Goal: Task Accomplishment & Management: Manage account settings

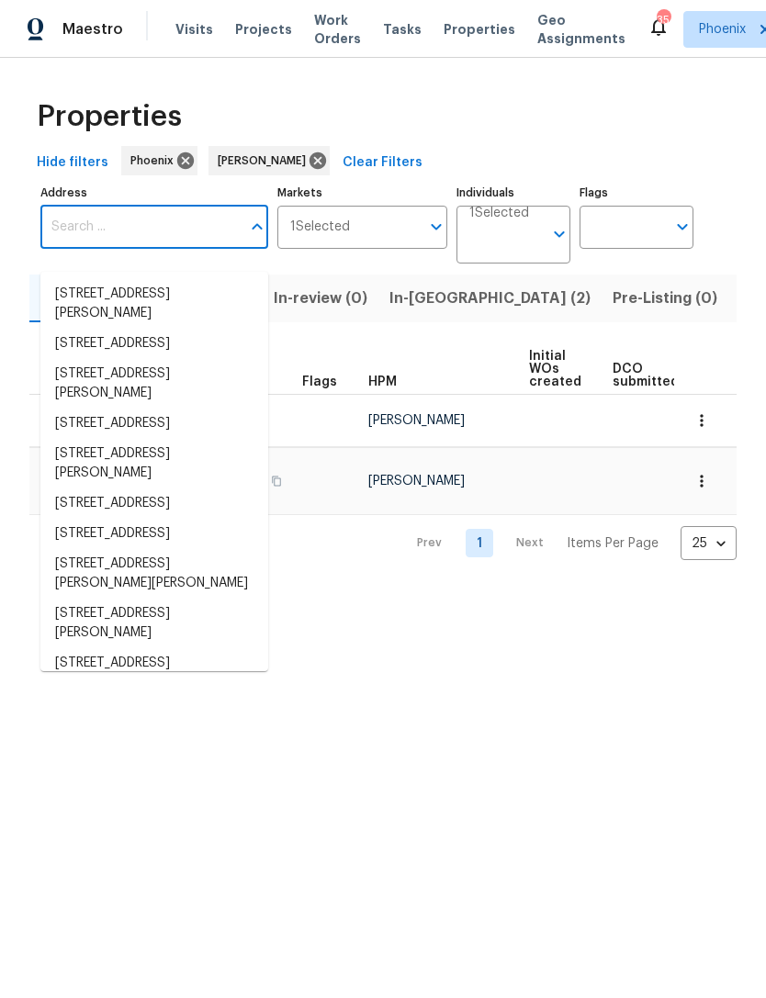
click at [103, 243] on input "Address" at bounding box center [140, 227] width 200 height 43
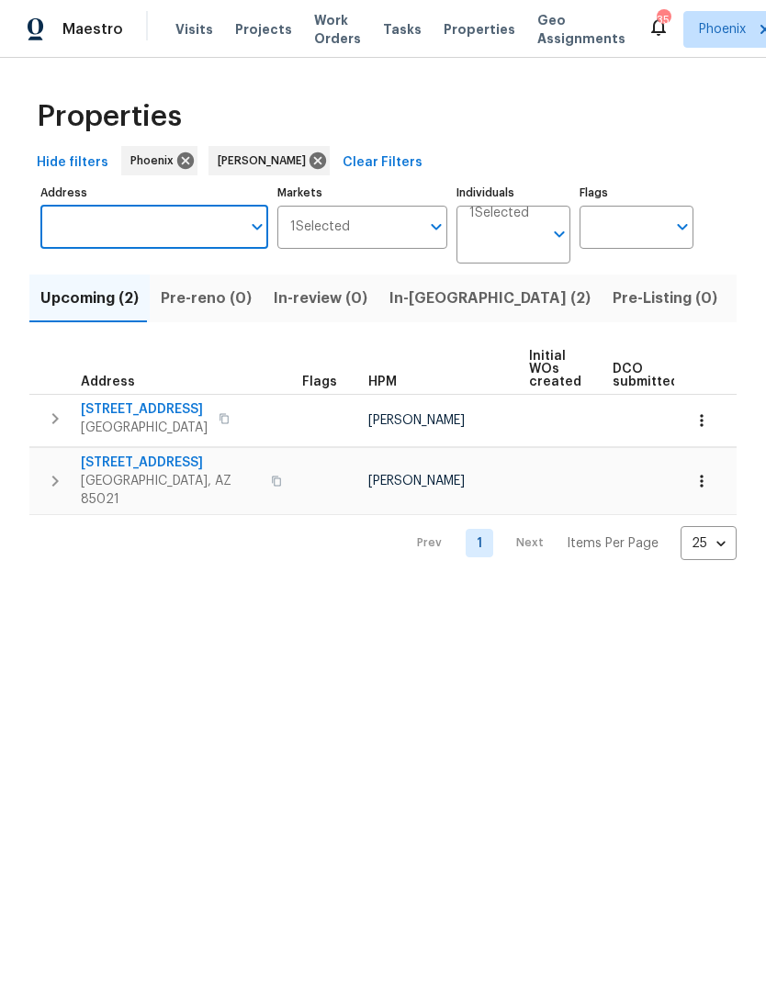
type input "2337 W Tierra Buena Ln, Phoenix, AZ 85023"
click at [150, 295] on li "2337 W Tierra Buena Ln Phoenix AZ 85023" at bounding box center [154, 294] width 228 height 30
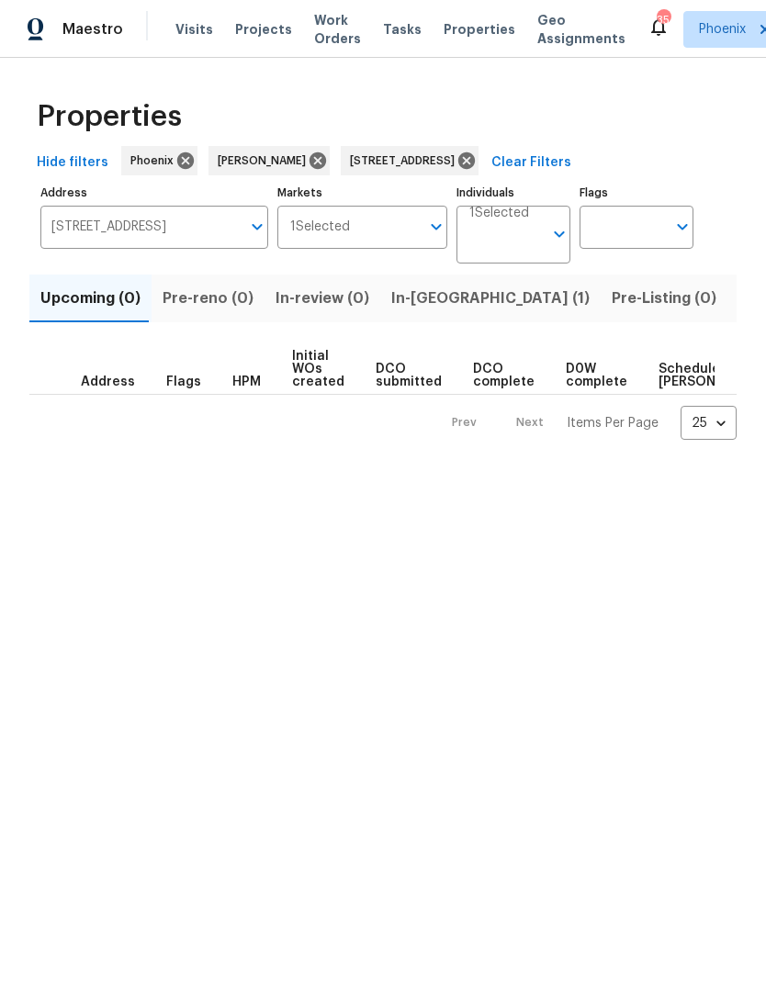
click at [432, 308] on span "In-reno (1)" at bounding box center [490, 299] width 198 height 26
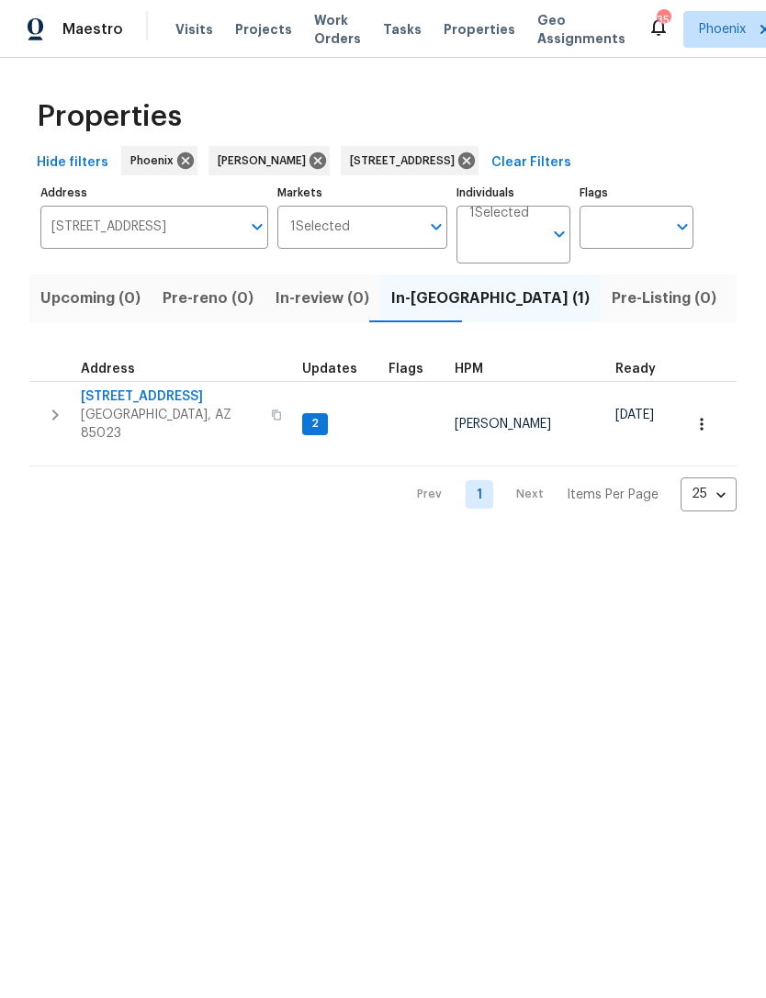
click at [58, 436] on button "button" at bounding box center [55, 415] width 37 height 55
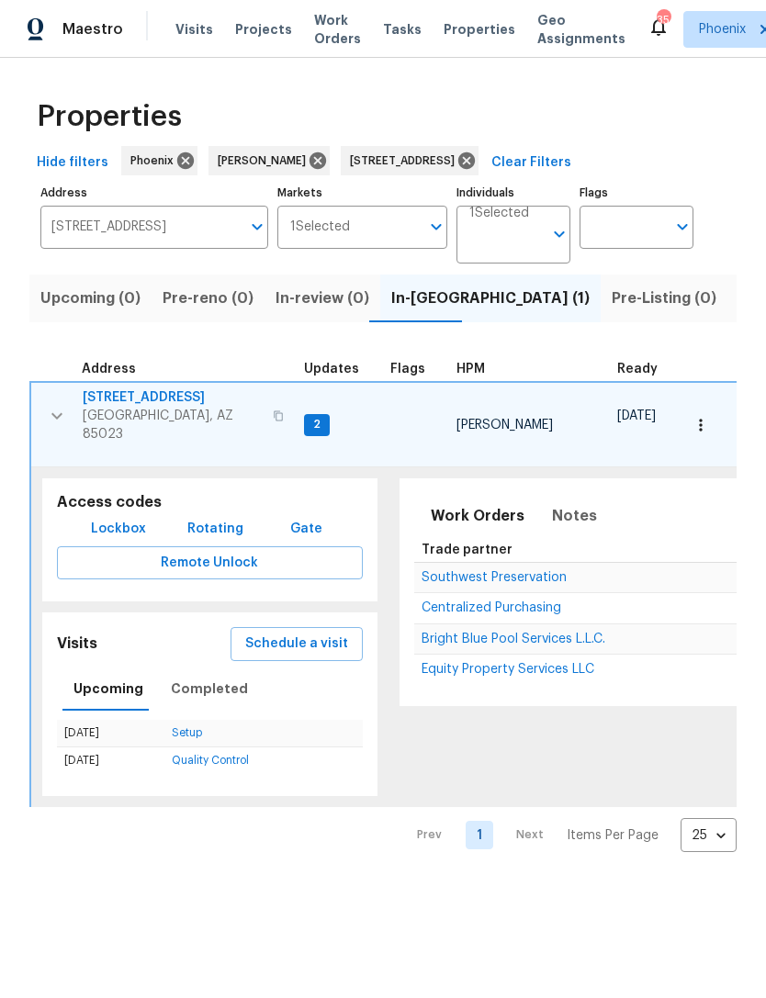
click at [298, 641] on span "Schedule a visit" at bounding box center [296, 644] width 103 height 23
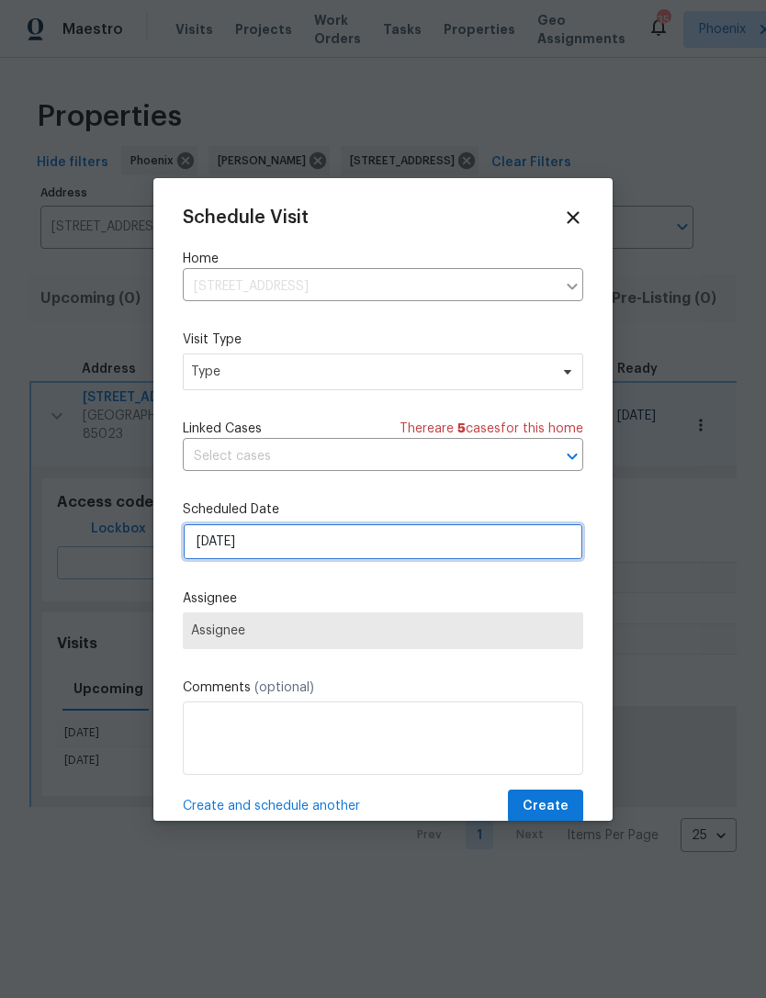
click at [302, 540] on input "[DATE]" at bounding box center [383, 541] width 400 height 37
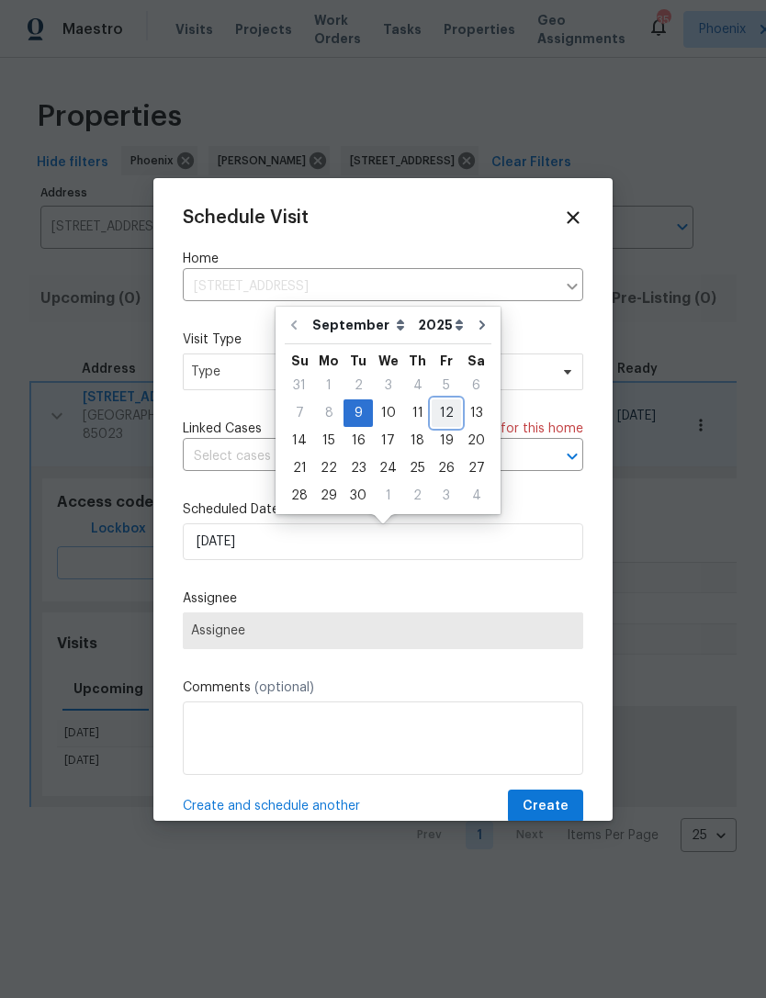
click at [433, 405] on div "12" at bounding box center [446, 413] width 29 height 26
type input "9/12/2025"
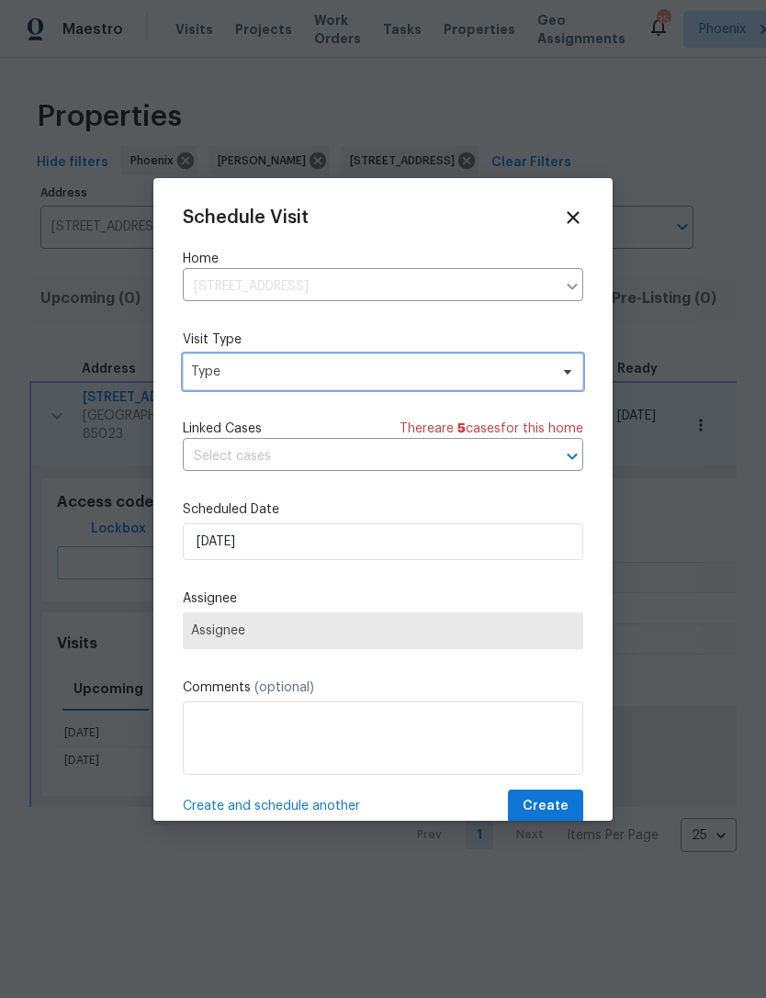
click at [310, 388] on span "Type" at bounding box center [383, 372] width 400 height 37
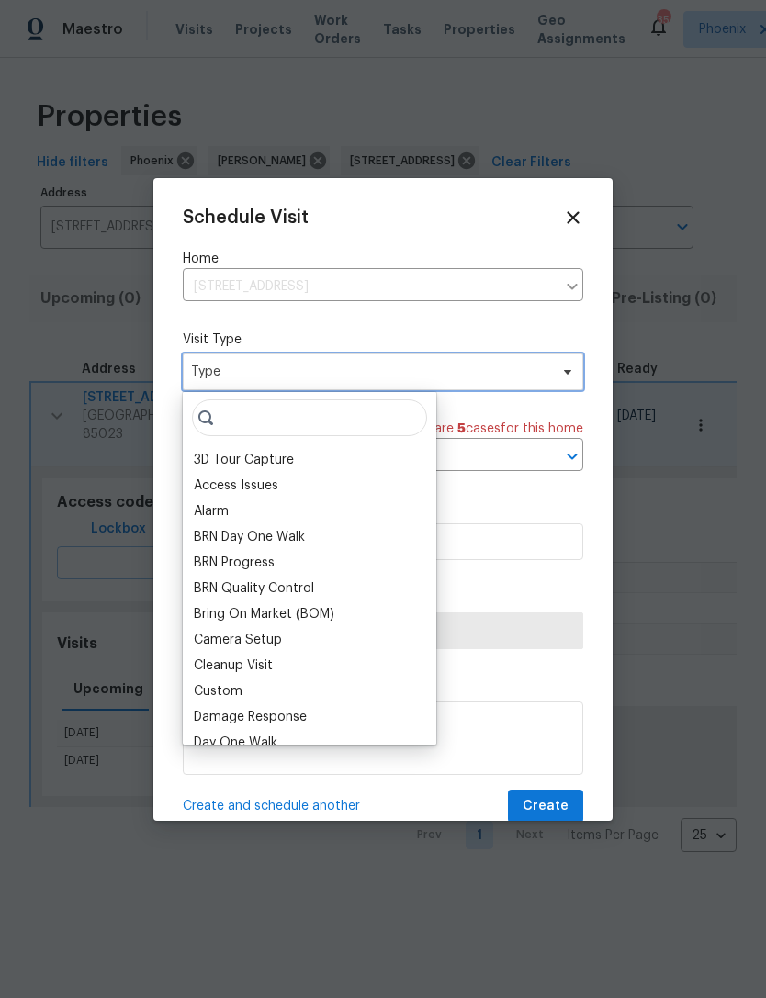
click at [322, 373] on span "Type" at bounding box center [369, 372] width 357 height 18
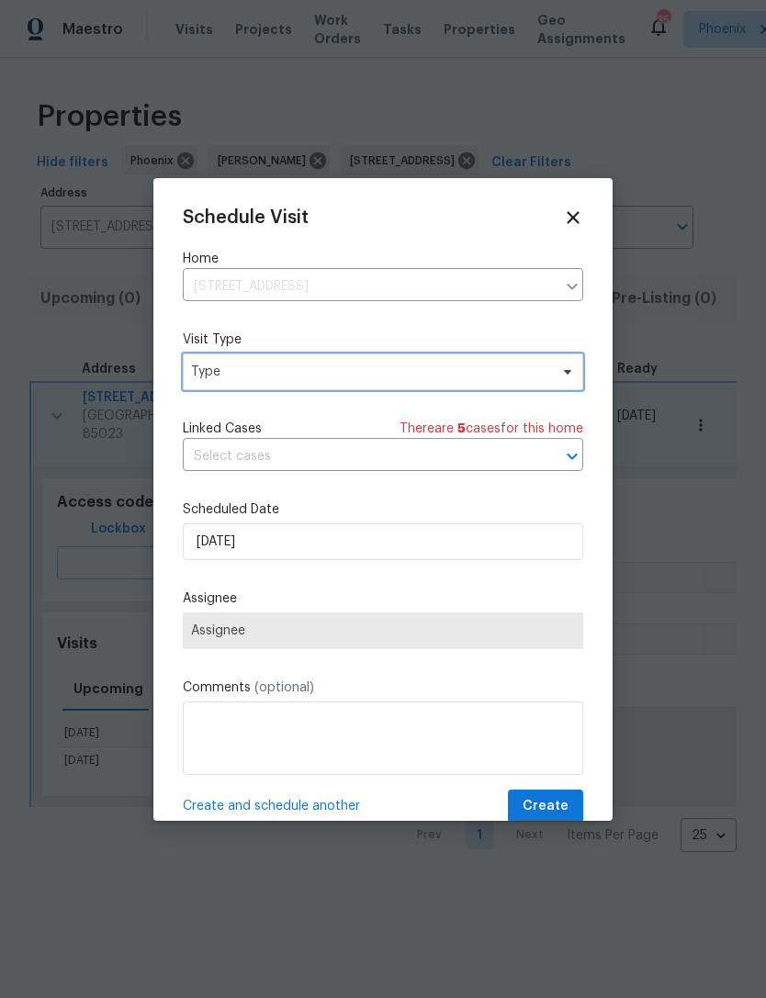
click at [306, 370] on span "Type" at bounding box center [369, 372] width 357 height 18
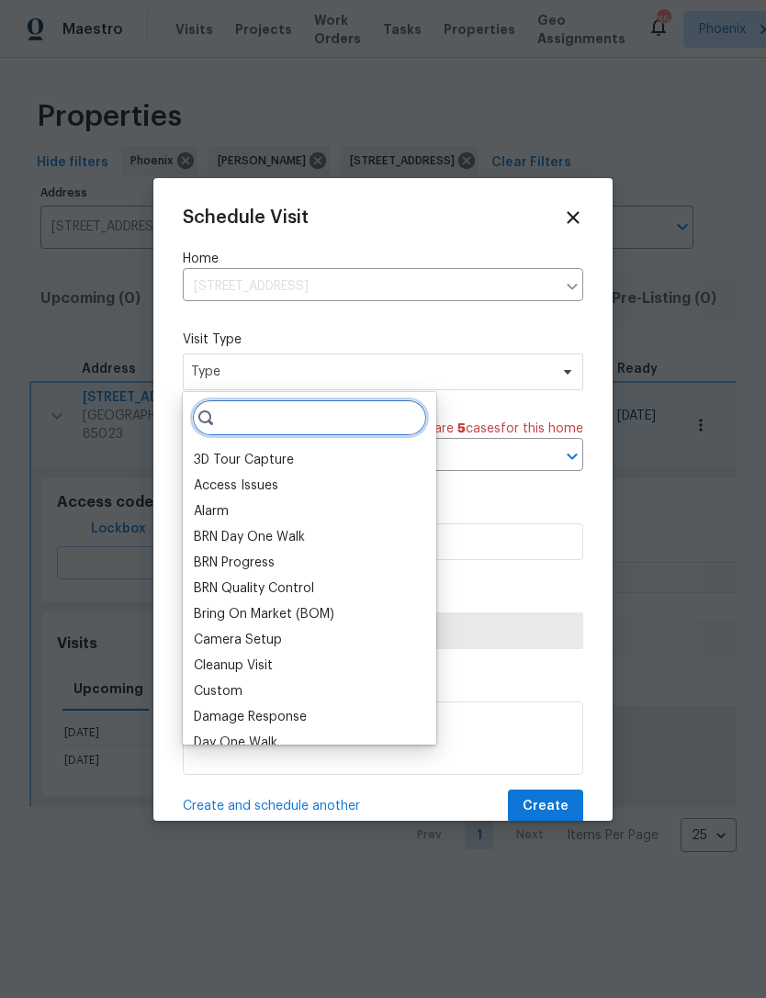
click at [265, 411] on input "search" at bounding box center [309, 418] width 235 height 37
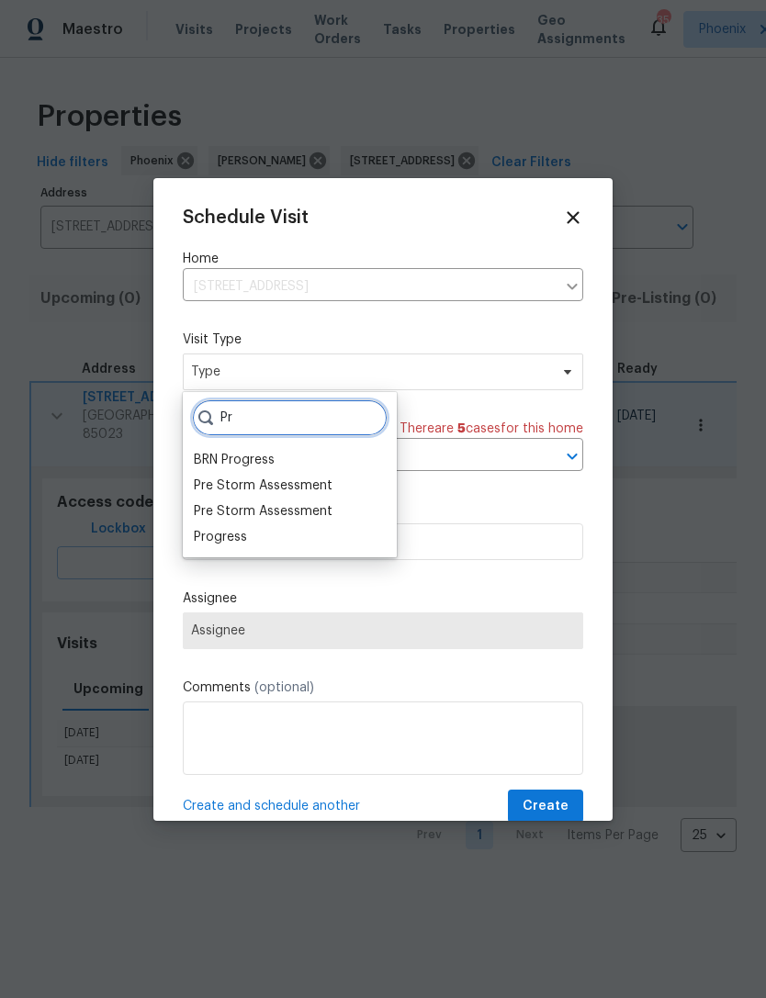
type input "Pr"
click at [233, 531] on div "Progress" at bounding box center [220, 537] width 53 height 18
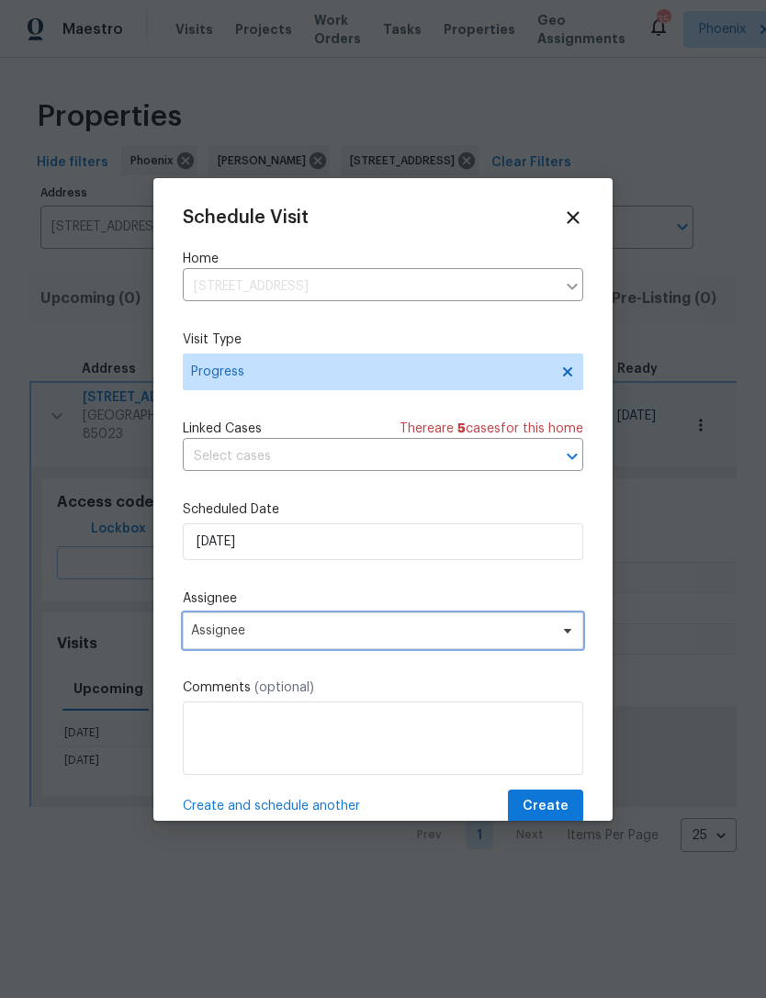
click at [310, 627] on span "Assignee" at bounding box center [371, 631] width 360 height 15
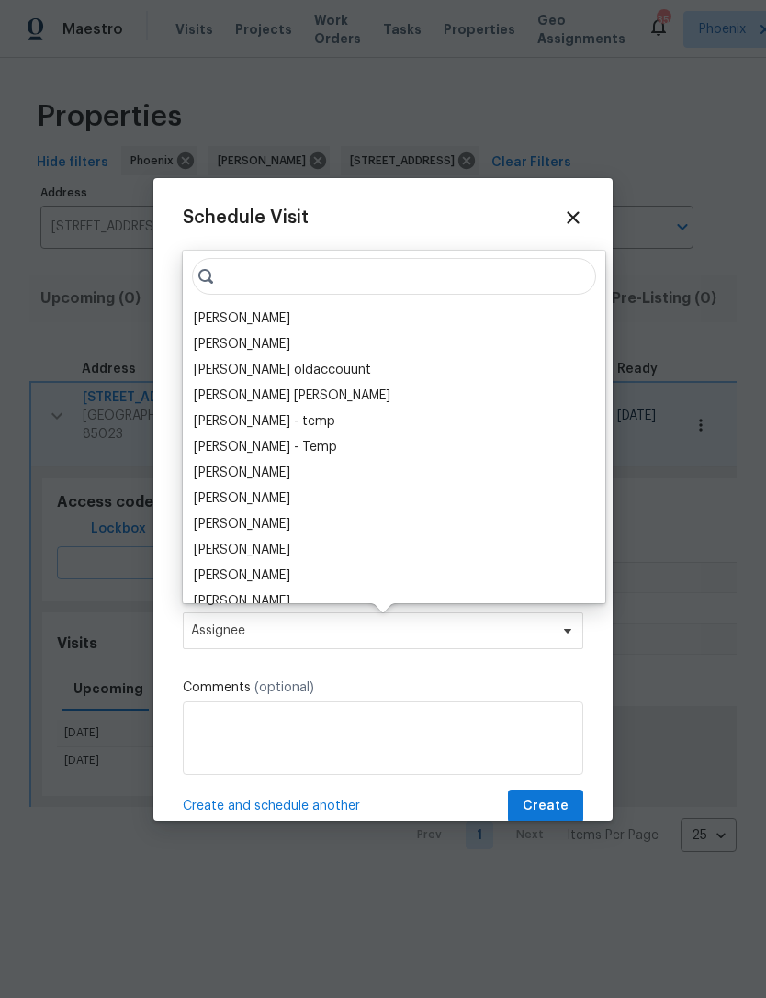
click at [269, 305] on div "Jeremy Van Kirk Vinod Kumar Julia O'Reilly oldaccouunt Mohammed Moshin Ali amer…" at bounding box center [394, 427] width 422 height 353
click at [268, 317] on div "[PERSON_NAME]" at bounding box center [242, 319] width 96 height 18
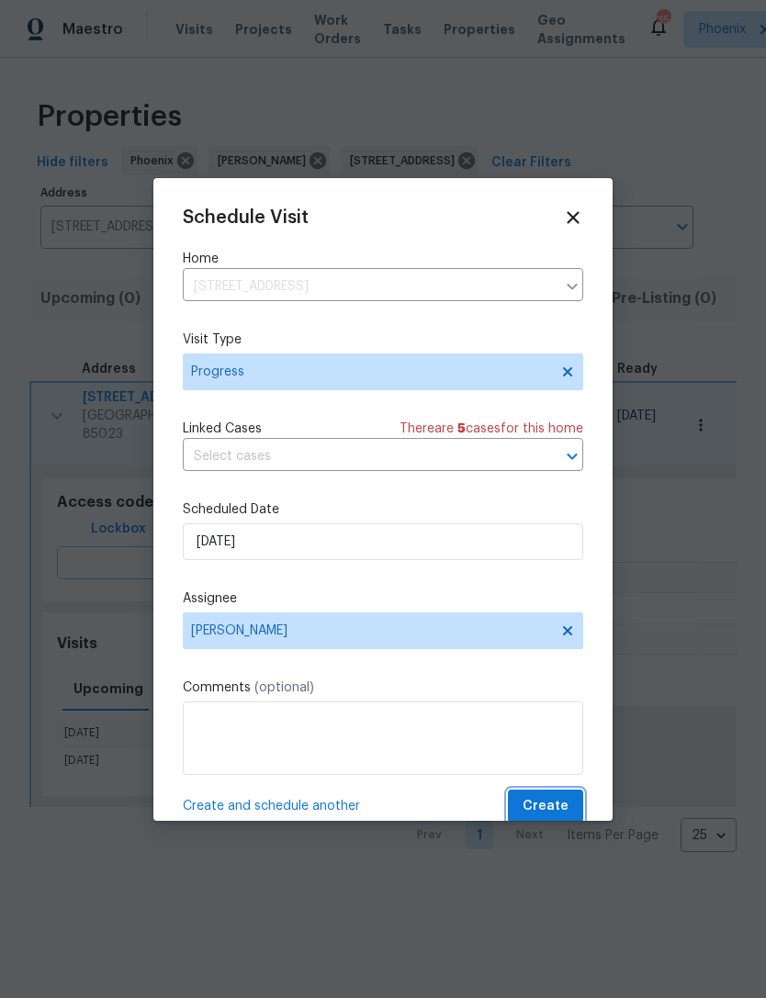
click at [549, 817] on span "Create" at bounding box center [546, 806] width 46 height 23
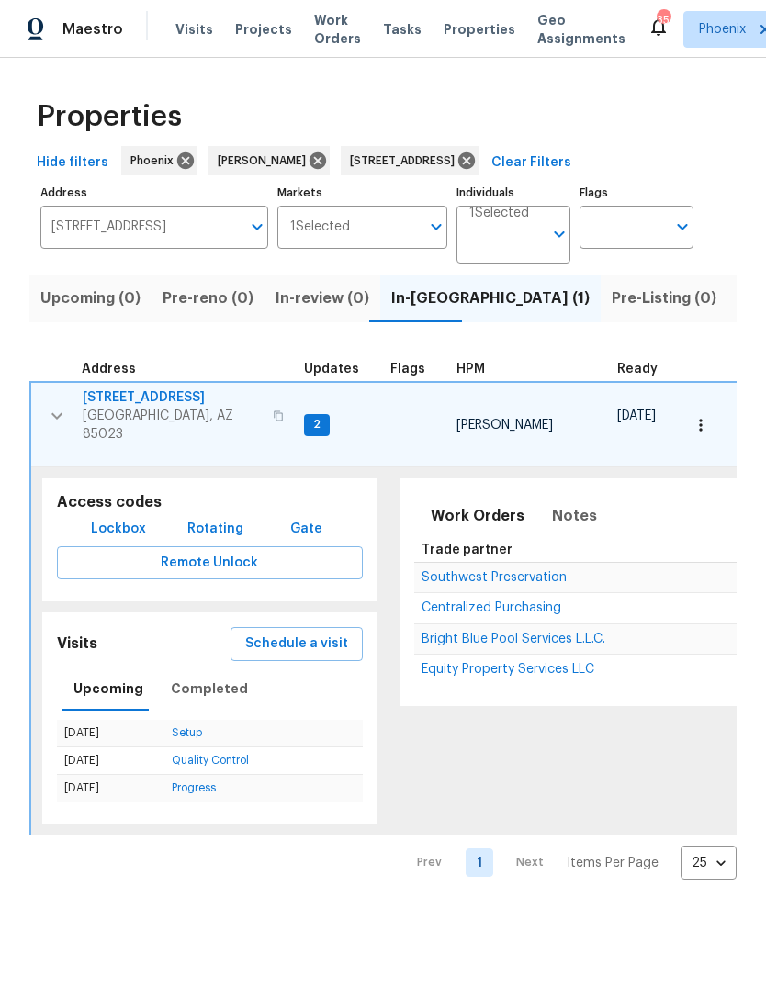
click at [67, 428] on button "button" at bounding box center [57, 415] width 37 height 55
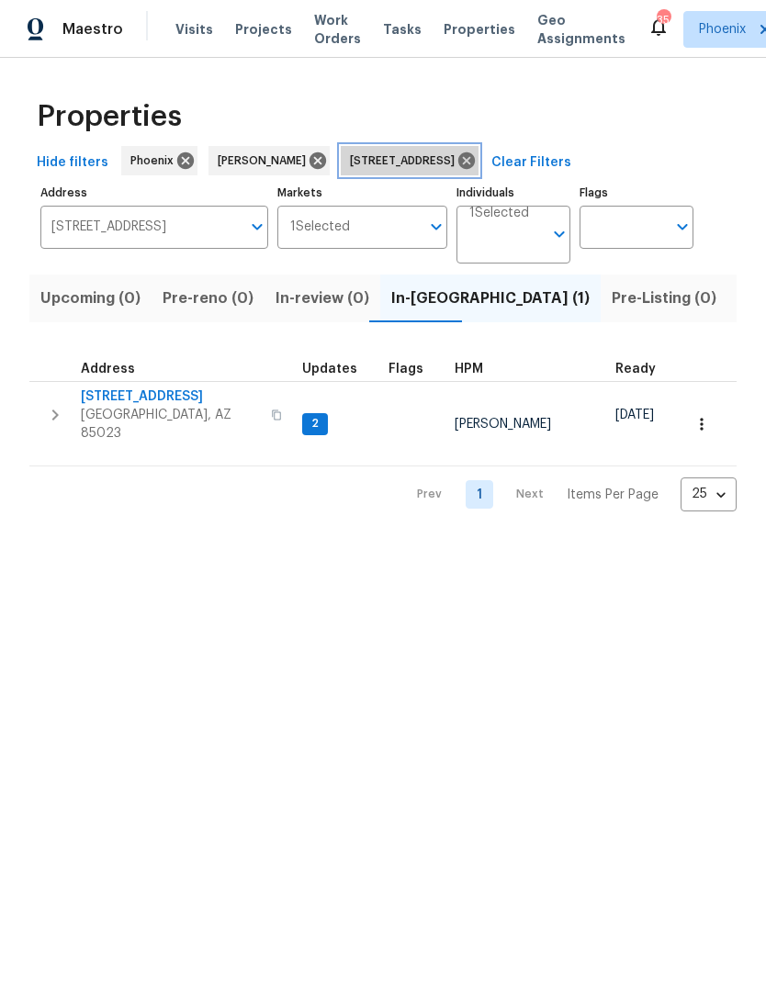
click at [478, 164] on div "2337 W Tierra Buena Ln Phoenix AZ 85023" at bounding box center [410, 160] width 138 height 29
click at [475, 169] on icon at bounding box center [466, 160] width 17 height 17
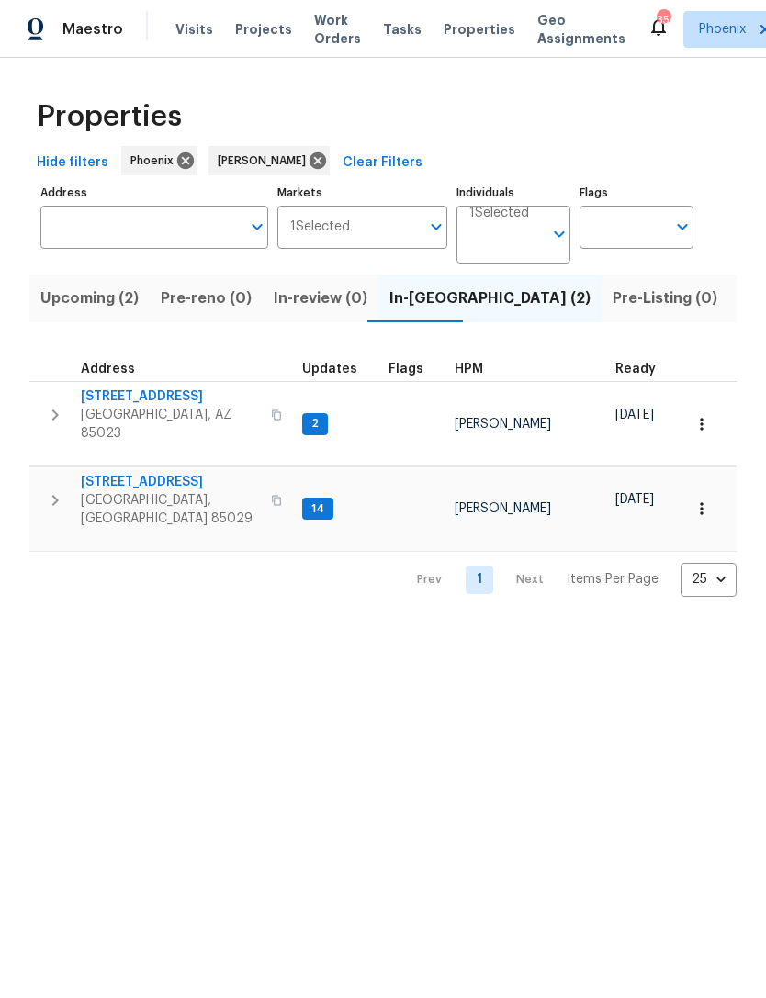
click at [66, 420] on button "button" at bounding box center [55, 415] width 37 height 55
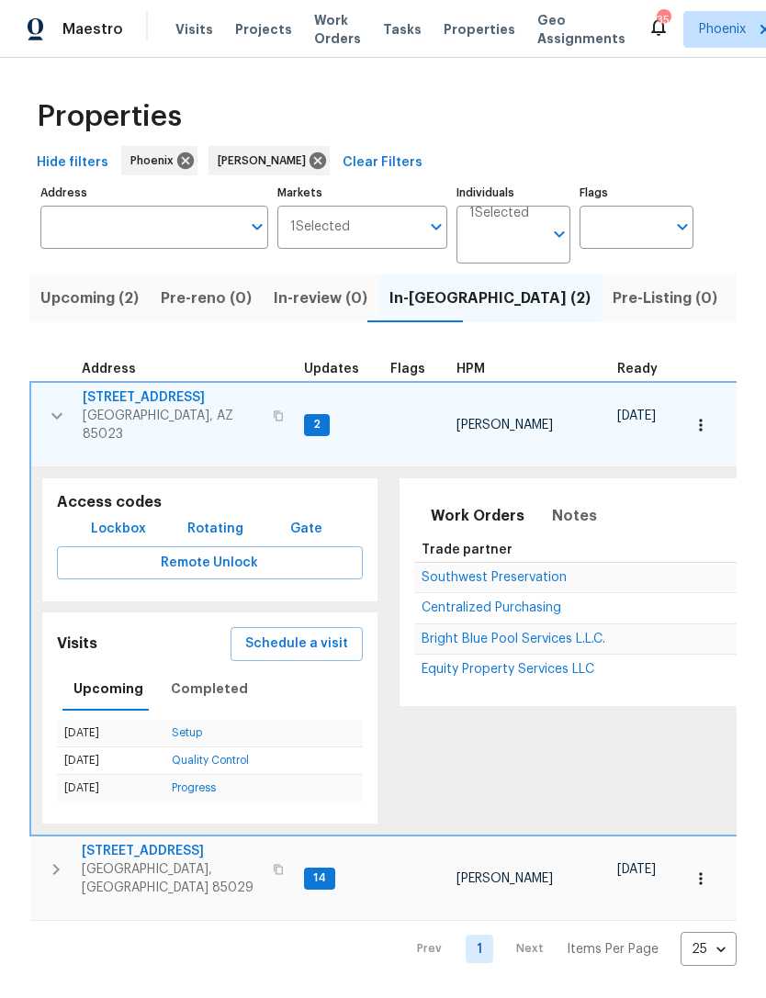
click at [543, 571] on span "Southwest Preservation" at bounding box center [494, 577] width 145 height 13
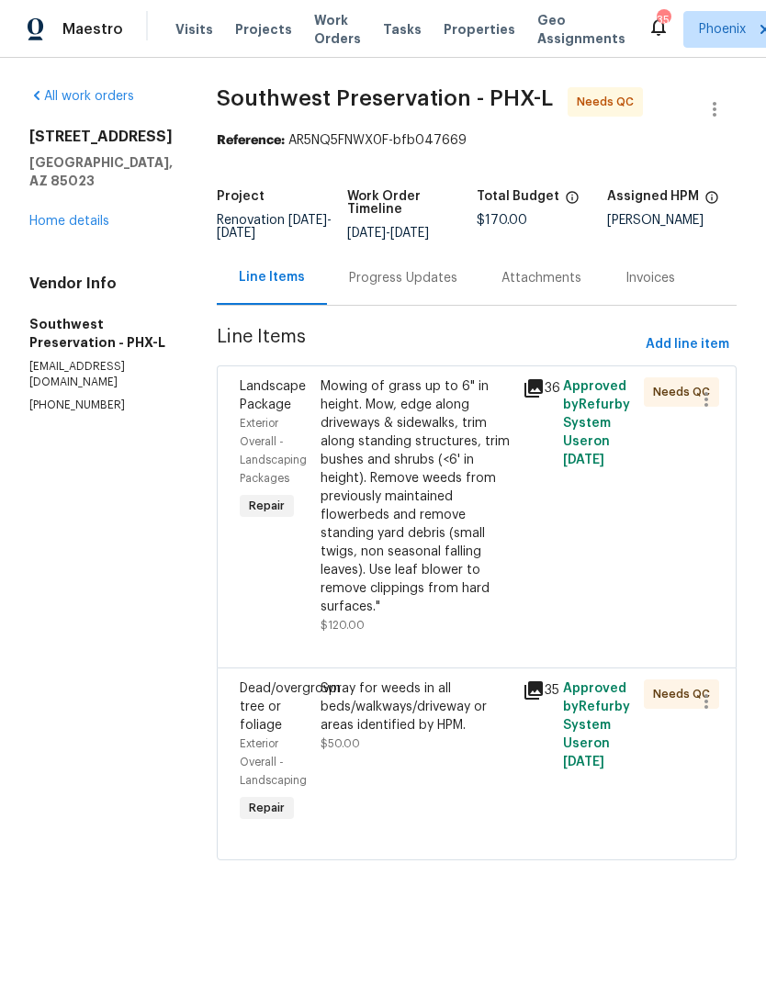
click at [531, 400] on icon at bounding box center [534, 388] width 22 height 22
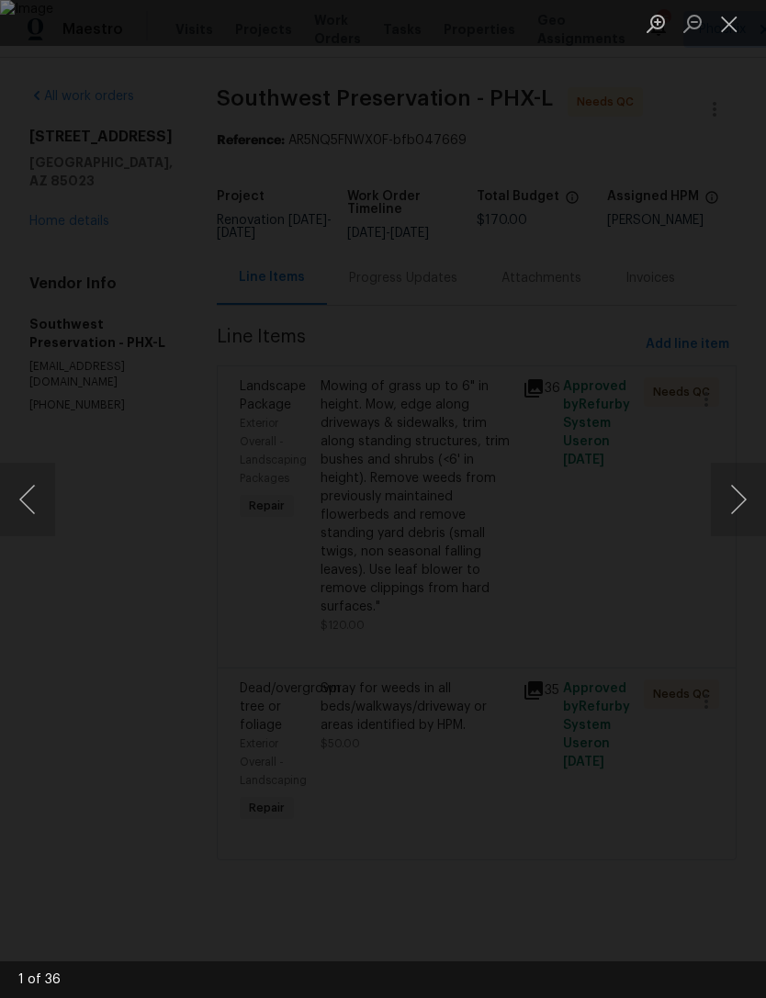
click at [744, 507] on button "Next image" at bounding box center [738, 499] width 55 height 73
click at [736, 512] on button "Next image" at bounding box center [738, 499] width 55 height 73
click at [734, 488] on button "Next image" at bounding box center [738, 499] width 55 height 73
click at [725, 483] on button "Next image" at bounding box center [738, 499] width 55 height 73
click at [735, 491] on button "Next image" at bounding box center [738, 499] width 55 height 73
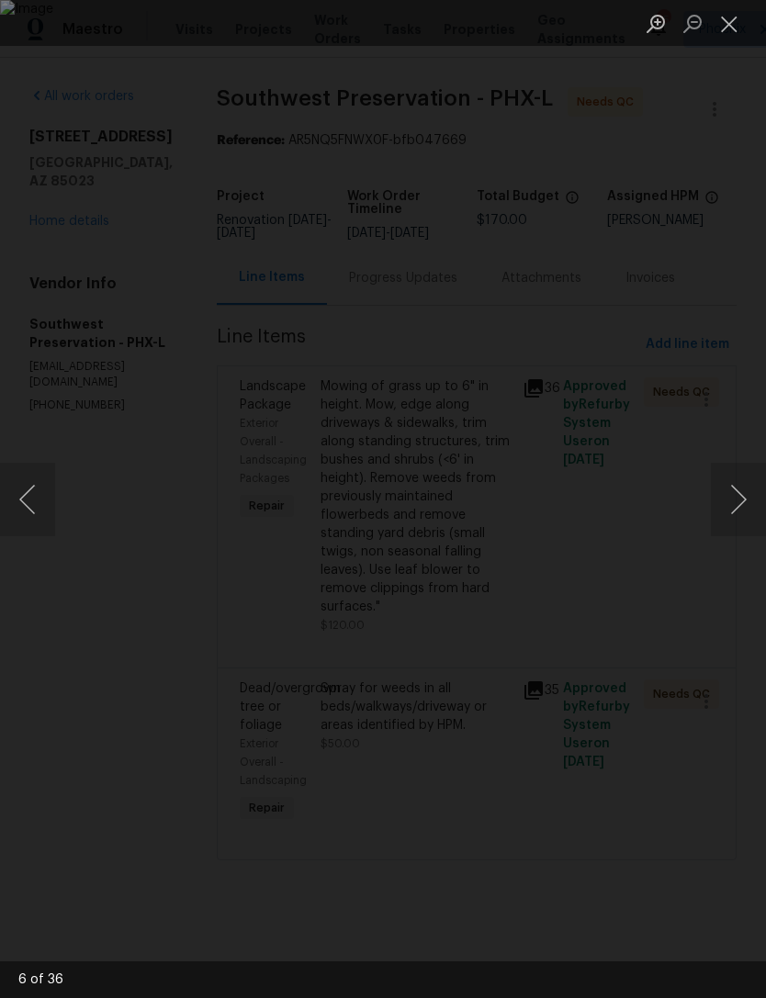
click at [740, 500] on button "Next image" at bounding box center [738, 499] width 55 height 73
click at [736, 504] on button "Next image" at bounding box center [738, 499] width 55 height 73
click at [742, 500] on button "Next image" at bounding box center [738, 499] width 55 height 73
click at [739, 494] on button "Next image" at bounding box center [738, 499] width 55 height 73
click at [746, 501] on button "Next image" at bounding box center [738, 499] width 55 height 73
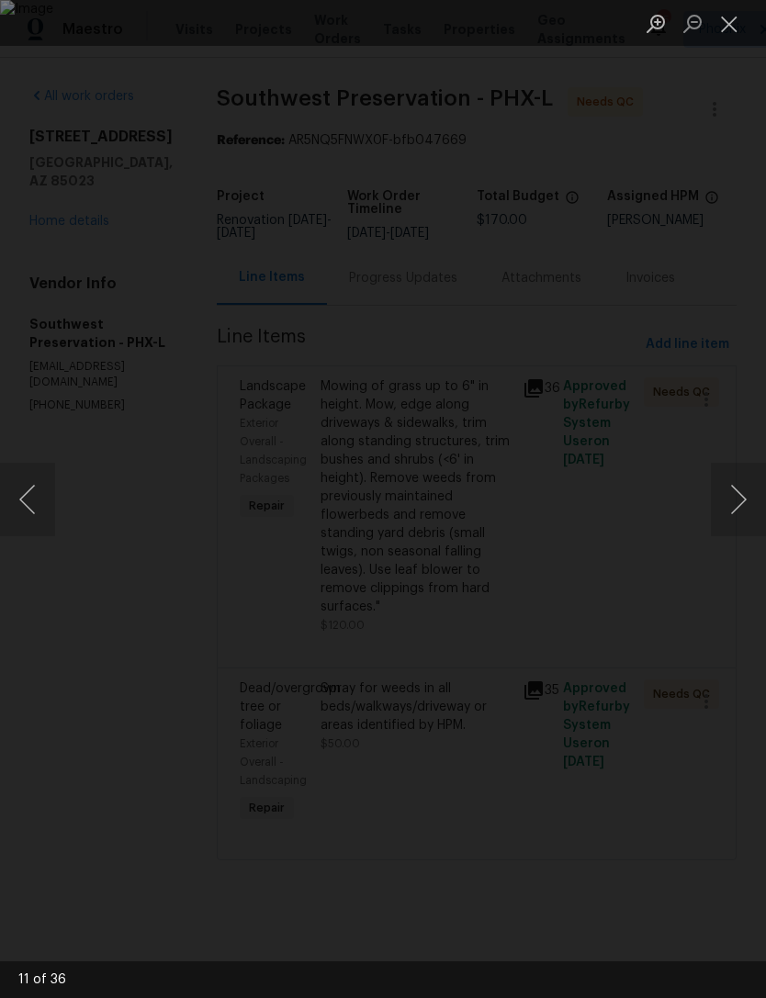
click at [737, 491] on button "Next image" at bounding box center [738, 499] width 55 height 73
click at [742, 494] on button "Next image" at bounding box center [738, 499] width 55 height 73
click at [741, 503] on button "Next image" at bounding box center [738, 499] width 55 height 73
click at [745, 493] on button "Next image" at bounding box center [738, 499] width 55 height 73
click at [746, 495] on button "Next image" at bounding box center [738, 499] width 55 height 73
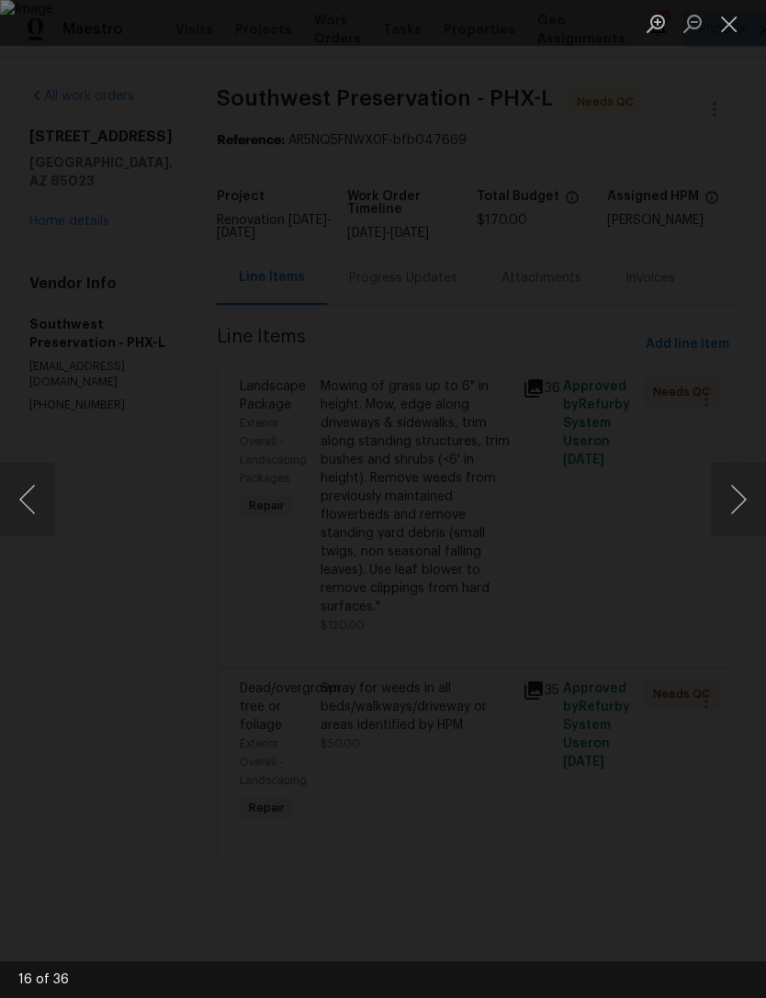
click at [745, 500] on button "Next image" at bounding box center [738, 499] width 55 height 73
click at [743, 505] on button "Next image" at bounding box center [738, 499] width 55 height 73
click at [739, 509] on button "Next image" at bounding box center [738, 499] width 55 height 73
click at [741, 507] on button "Next image" at bounding box center [738, 499] width 55 height 73
click at [738, 25] on button "Close lightbox" at bounding box center [729, 23] width 37 height 32
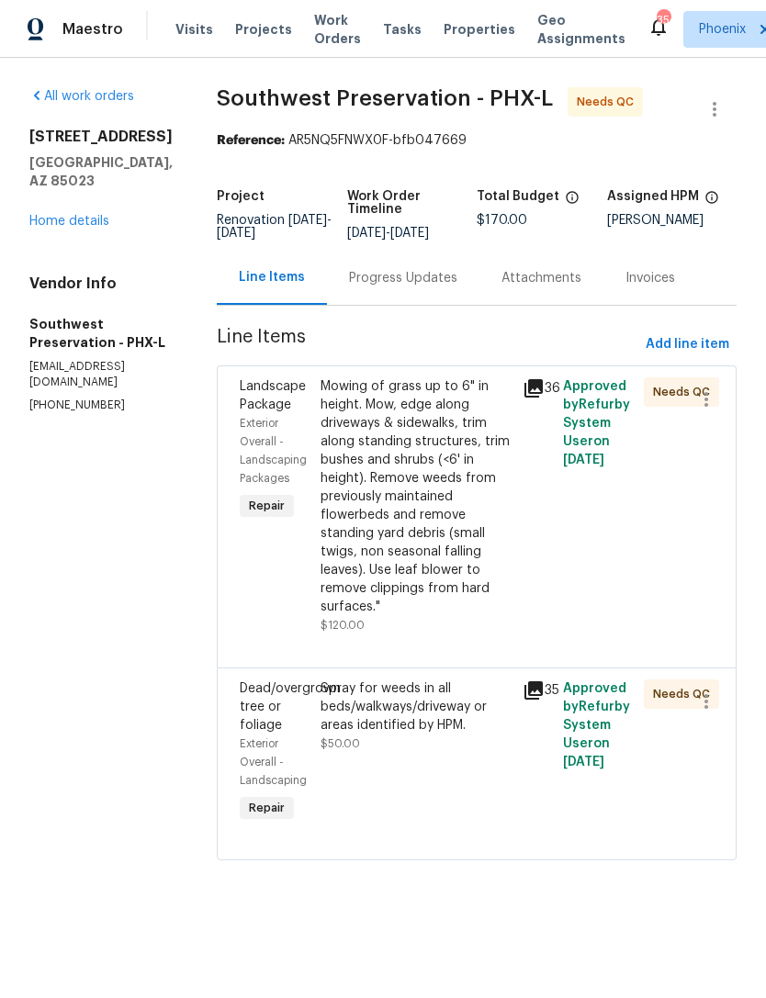
click at [88, 228] on link "Home details" at bounding box center [69, 221] width 80 height 13
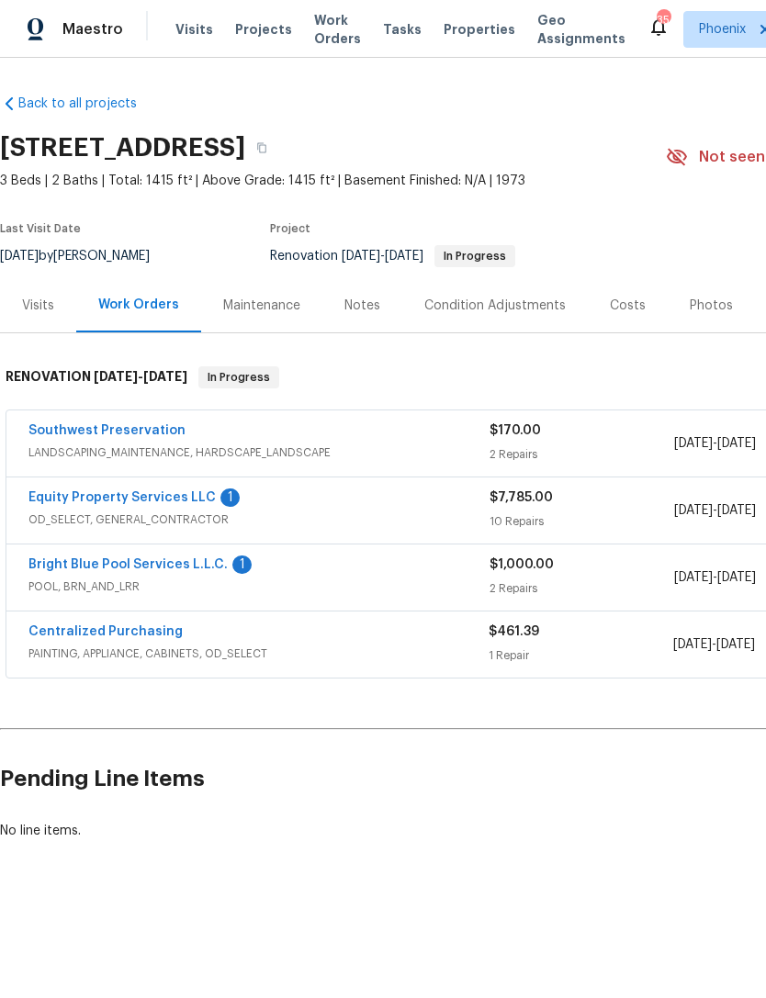
click at [220, 577] on div "Bright Blue Pool Services L.L.C. 1" at bounding box center [258, 567] width 461 height 22
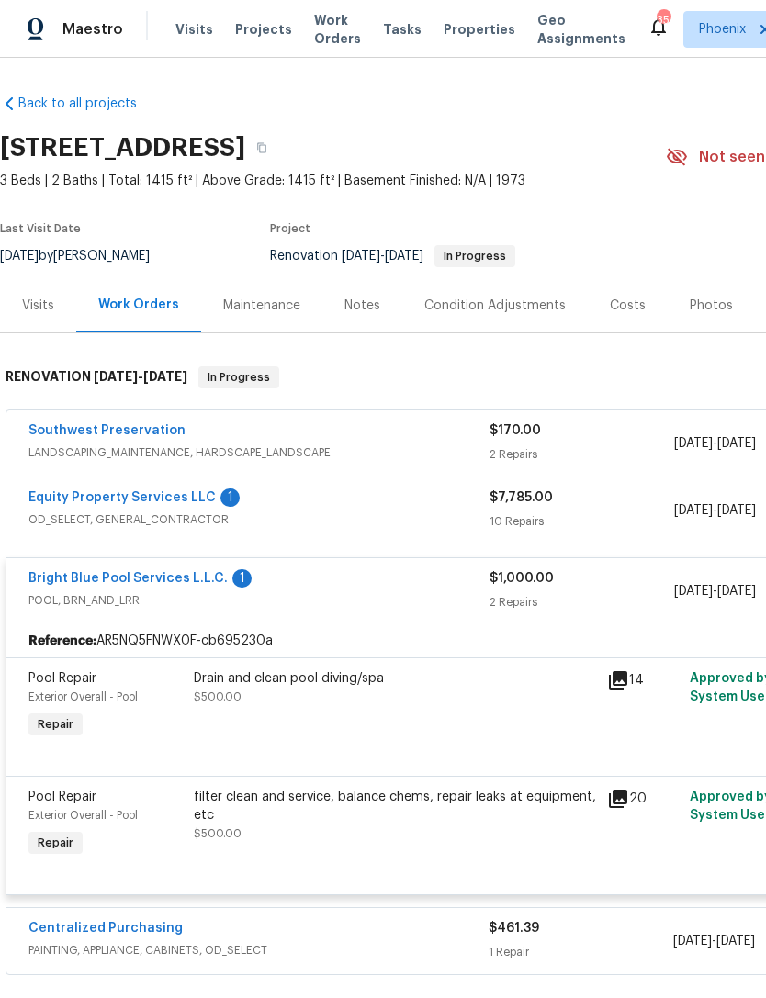
click at [192, 585] on link "Bright Blue Pool Services L.L.C." at bounding box center [127, 578] width 199 height 13
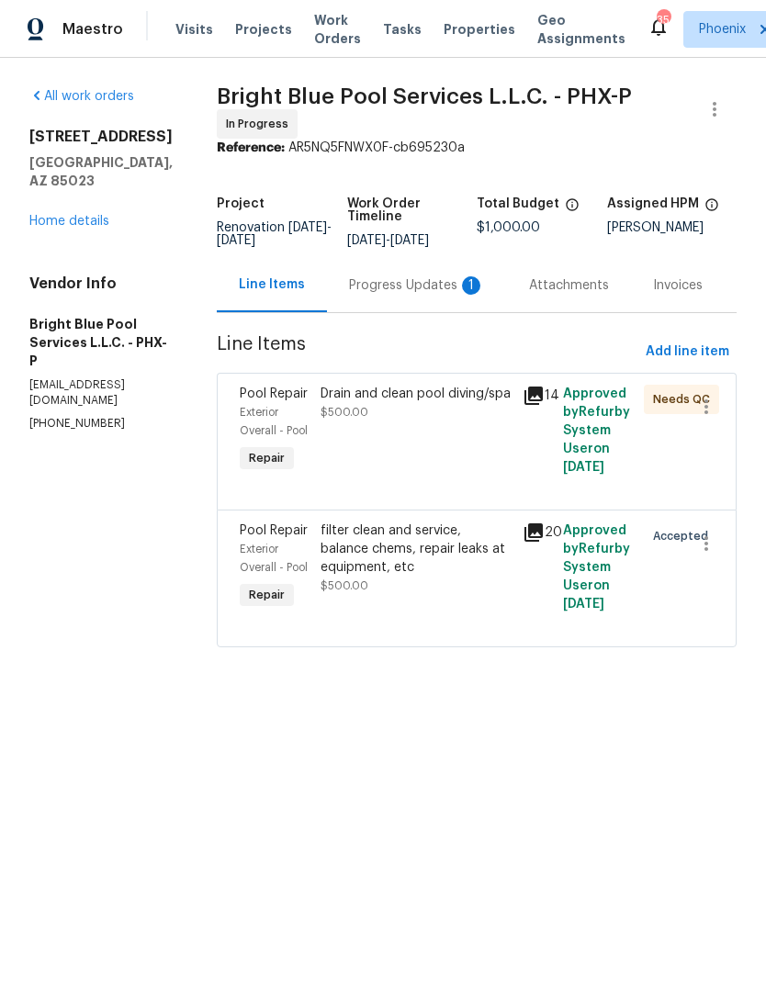
click at [468, 295] on div "1" at bounding box center [471, 285] width 18 height 18
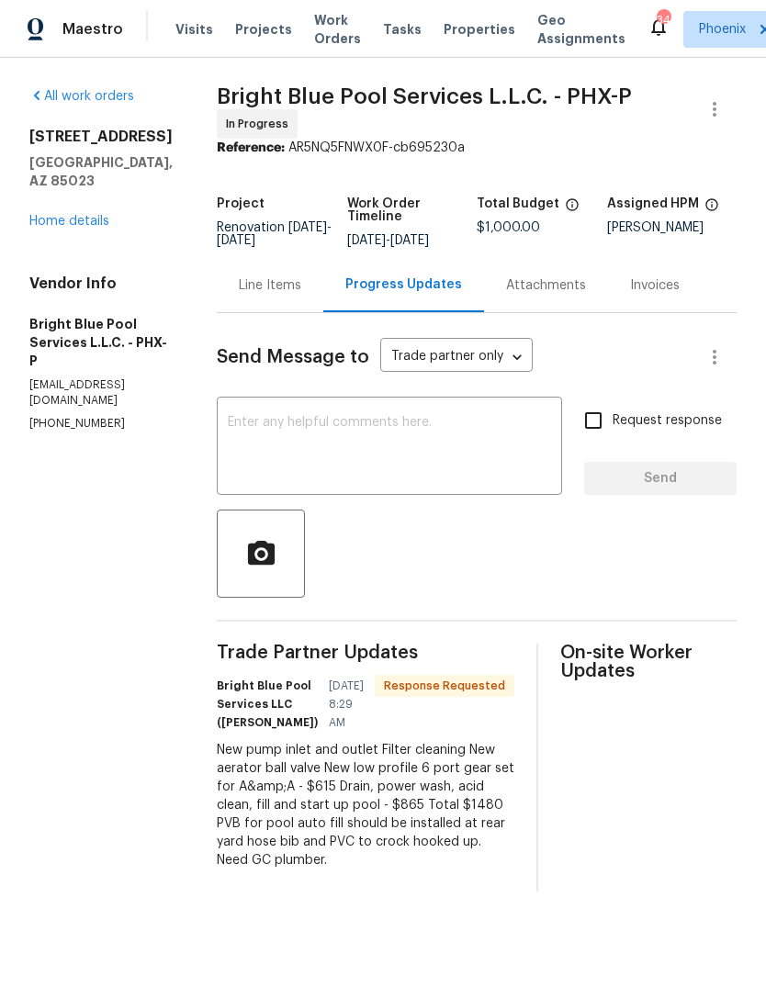
scroll to position [33, 0]
click at [220, 806] on div "New pump inlet and outlet Filter cleaning New aerator ball valve New low profil…" at bounding box center [366, 805] width 298 height 129
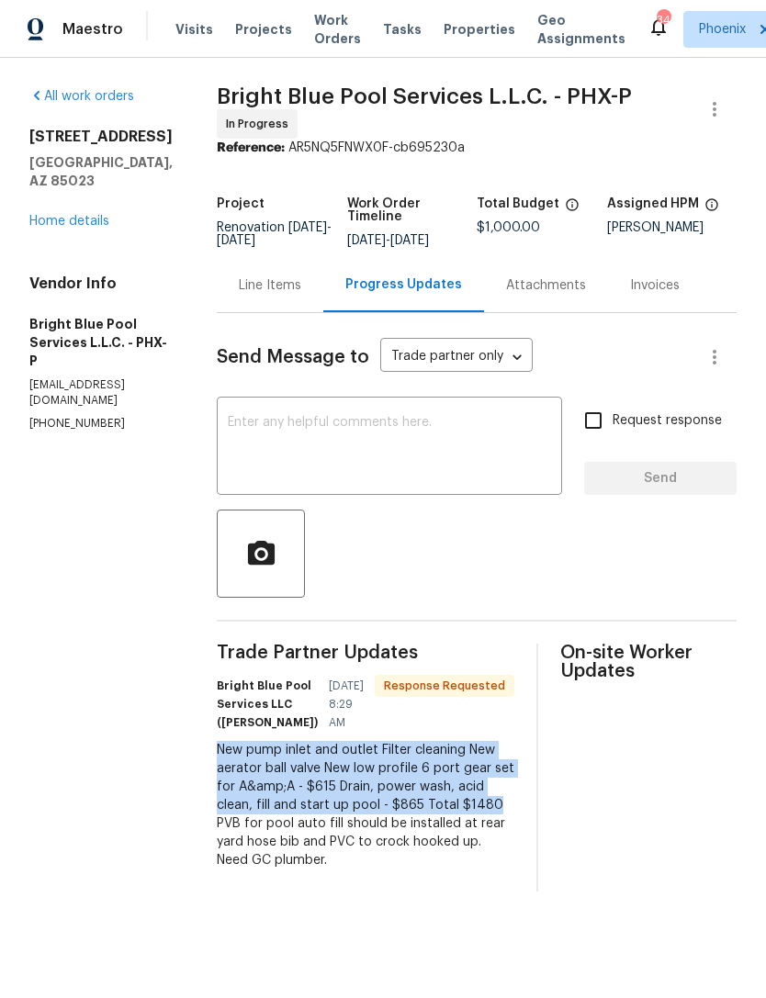
copy div "New pump inlet and outlet Filter cleaning New aerator ball valve New low profil…"
click at [265, 258] on div "Line Items" at bounding box center [270, 285] width 107 height 54
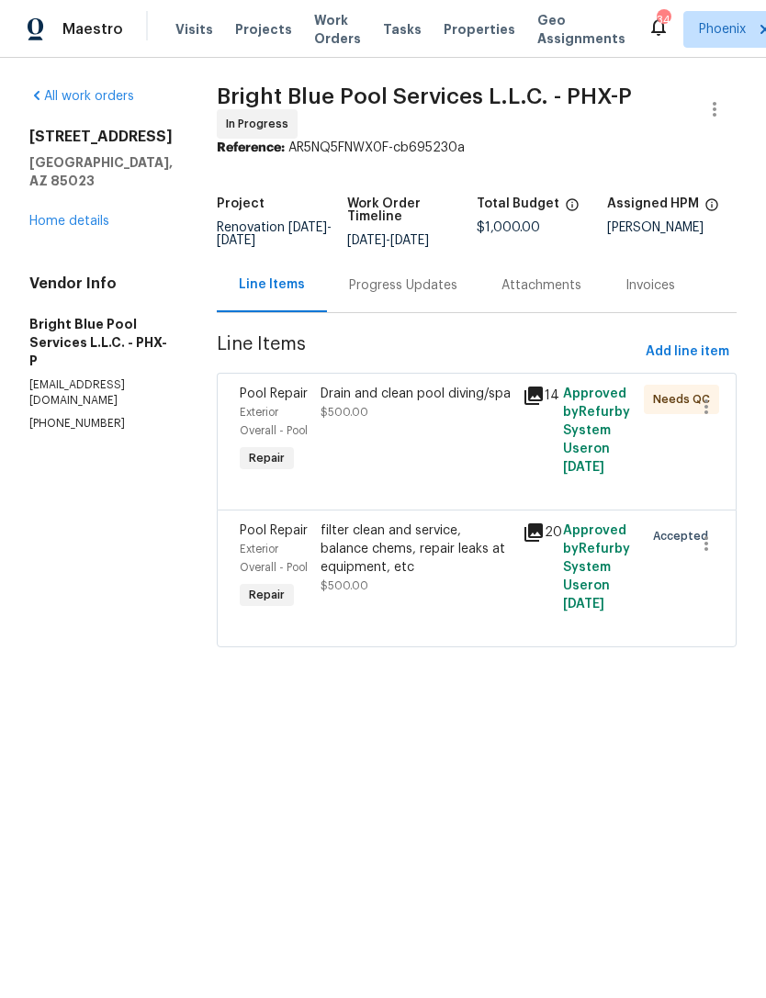
click at [387, 575] on div "filter clean and service, balance chems, repair leaks at equipment, etc" at bounding box center [416, 549] width 191 height 55
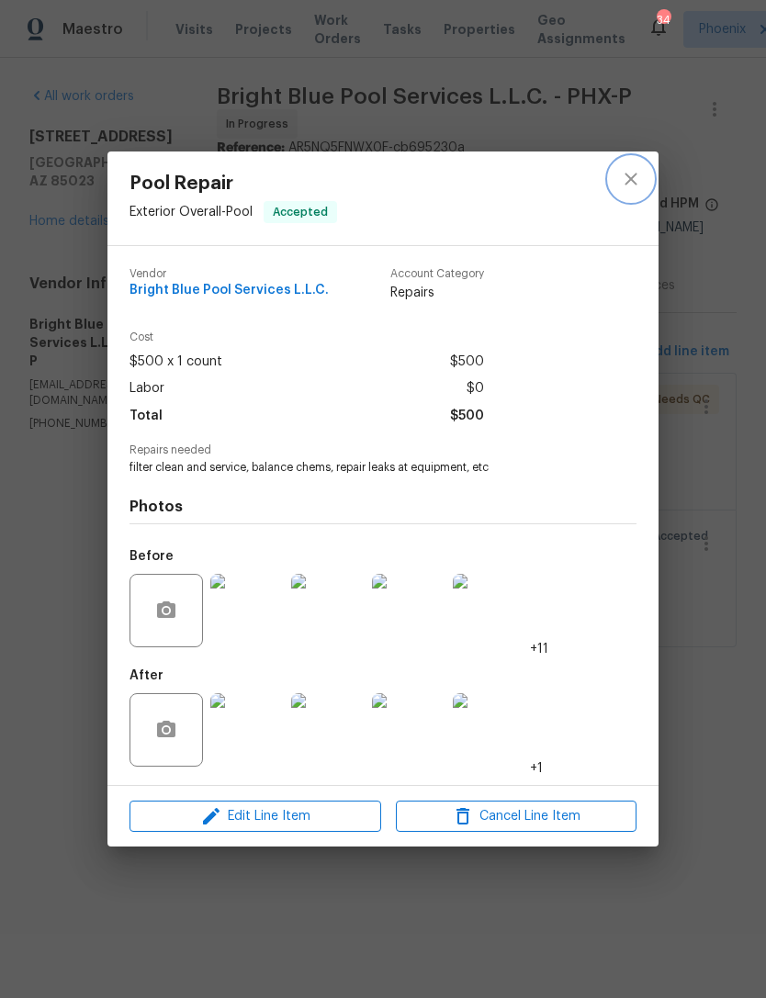
click at [628, 170] on icon "close" at bounding box center [631, 179] width 22 height 22
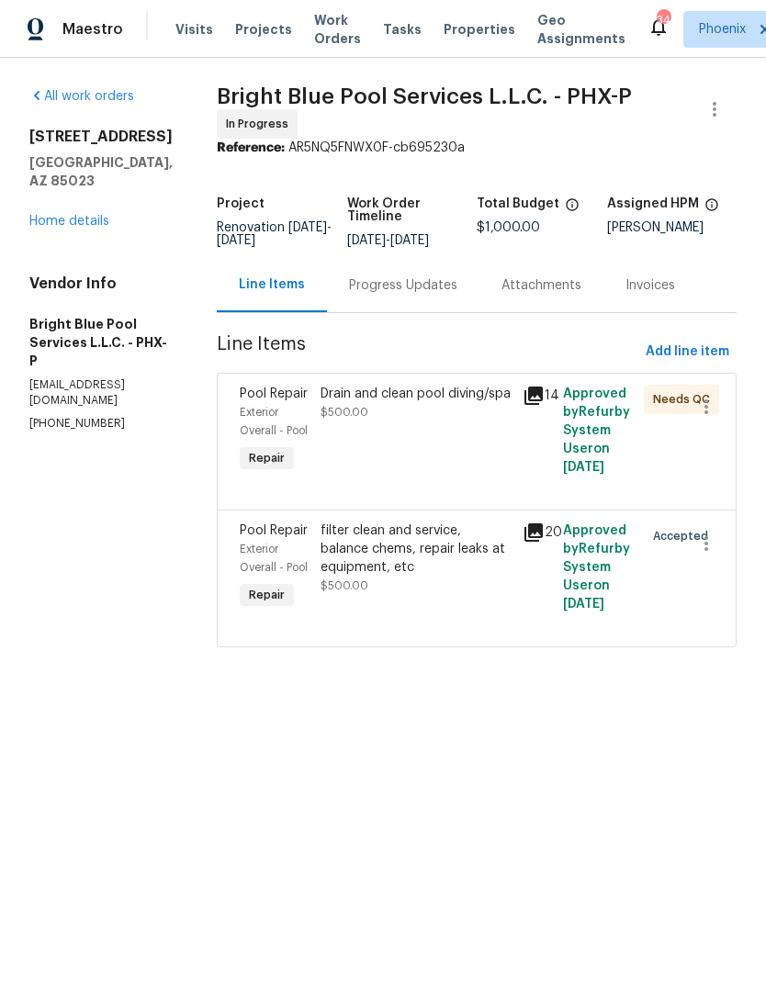
click at [369, 577] on div "filter clean and service, balance chems, repair leaks at equipment, etc" at bounding box center [416, 549] width 191 height 55
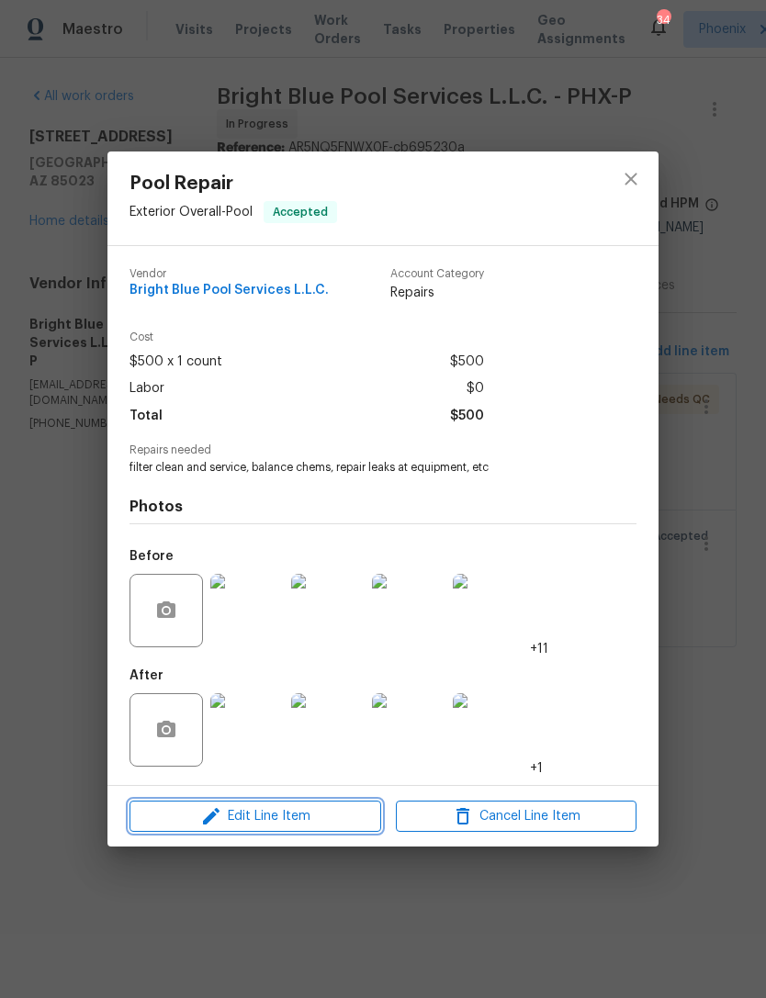
click at [311, 814] on span "Edit Line Item" at bounding box center [255, 816] width 241 height 23
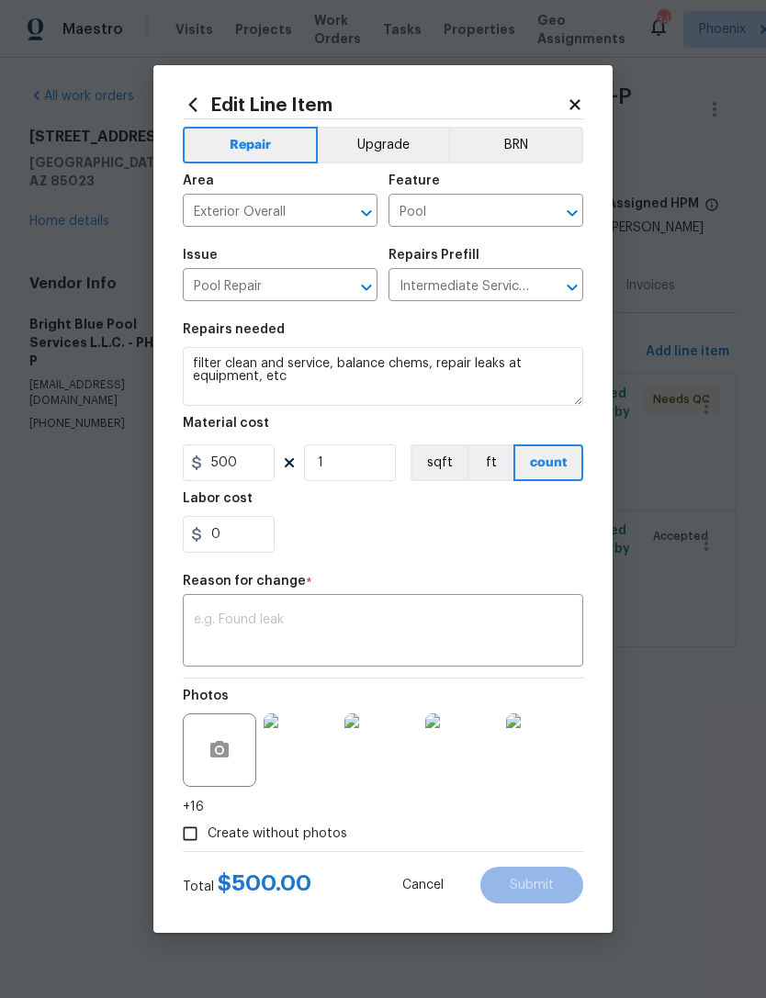
click at [279, 634] on textarea at bounding box center [383, 633] width 378 height 39
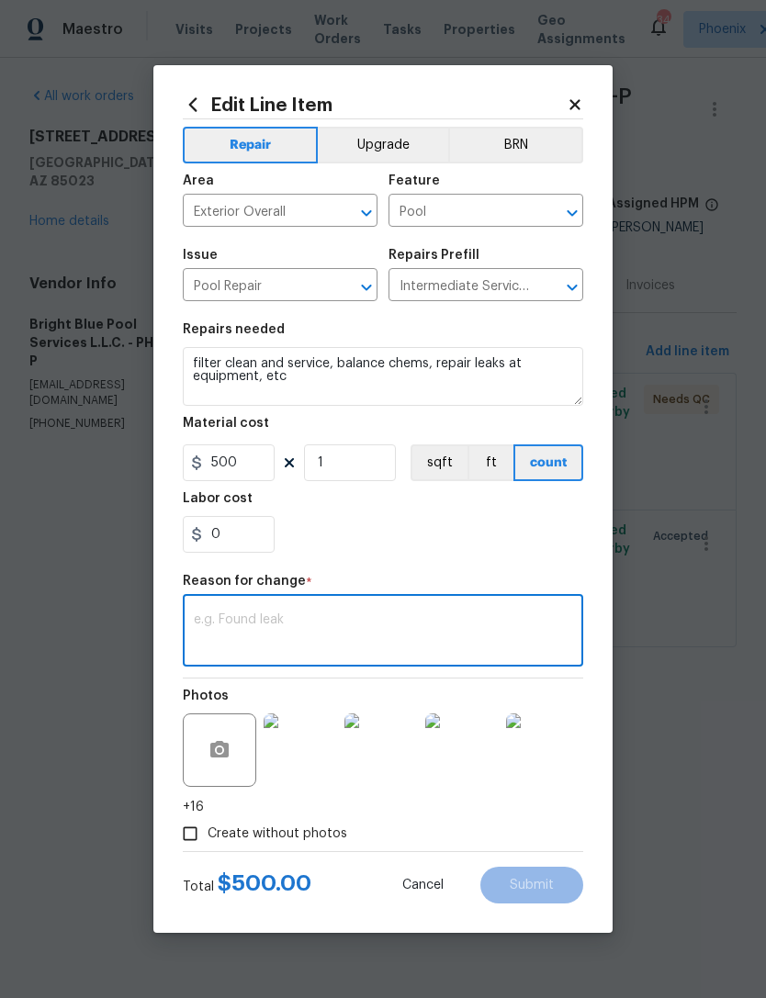
click at [254, 632] on textarea at bounding box center [383, 633] width 378 height 39
paste textarea "New pump inlet and outlet Filter cleaning New aerator ball valve New low profil…"
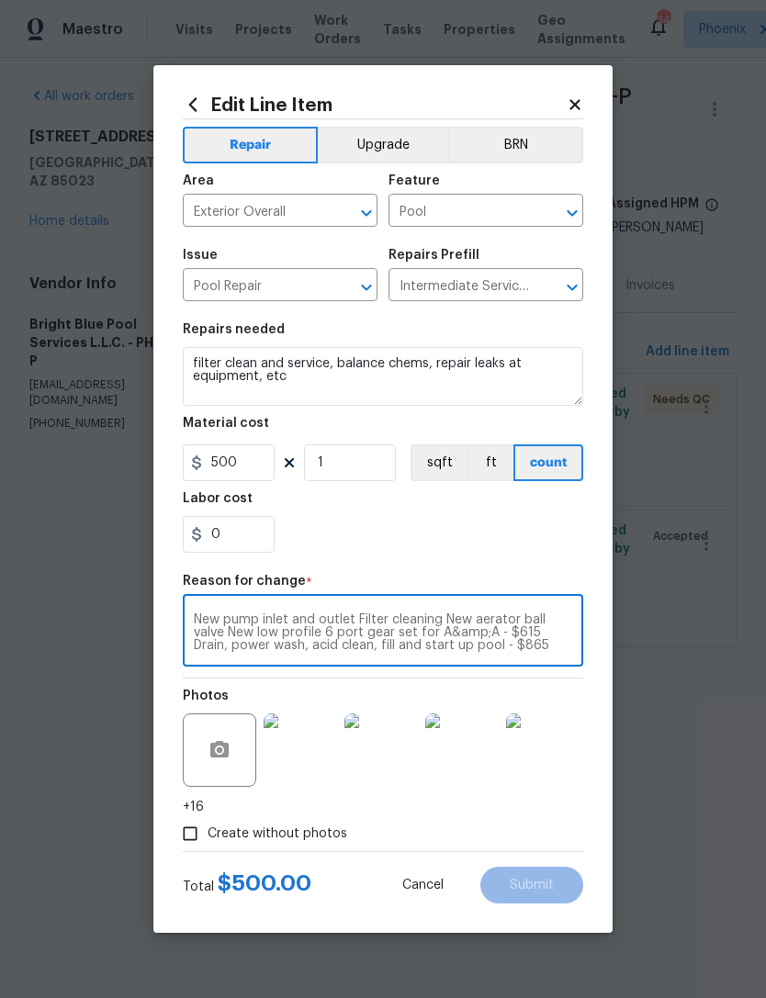
scroll to position [13, 0]
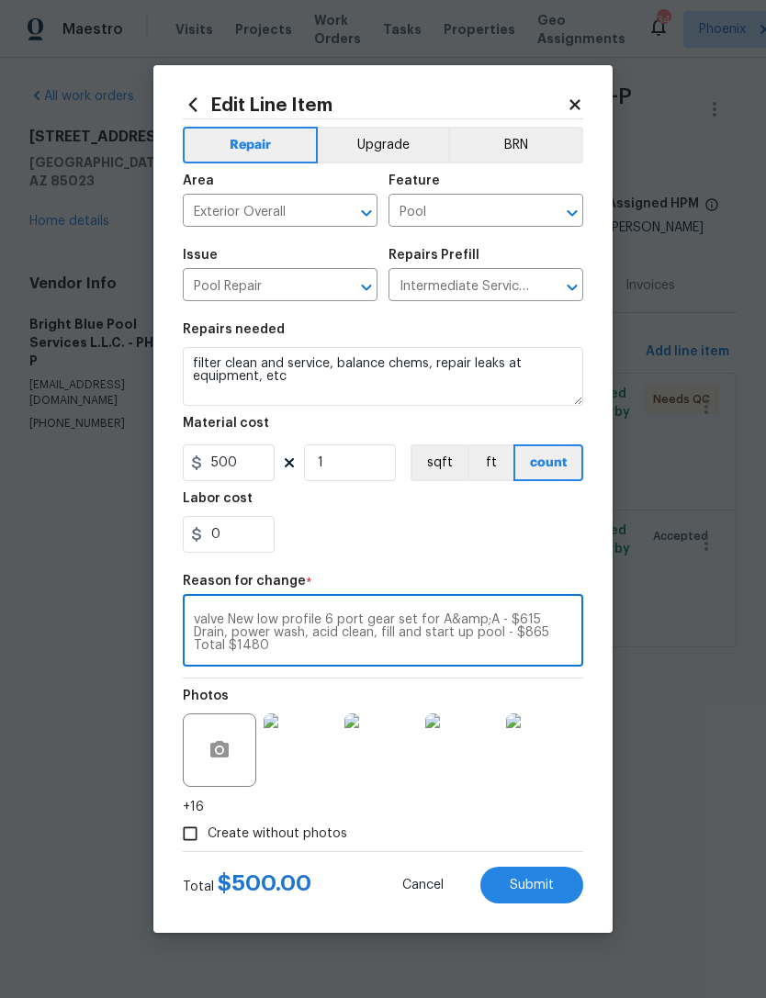
type textarea "New pump inlet and outlet Filter cleaning New aerator ball valve New low profil…"
click at [262, 474] on input "500" at bounding box center [229, 463] width 92 height 37
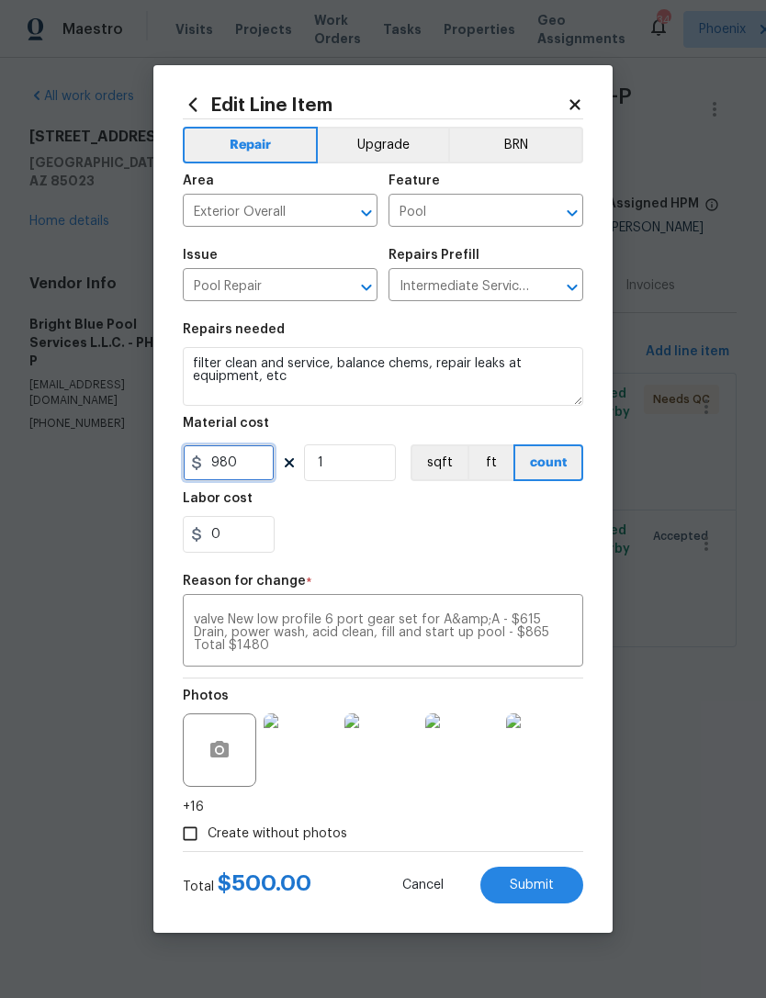
type input "980"
click at [248, 652] on textarea "New pump inlet and outlet Filter cleaning New aerator ball valve New low profil…" at bounding box center [383, 633] width 378 height 39
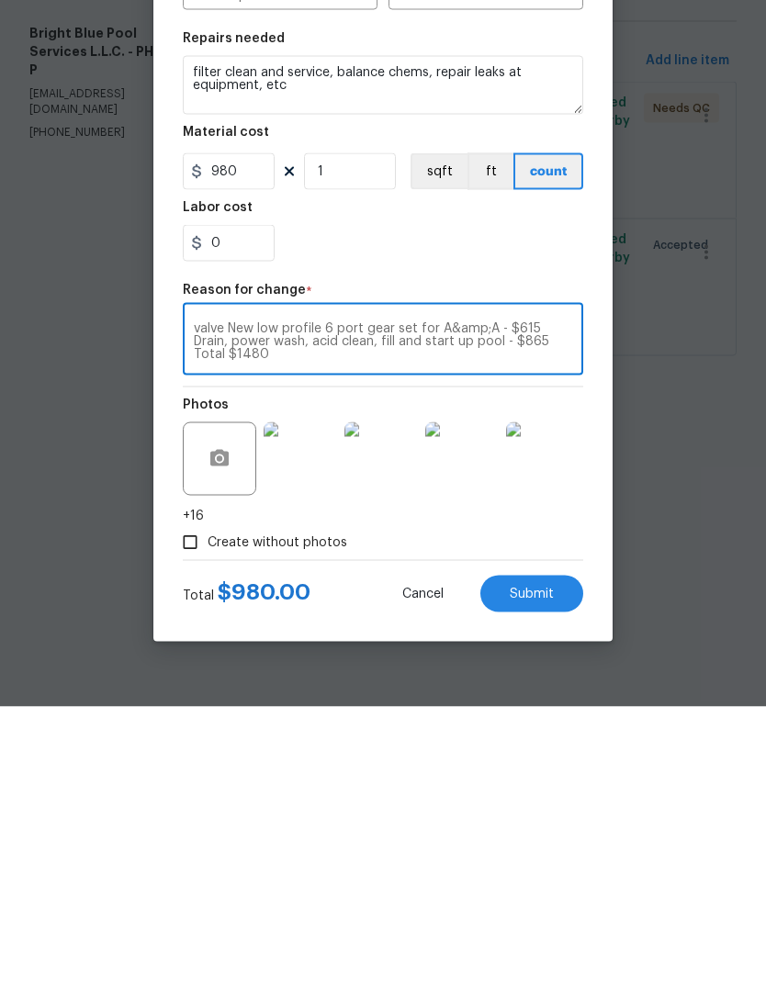
click at [527, 879] on span "Submit" at bounding box center [532, 886] width 44 height 14
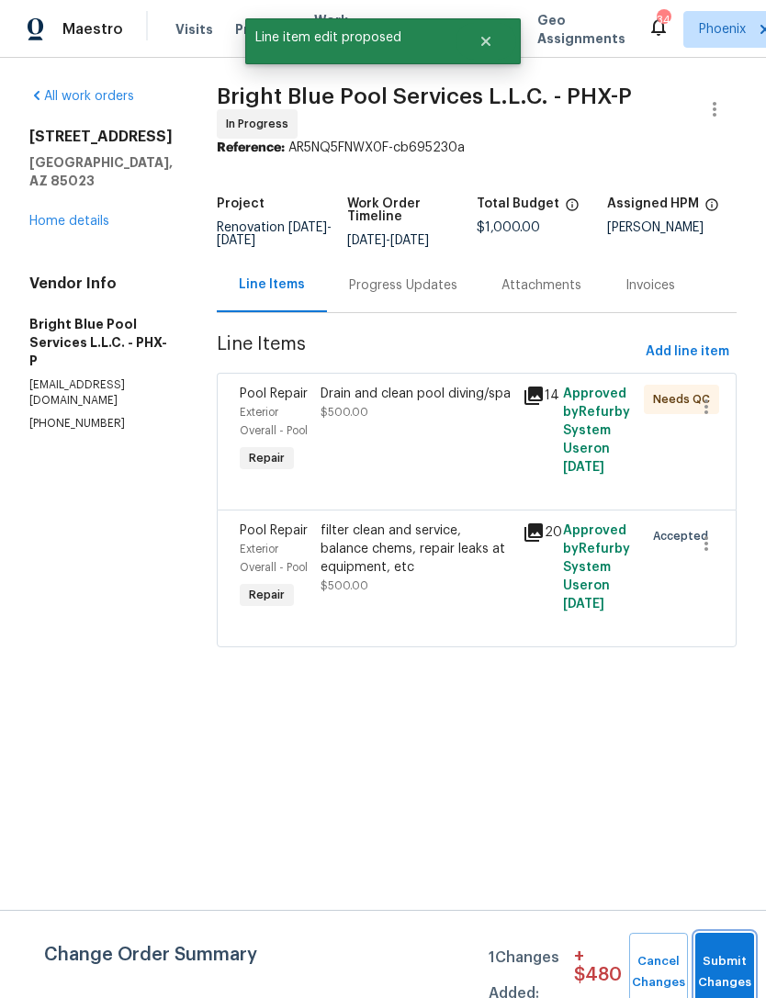
click at [725, 981] on span "Submit Changes" at bounding box center [724, 972] width 40 height 42
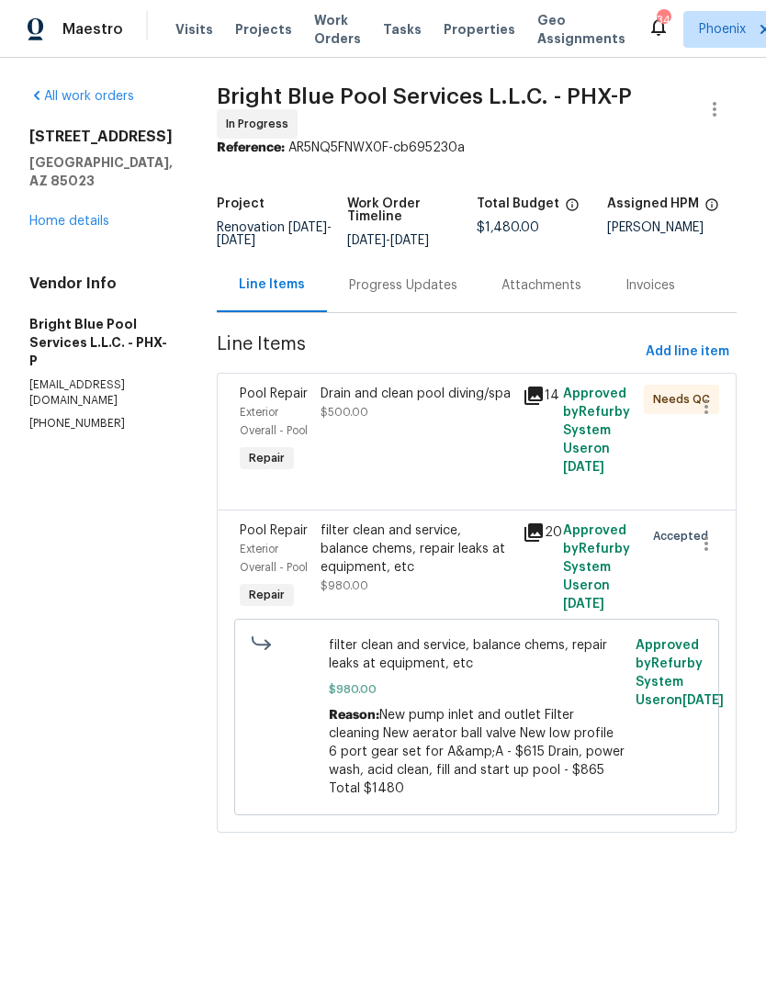
click at [400, 295] on div "Progress Updates" at bounding box center [403, 285] width 108 height 18
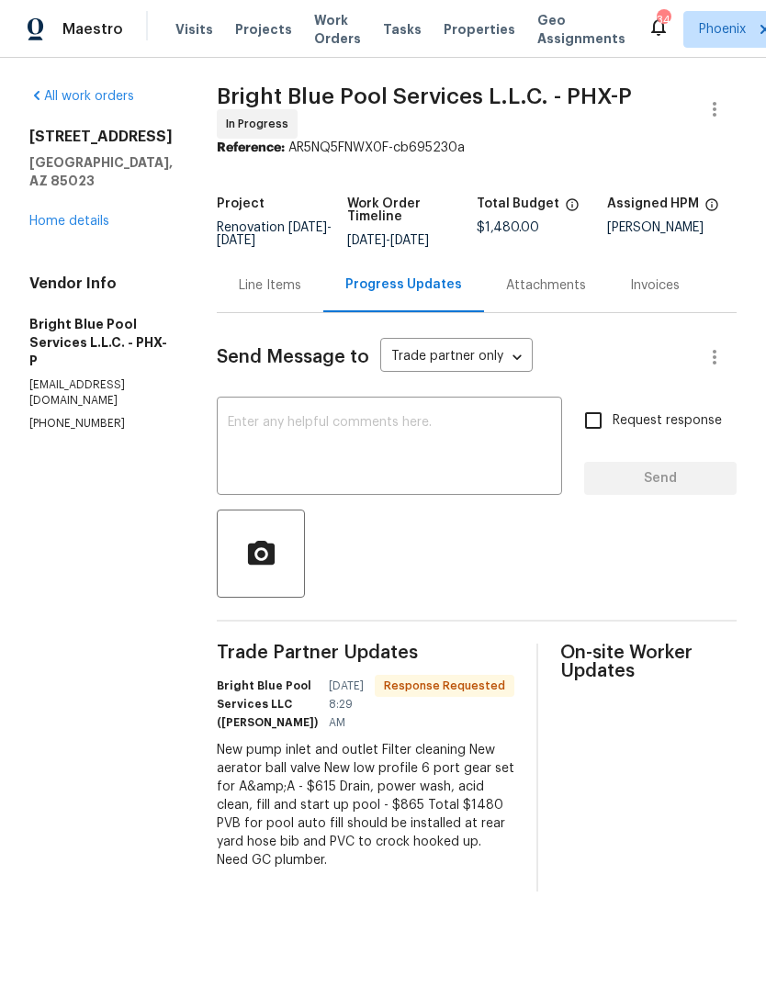
click at [384, 480] on textarea at bounding box center [389, 448] width 323 height 64
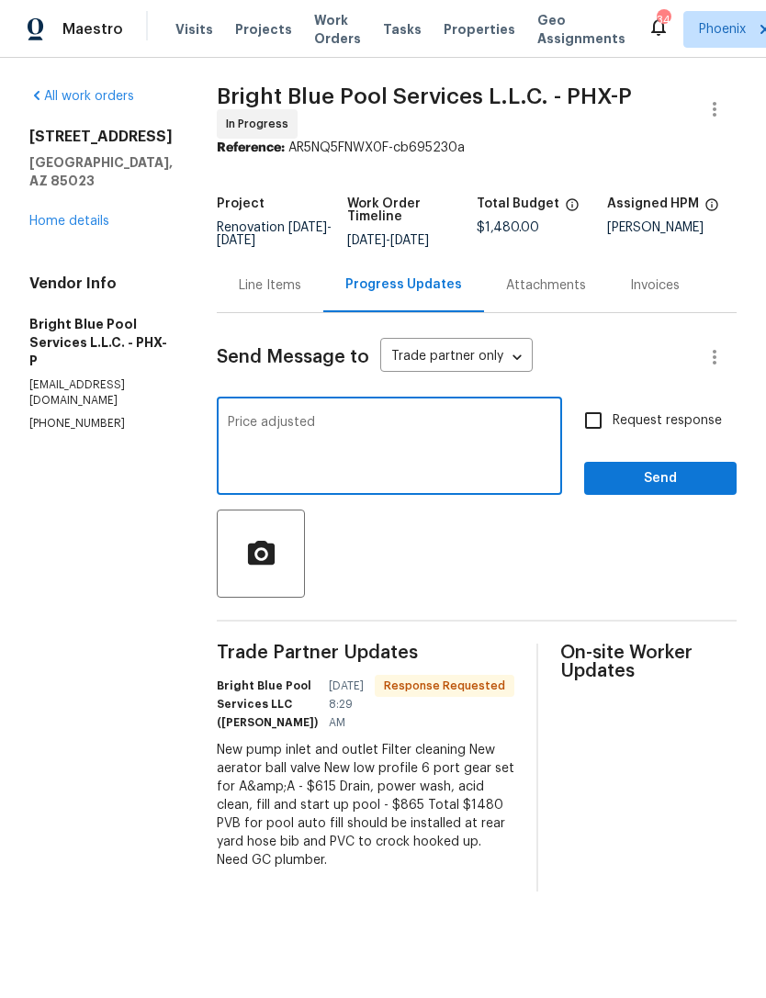
type textarea "Price adjusted"
click at [442, 598] on div at bounding box center [477, 554] width 520 height 88
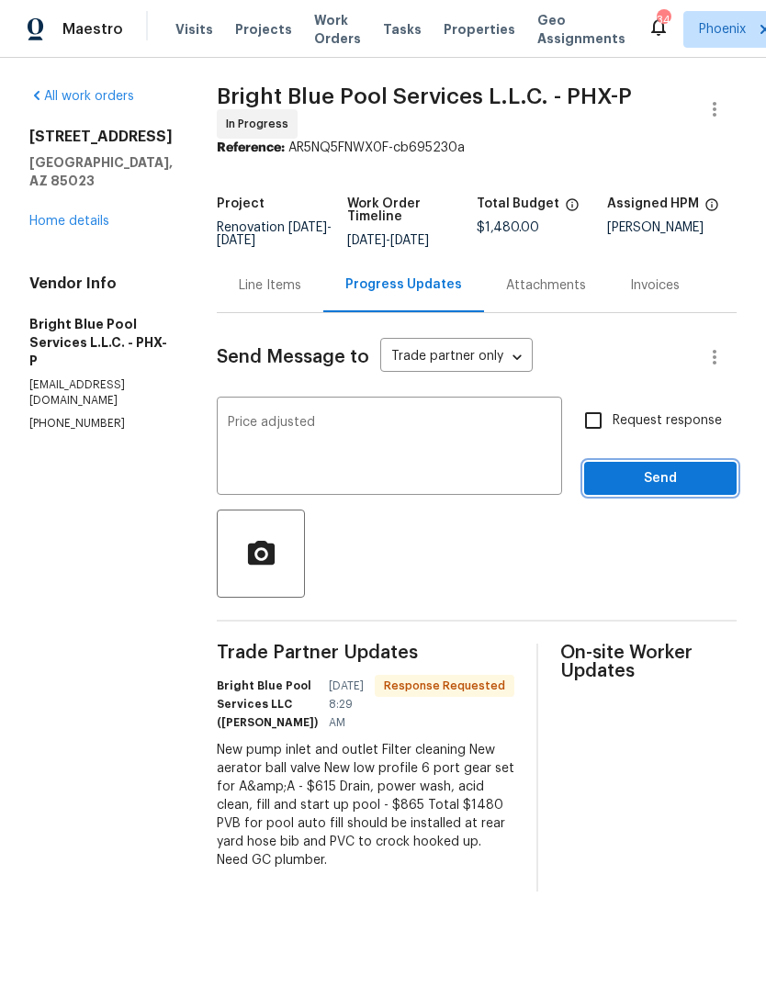
click at [635, 490] on span "Send" at bounding box center [660, 478] width 123 height 23
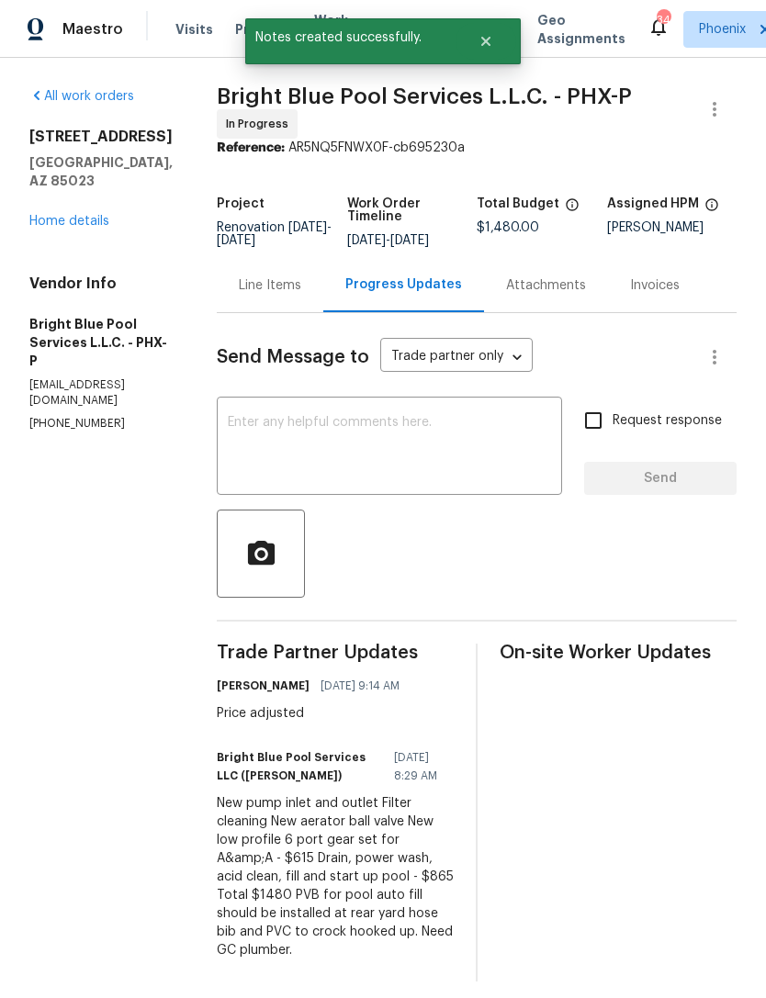
click at [274, 295] on div "Line Items" at bounding box center [270, 285] width 62 height 18
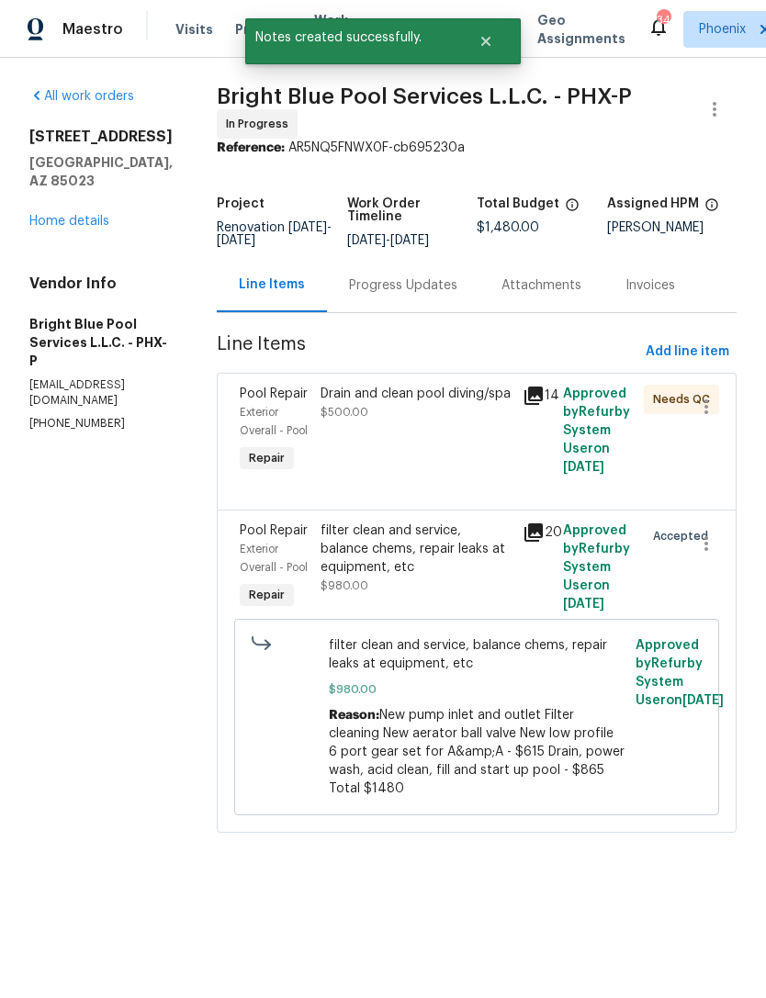
click at [436, 403] on div "Drain and clean pool diving/spa" at bounding box center [416, 394] width 191 height 18
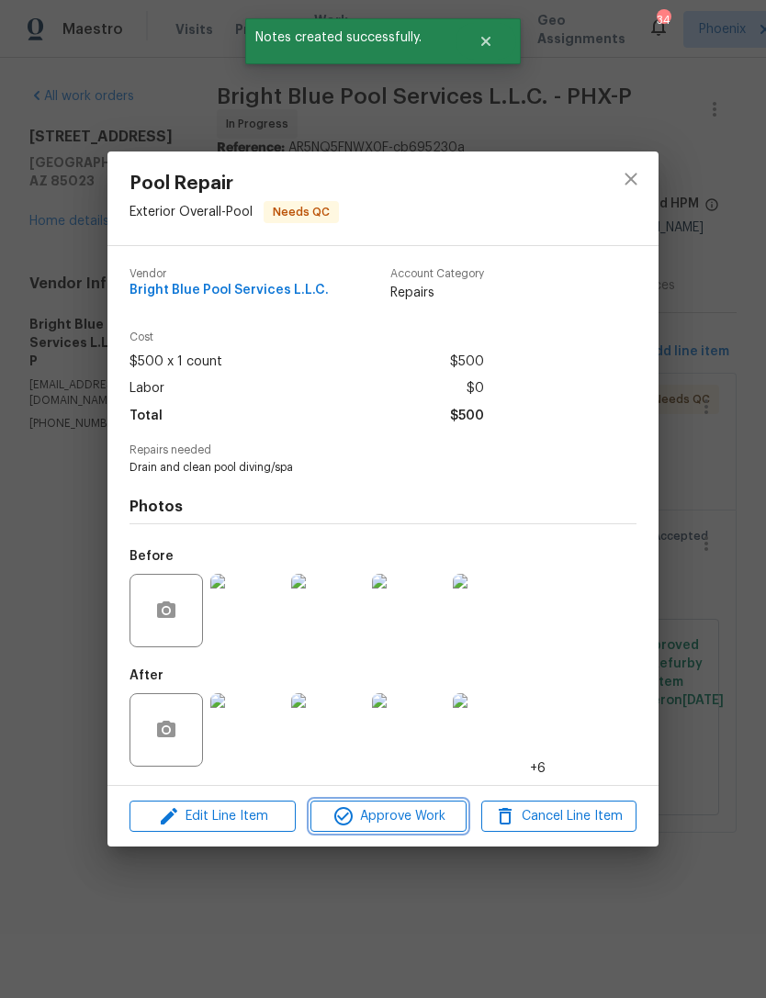
click at [379, 821] on span "Approve Work" at bounding box center [388, 816] width 144 height 23
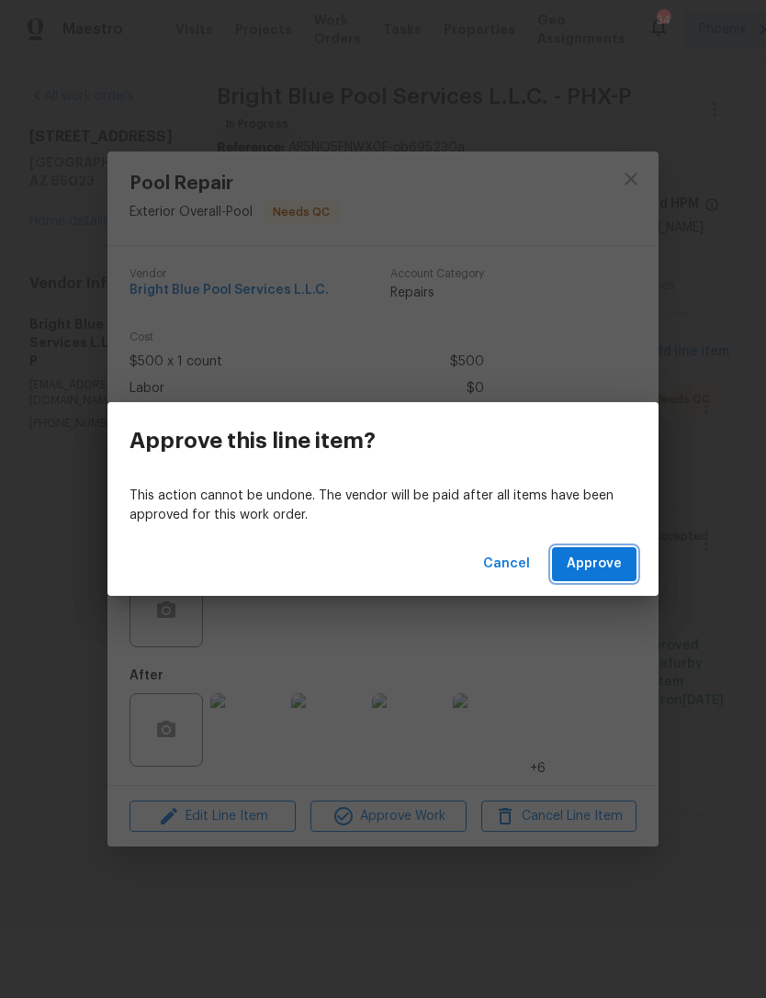
click at [592, 557] on span "Approve" at bounding box center [594, 564] width 55 height 23
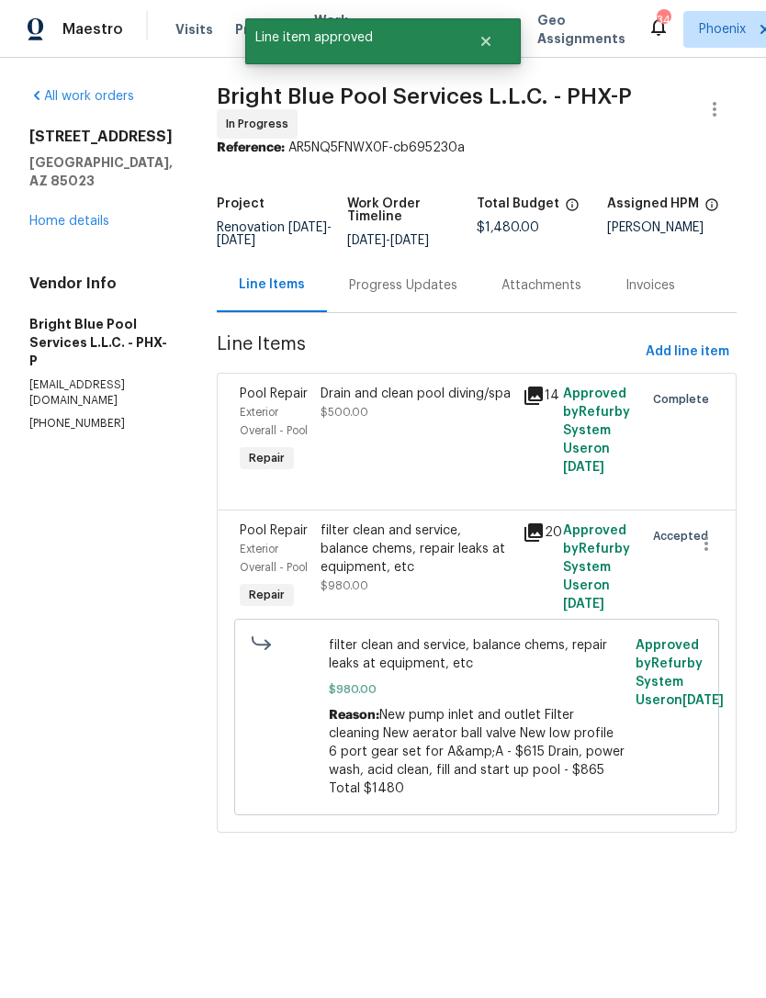
click at [81, 228] on link "Home details" at bounding box center [69, 221] width 80 height 13
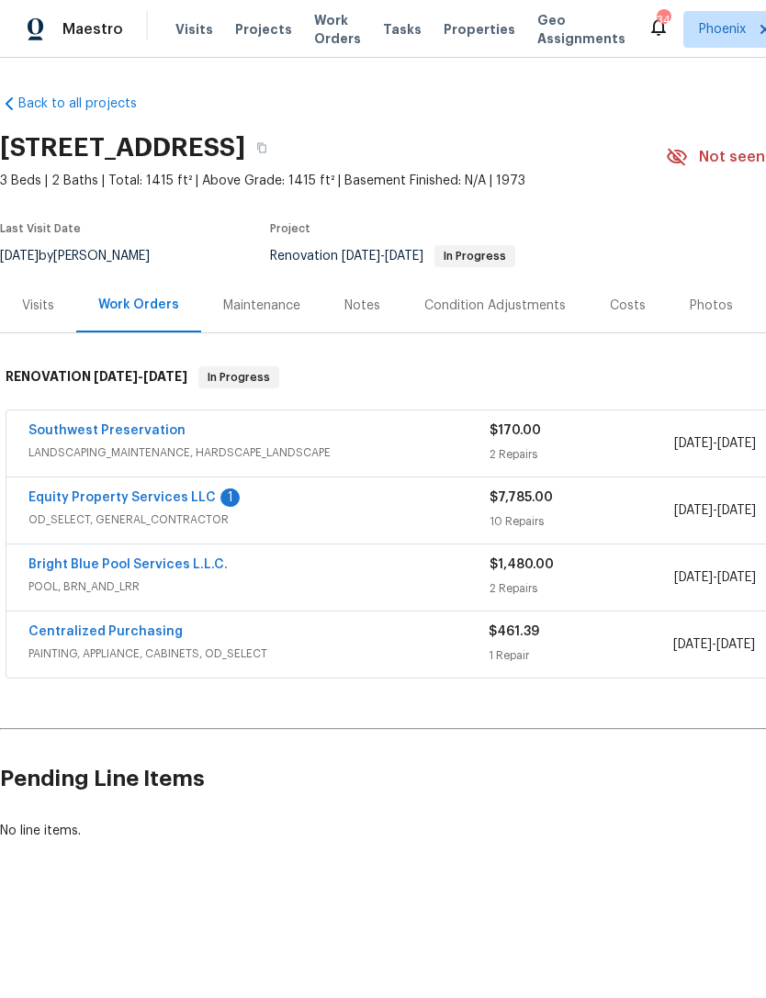
click at [164, 437] on link "Southwest Preservation" at bounding box center [106, 430] width 157 height 13
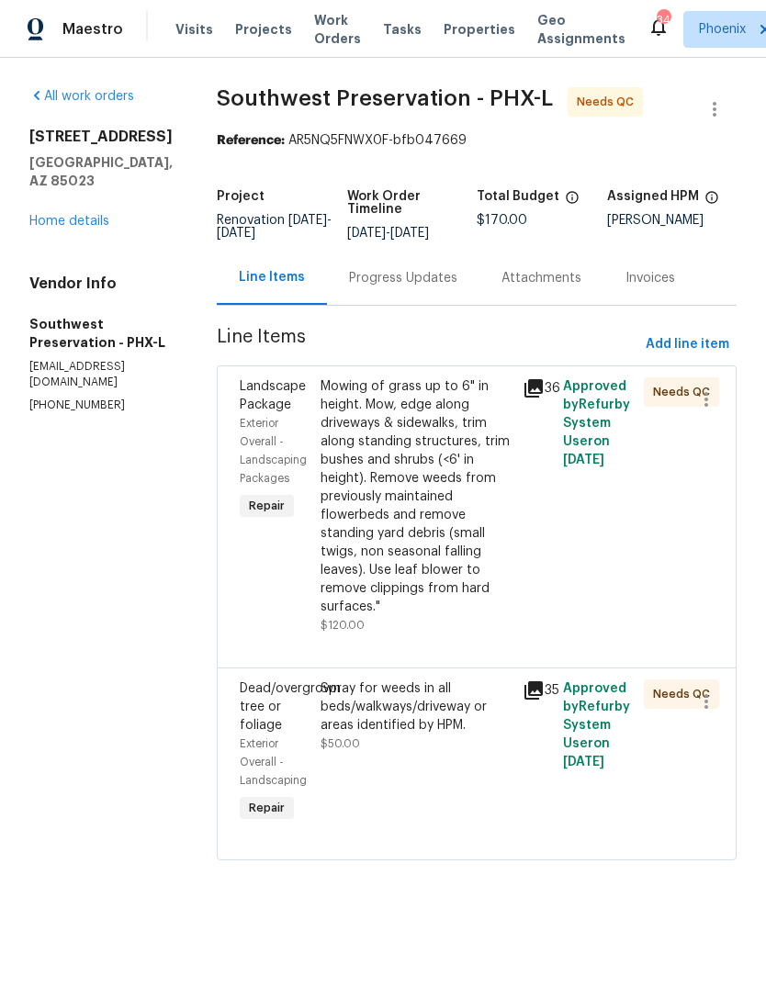
click at [83, 228] on link "Home details" at bounding box center [69, 221] width 80 height 13
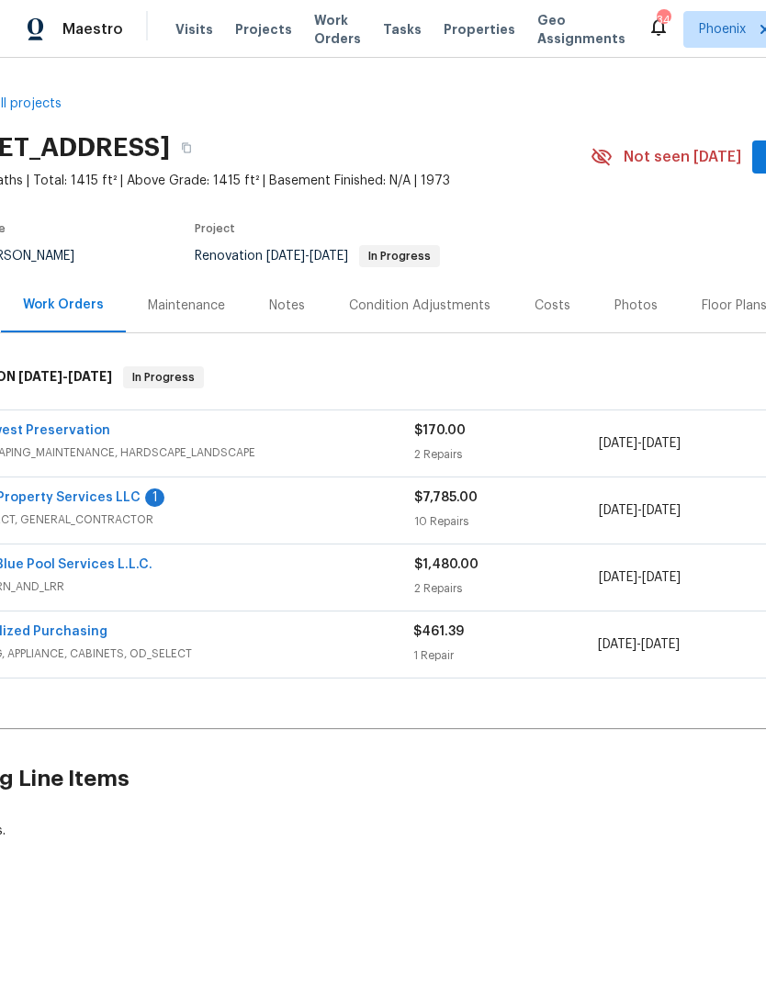
scroll to position [0, 184]
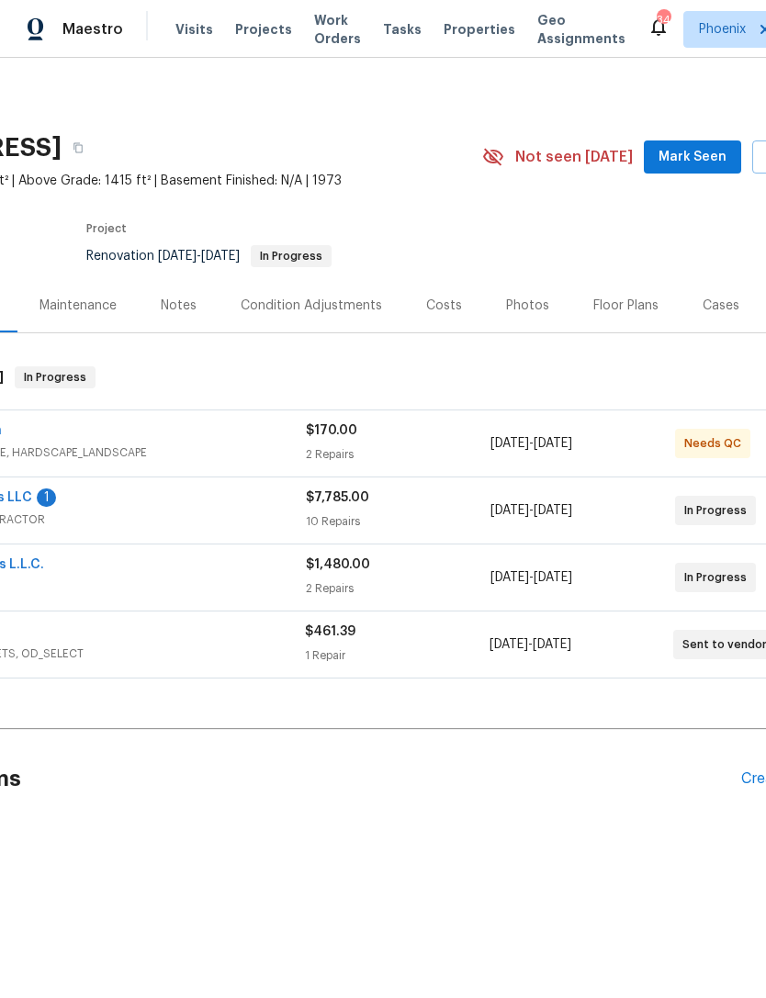
click at [698, 169] on span "Mark Seen" at bounding box center [693, 157] width 68 height 23
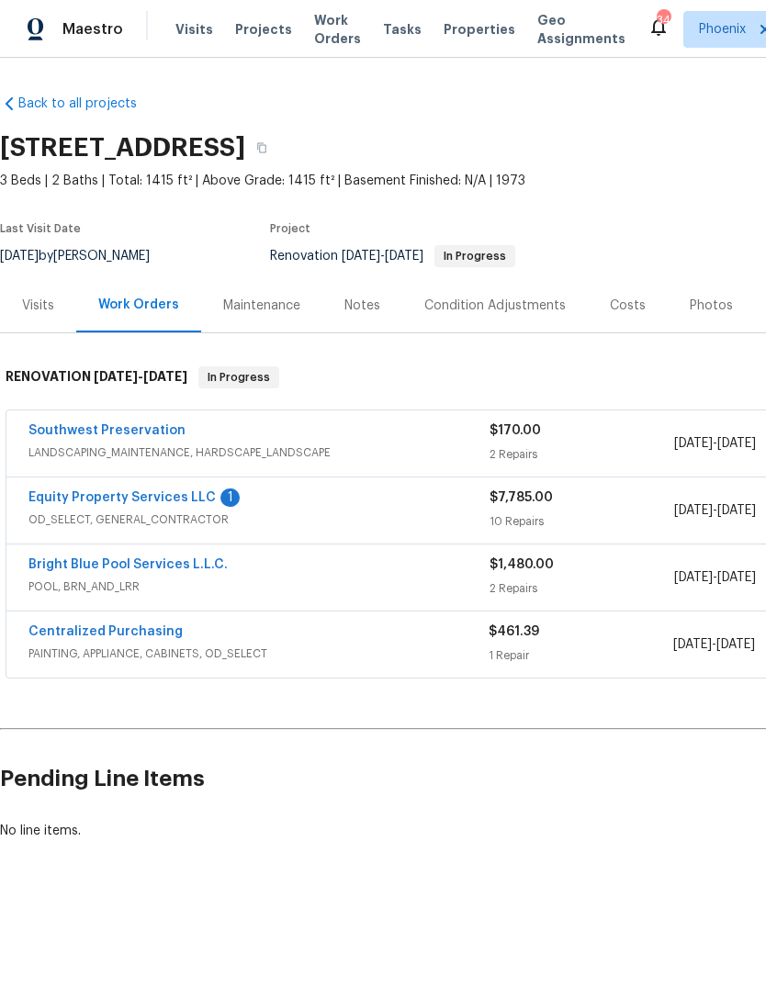
scroll to position [0, 0]
click at [161, 504] on link "Equity Property Services LLC" at bounding box center [121, 497] width 187 height 13
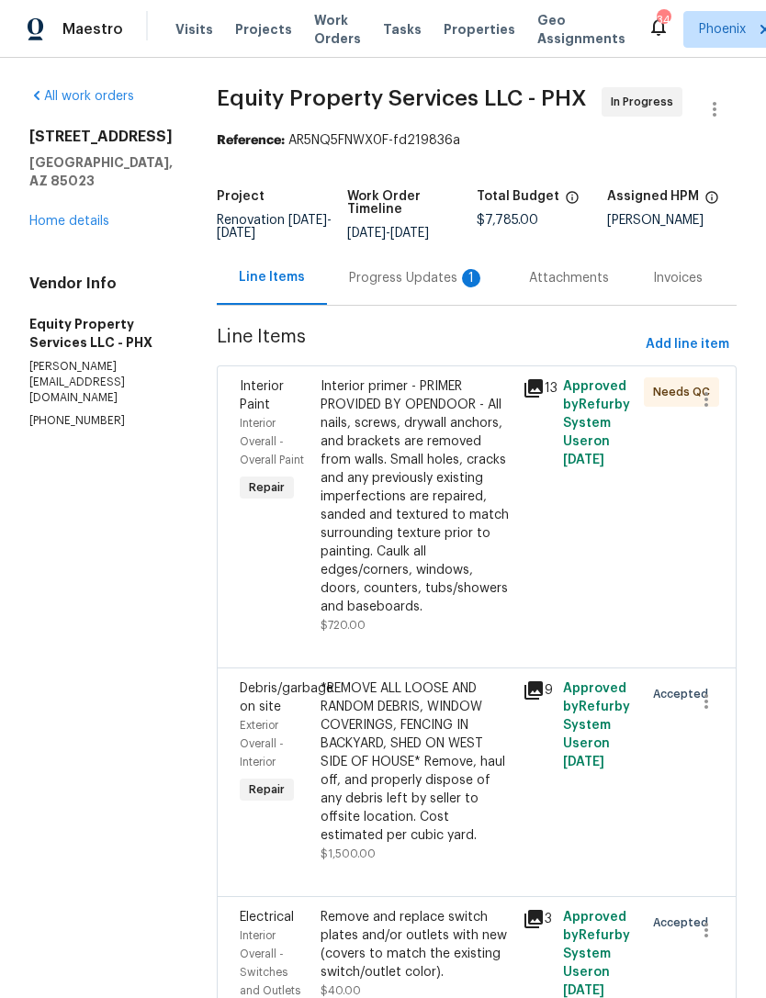
click at [407, 287] on div "Progress Updates 1" at bounding box center [417, 278] width 136 height 18
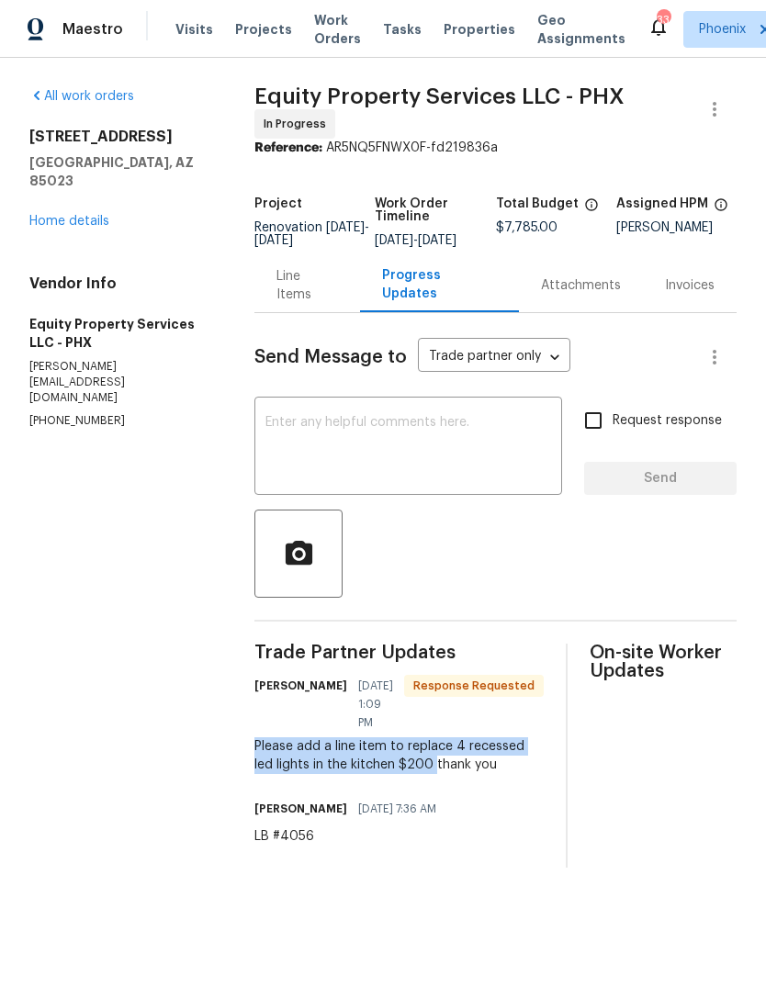
copy div "Please add a line item to replace 4 recessed led lights in the kitchen $200"
click at [155, 511] on section "All work orders 2337 W Tierra Buena Ln Phoenix, AZ 85023 Home details Vendor In…" at bounding box center [119, 477] width 181 height 781
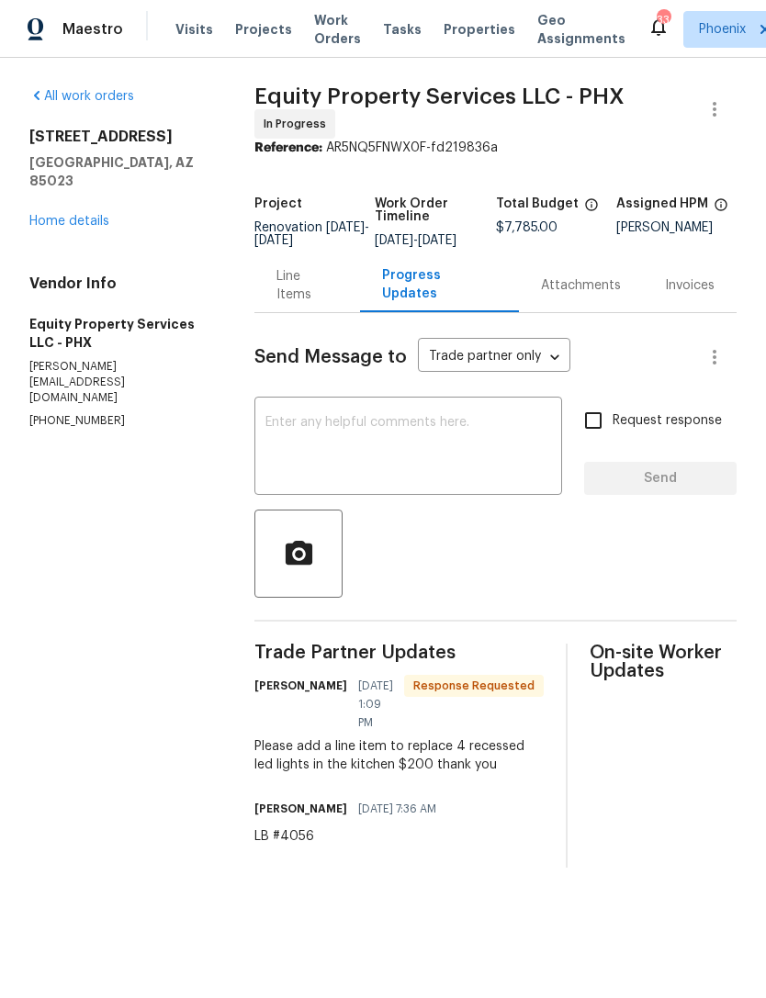
click at [65, 226] on link "Home details" at bounding box center [69, 221] width 80 height 13
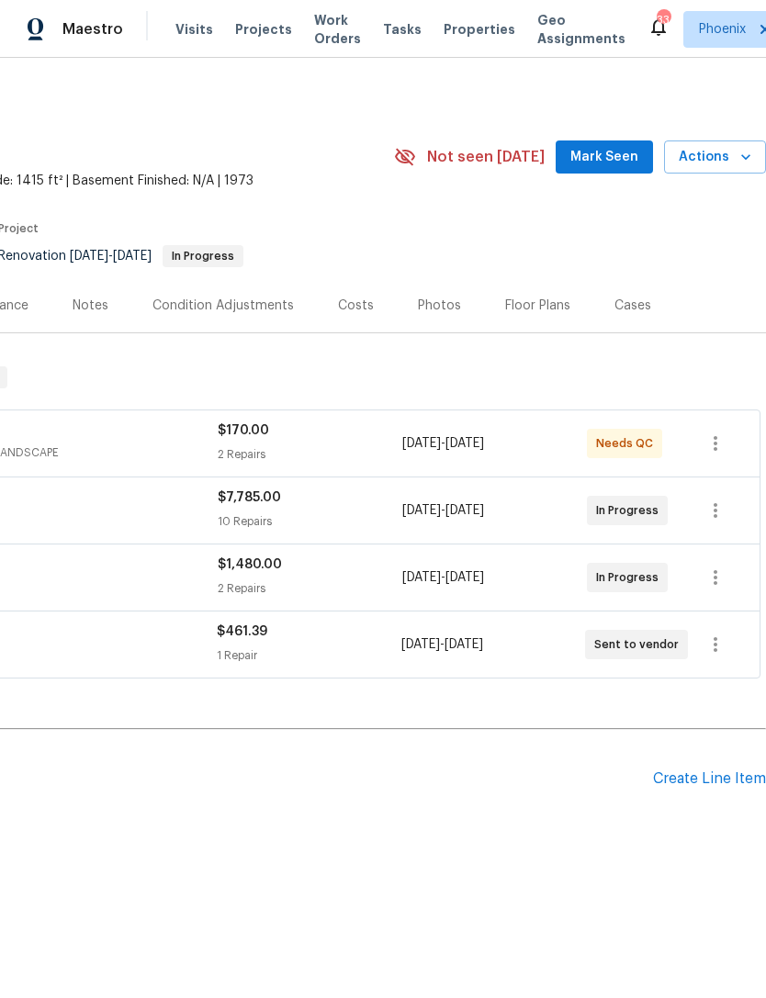
scroll to position [0, 272]
click at [619, 168] on span "Mark Seen" at bounding box center [604, 157] width 68 height 23
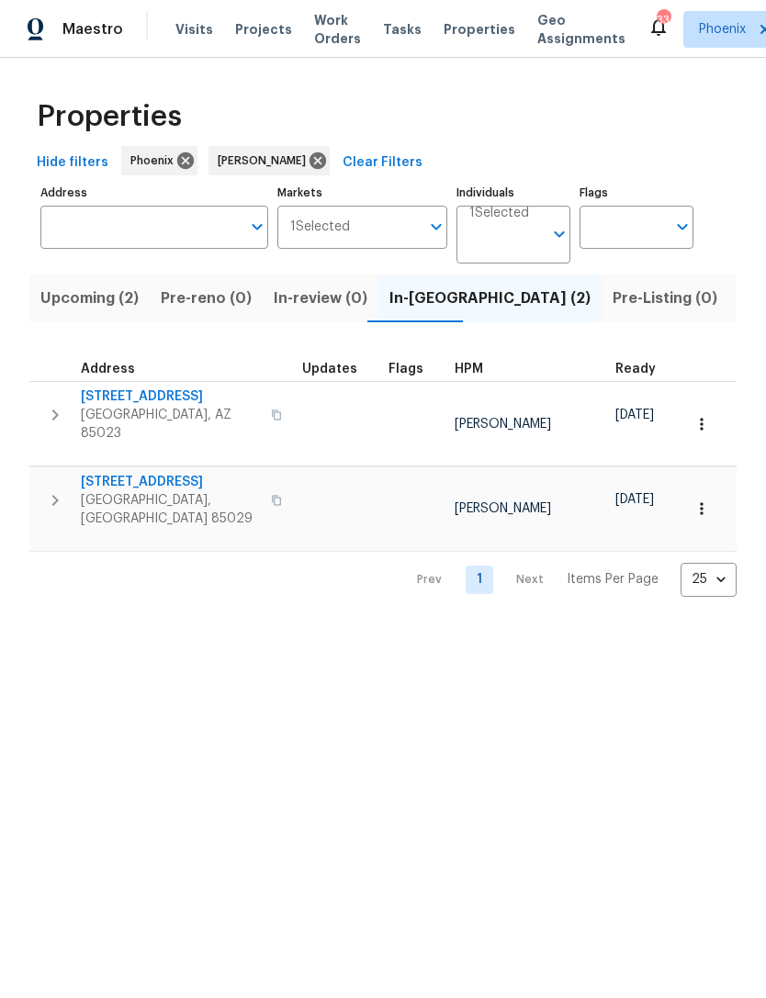
click at [52, 503] on button "button" at bounding box center [55, 500] width 37 height 55
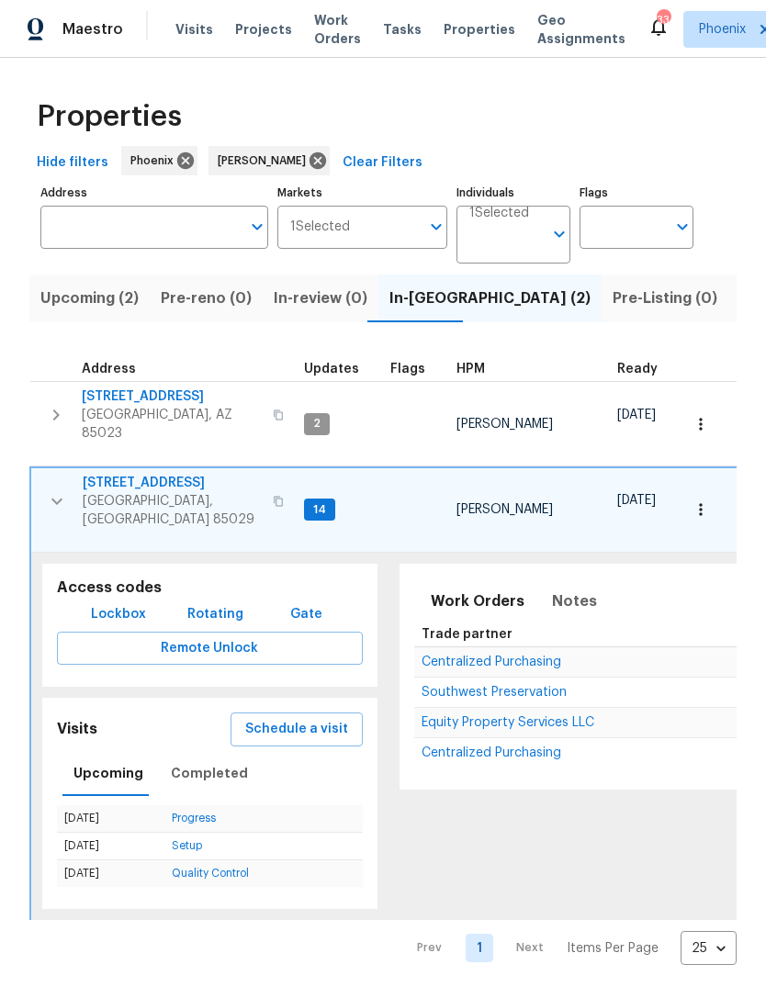
click at [501, 686] on span "Southwest Preservation" at bounding box center [494, 692] width 145 height 13
click at [63, 490] on icon "button" at bounding box center [57, 501] width 22 height 22
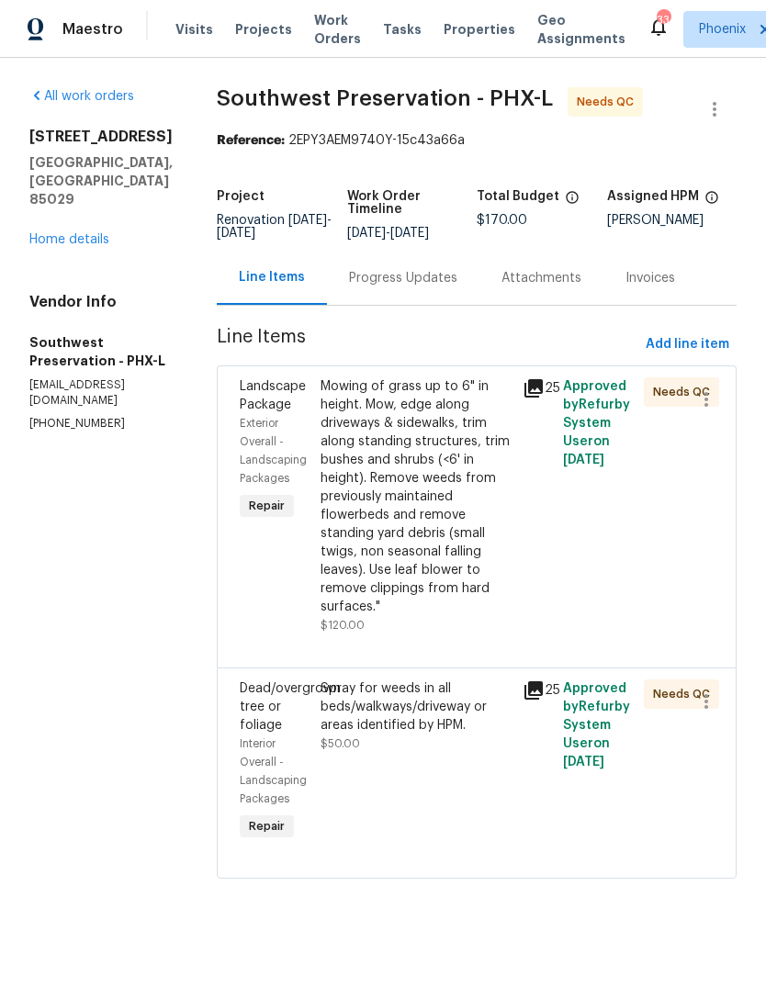
click at [371, 287] on div "Progress Updates" at bounding box center [403, 278] width 108 height 18
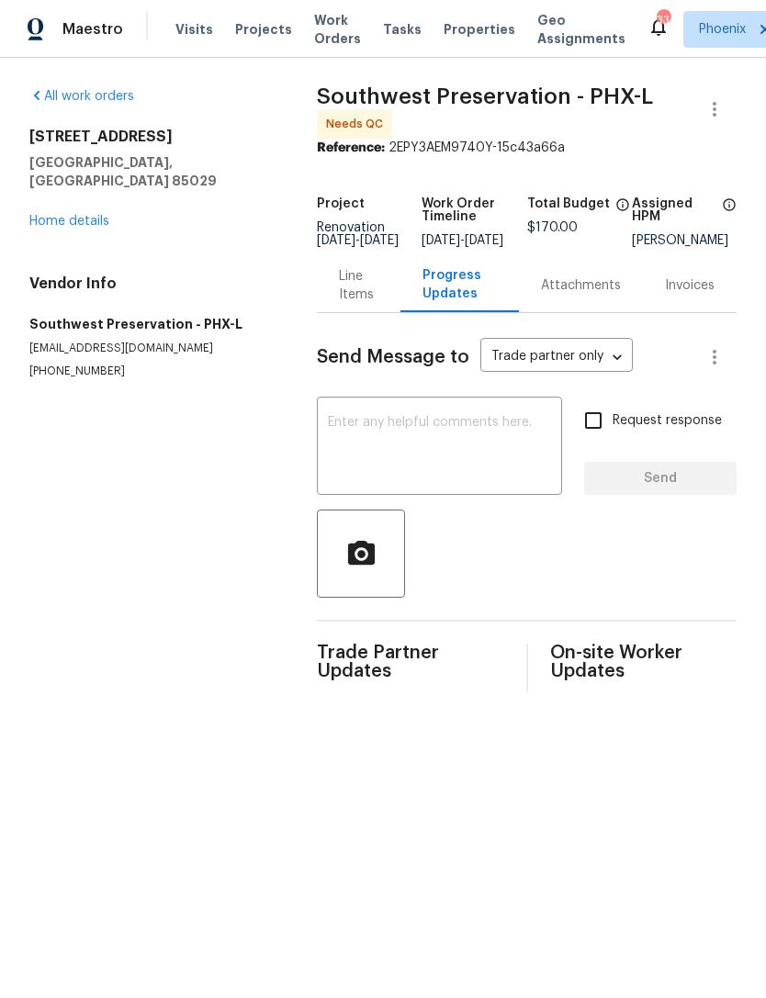
click at [347, 304] on div "Line Items" at bounding box center [358, 285] width 39 height 37
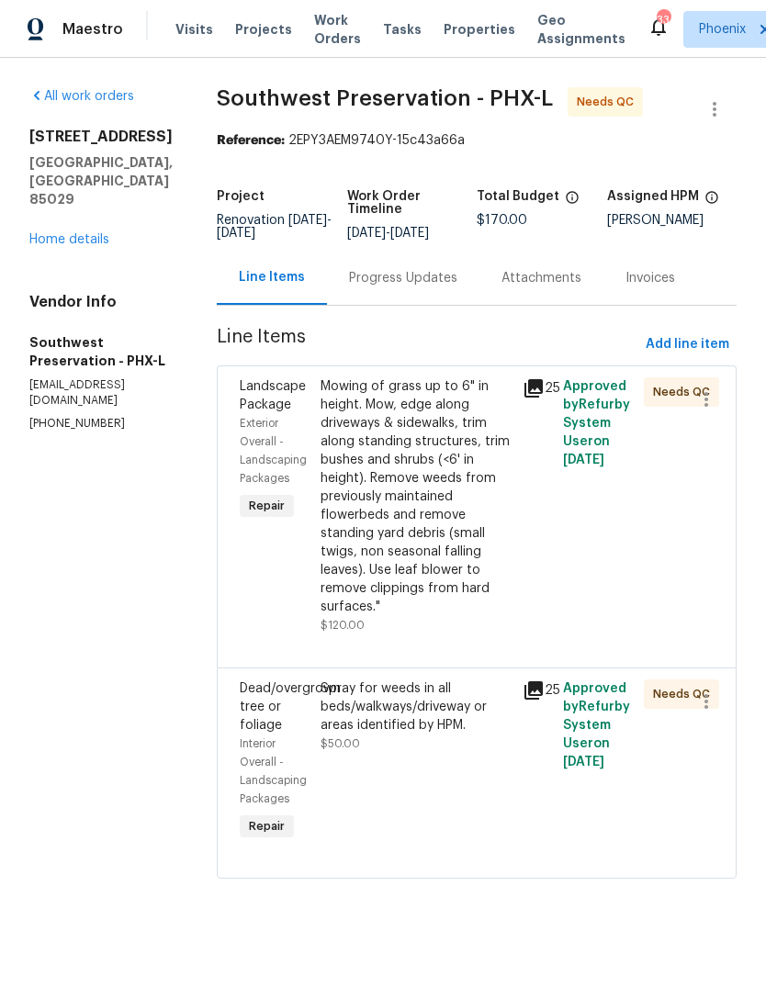
click at [92, 233] on link "Home details" at bounding box center [69, 239] width 80 height 13
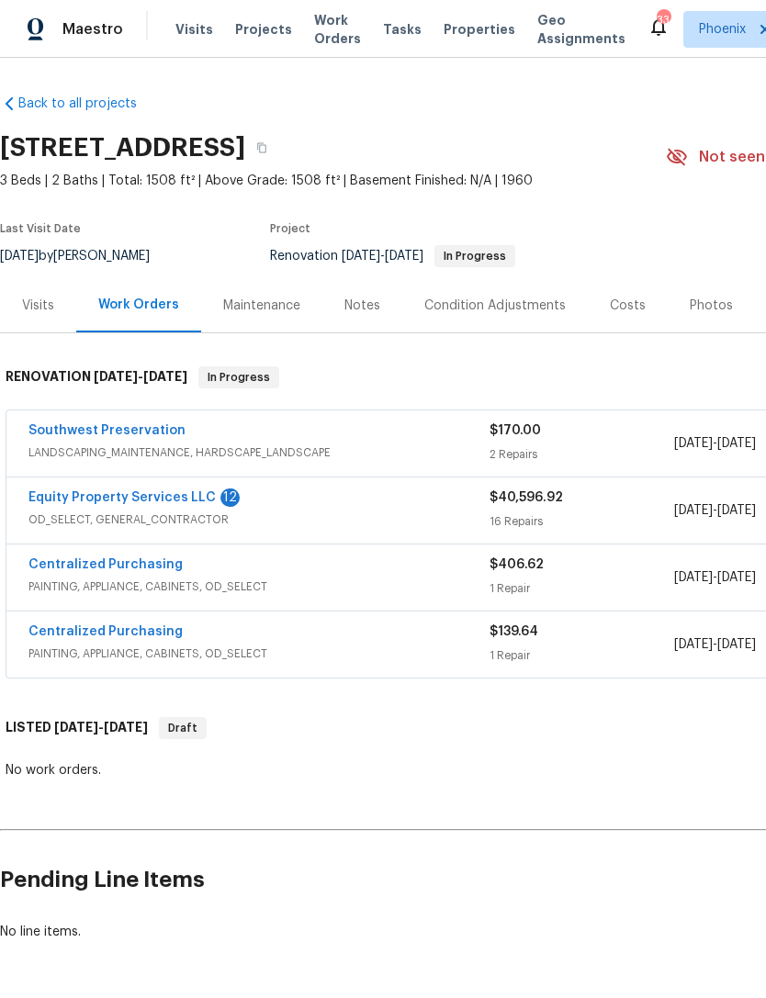
click at [186, 504] on link "Equity Property Services LLC" at bounding box center [121, 497] width 187 height 13
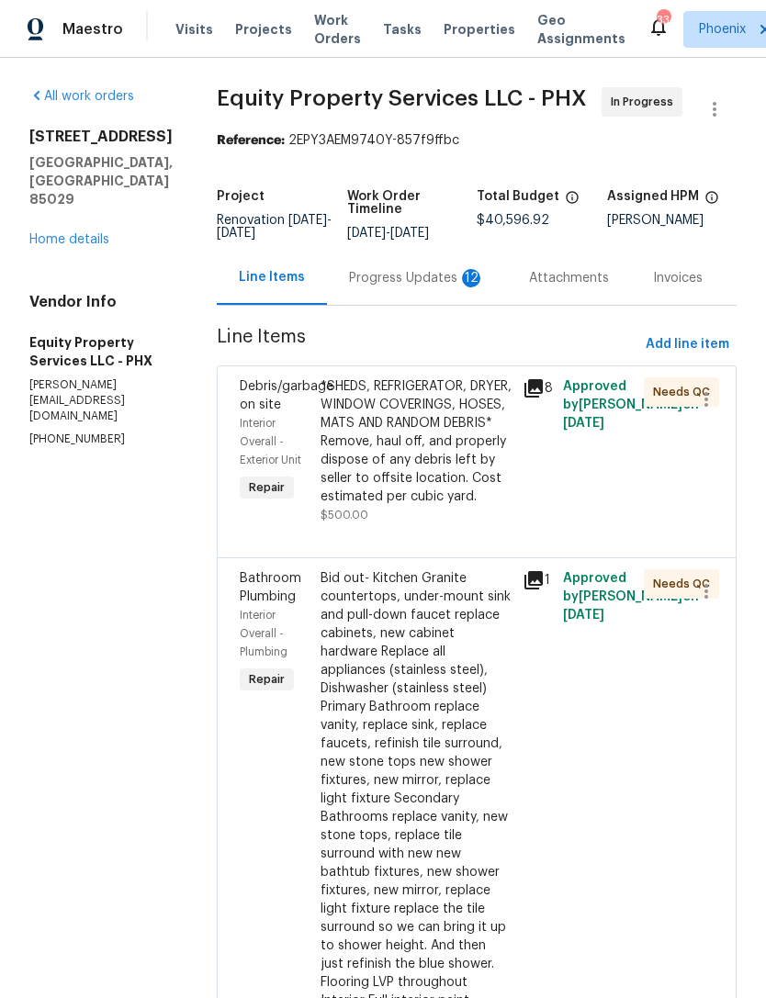
click at [411, 287] on div "Progress Updates 12" at bounding box center [417, 278] width 136 height 18
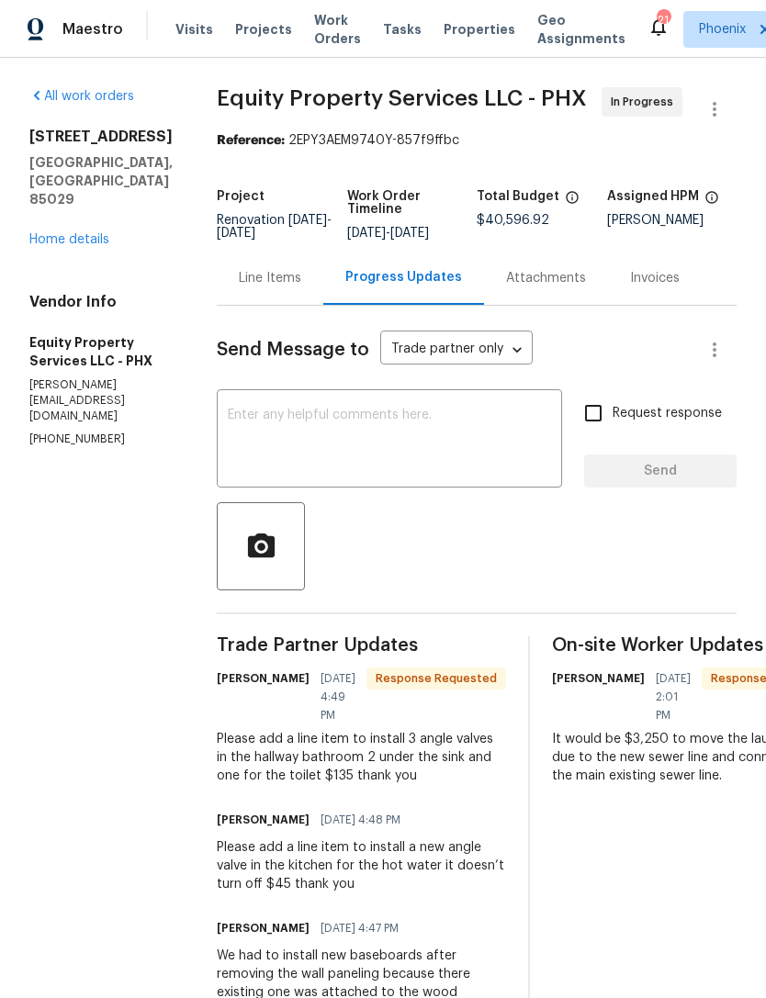
click at [79, 246] on link "Home details" at bounding box center [69, 239] width 80 height 13
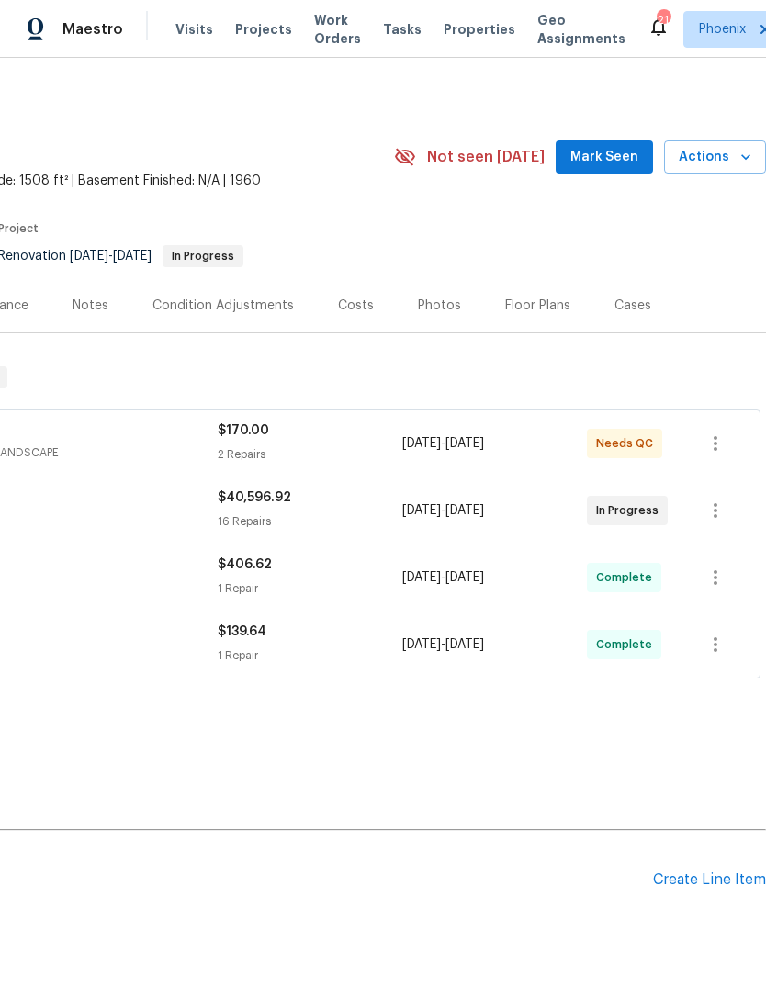
scroll to position [0, 272]
click at [726, 169] on span "Actions" at bounding box center [715, 157] width 73 height 23
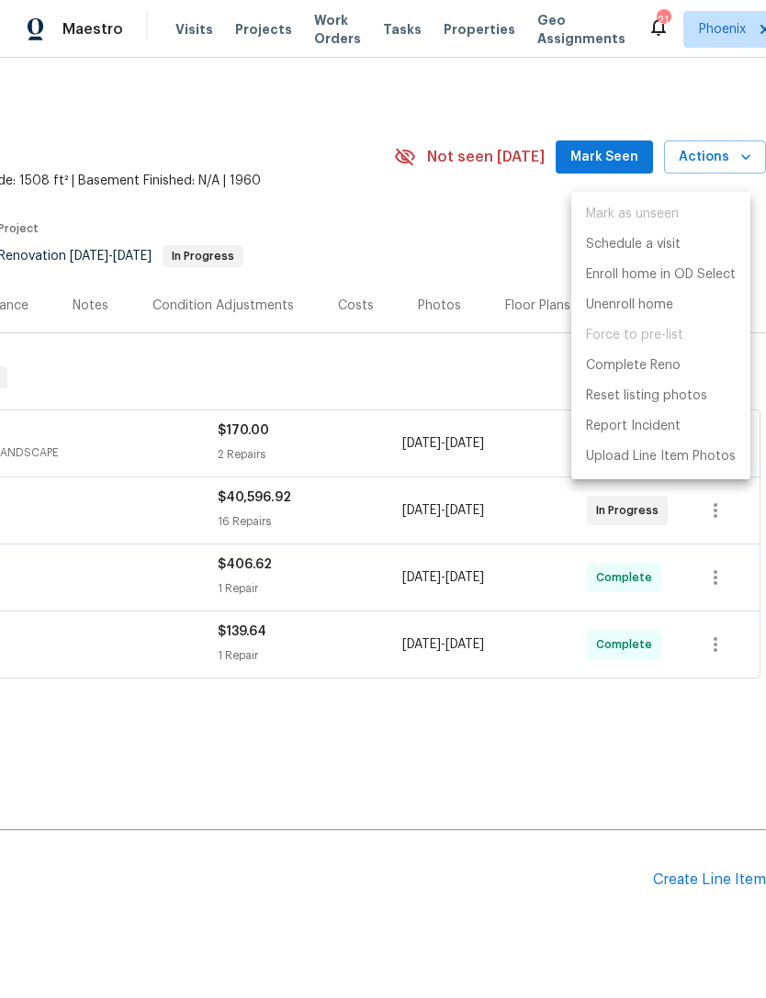
click at [522, 238] on div at bounding box center [383, 499] width 766 height 998
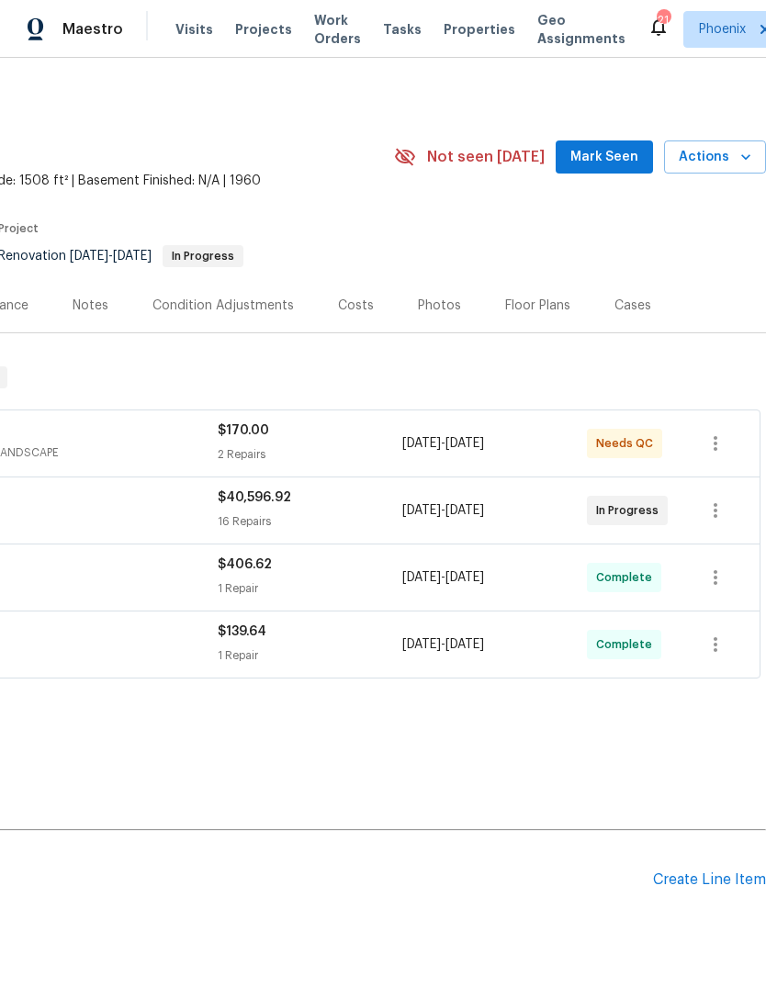
click at [612, 169] on span "Mark Seen" at bounding box center [604, 157] width 68 height 23
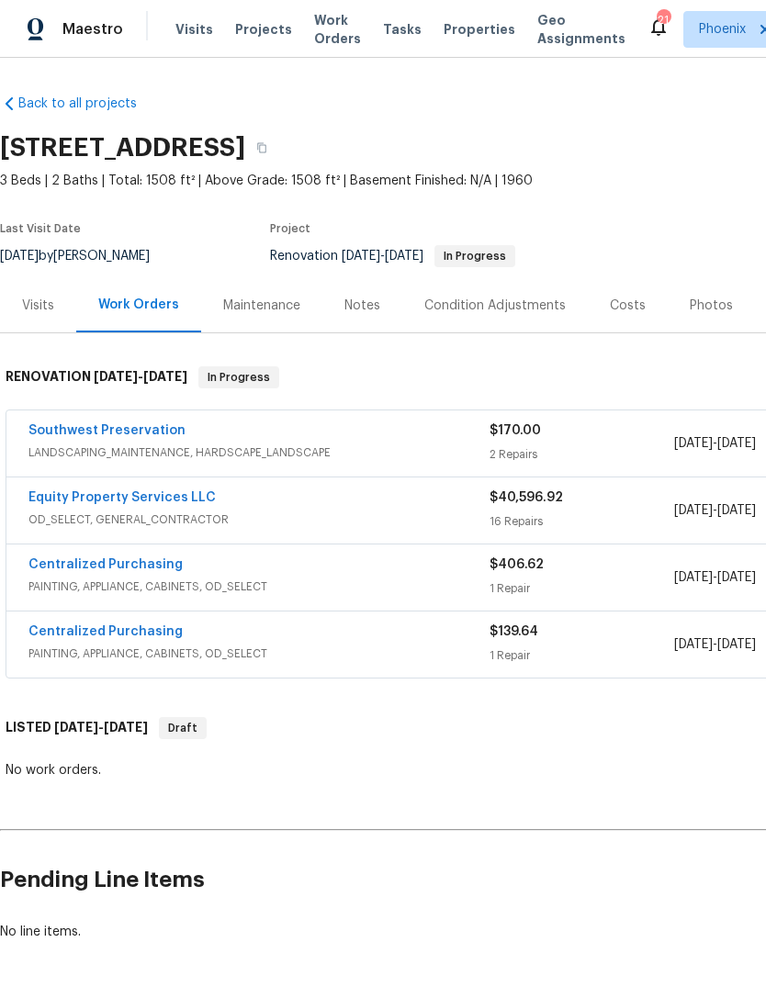
scroll to position [0, 0]
click at [52, 315] on div "Visits" at bounding box center [38, 306] width 32 height 18
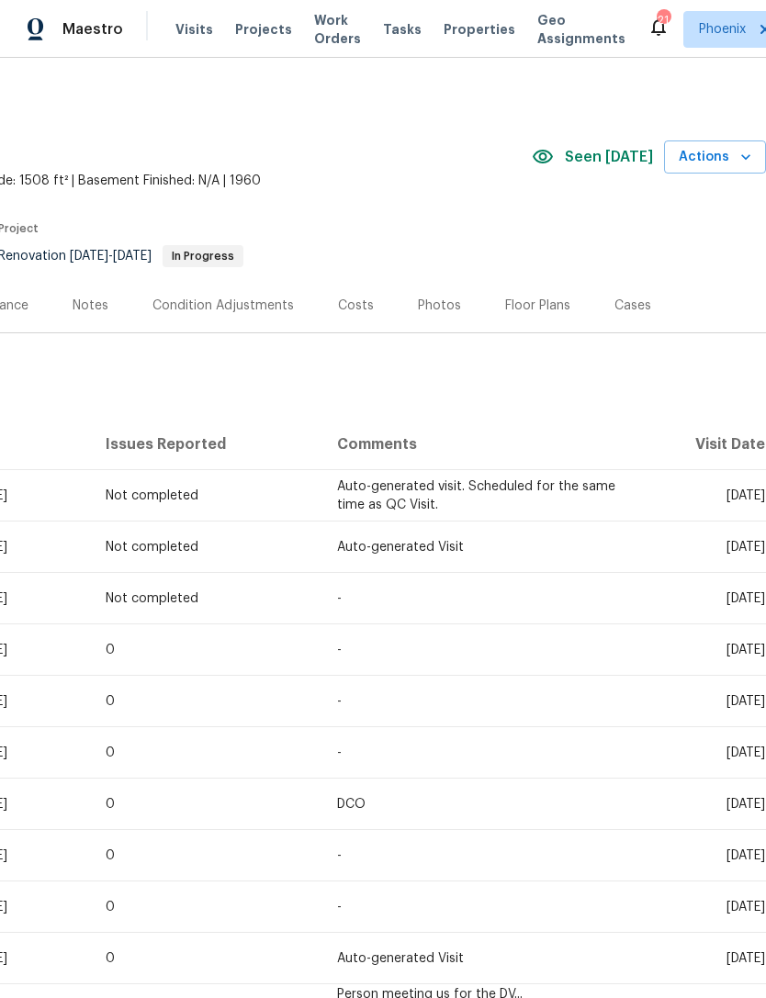
scroll to position [0, 272]
click at [741, 174] on button "Actions" at bounding box center [715, 158] width 102 height 34
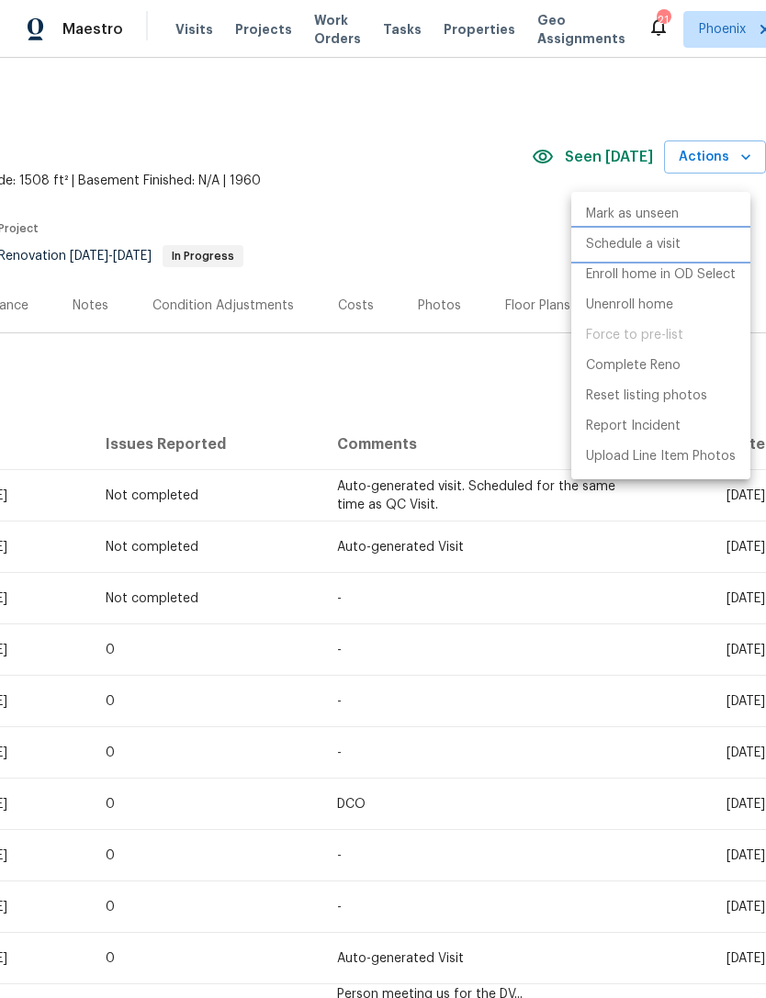
click at [656, 242] on p "Schedule a visit" at bounding box center [633, 244] width 95 height 19
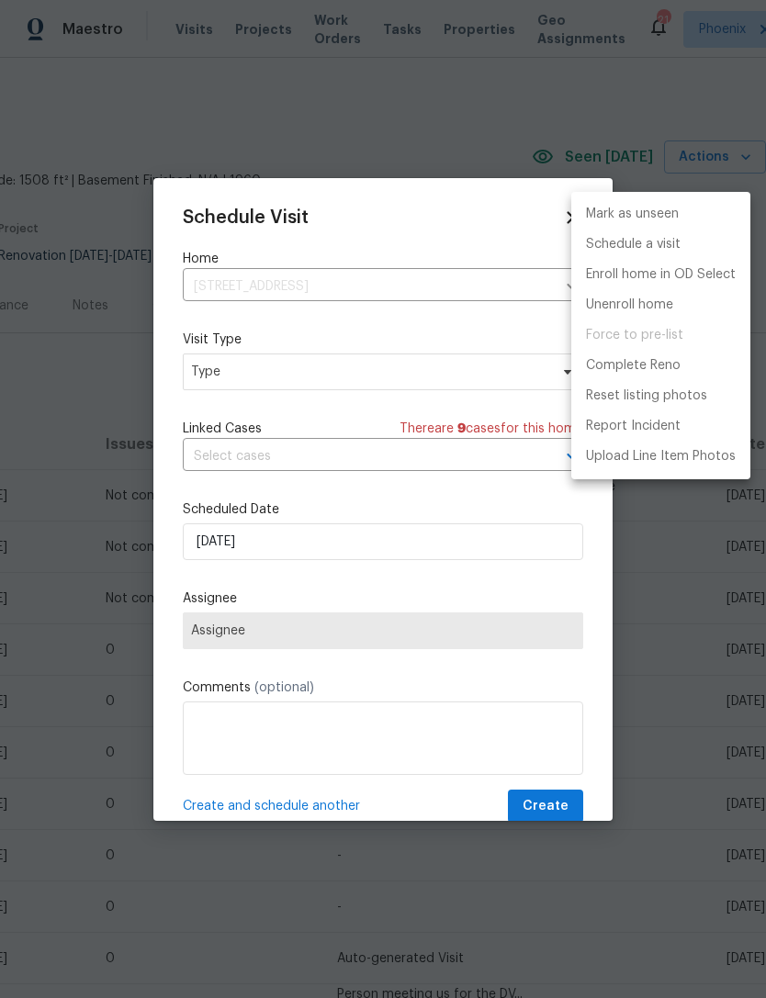
click at [287, 549] on div at bounding box center [383, 499] width 766 height 998
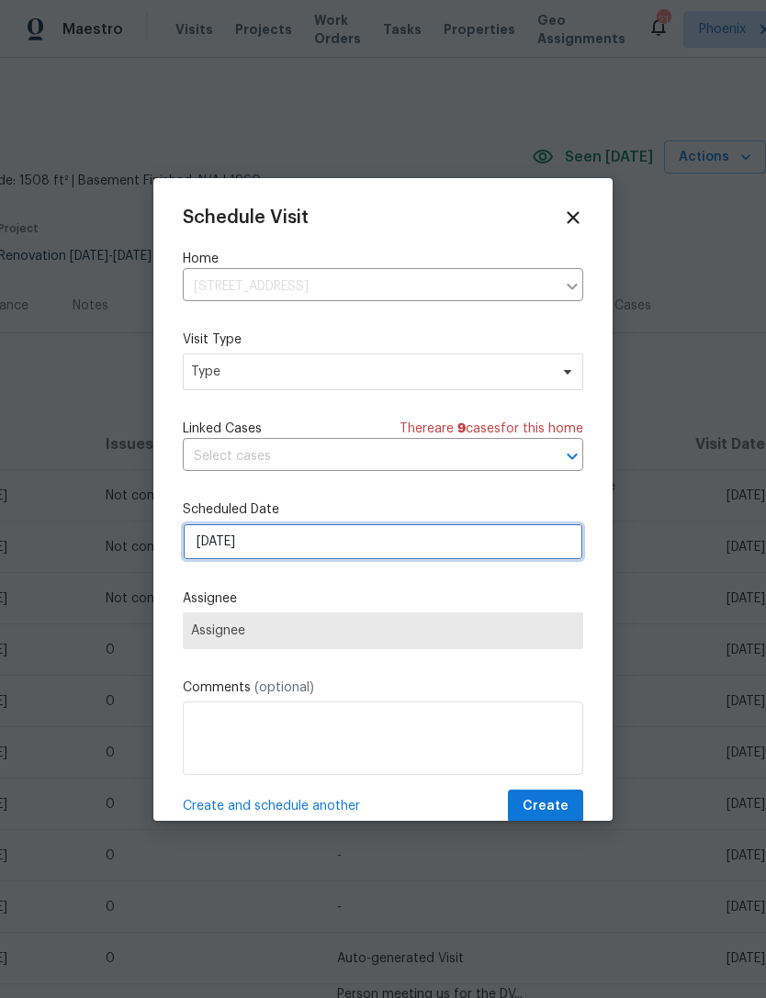
click at [298, 539] on input "[DATE]" at bounding box center [383, 541] width 400 height 37
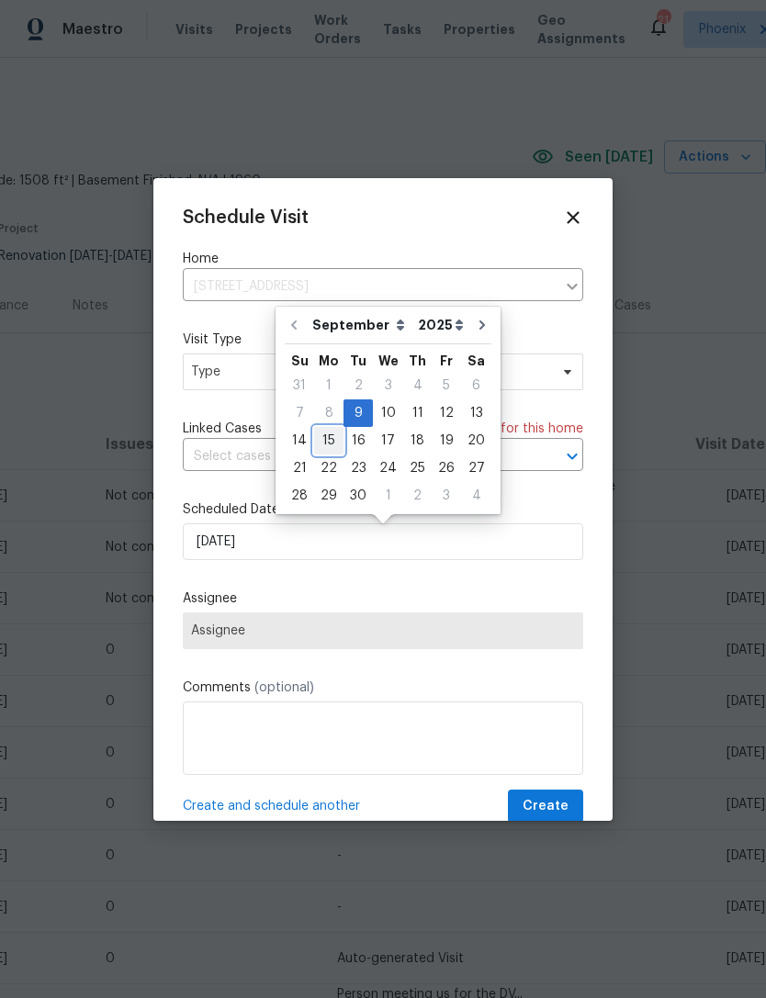
click at [332, 450] on div "15" at bounding box center [328, 441] width 29 height 26
type input "9/15/2025"
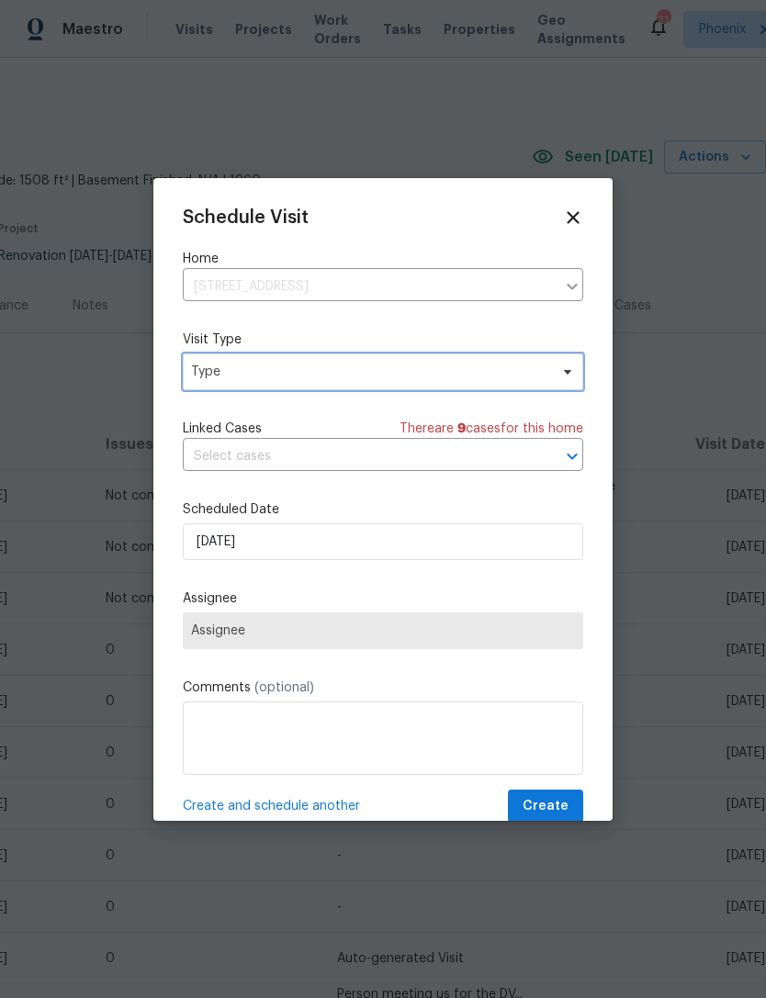
click at [324, 378] on span "Type" at bounding box center [369, 372] width 357 height 18
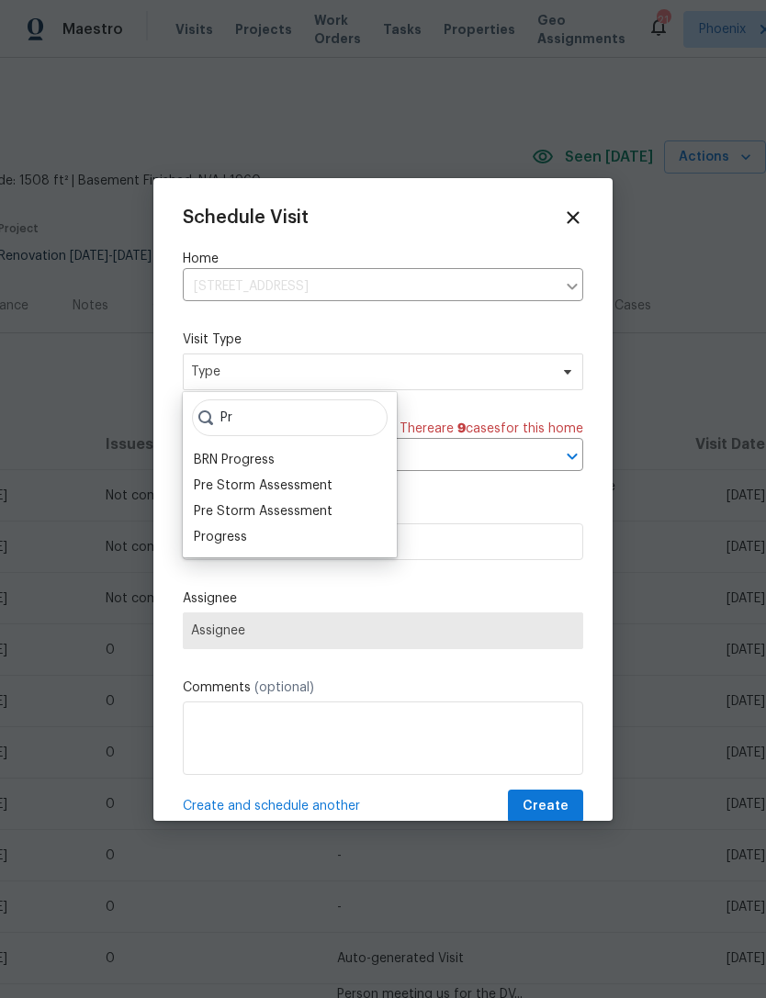
type input "Pr"
click at [240, 532] on div "Progress" at bounding box center [220, 537] width 53 height 18
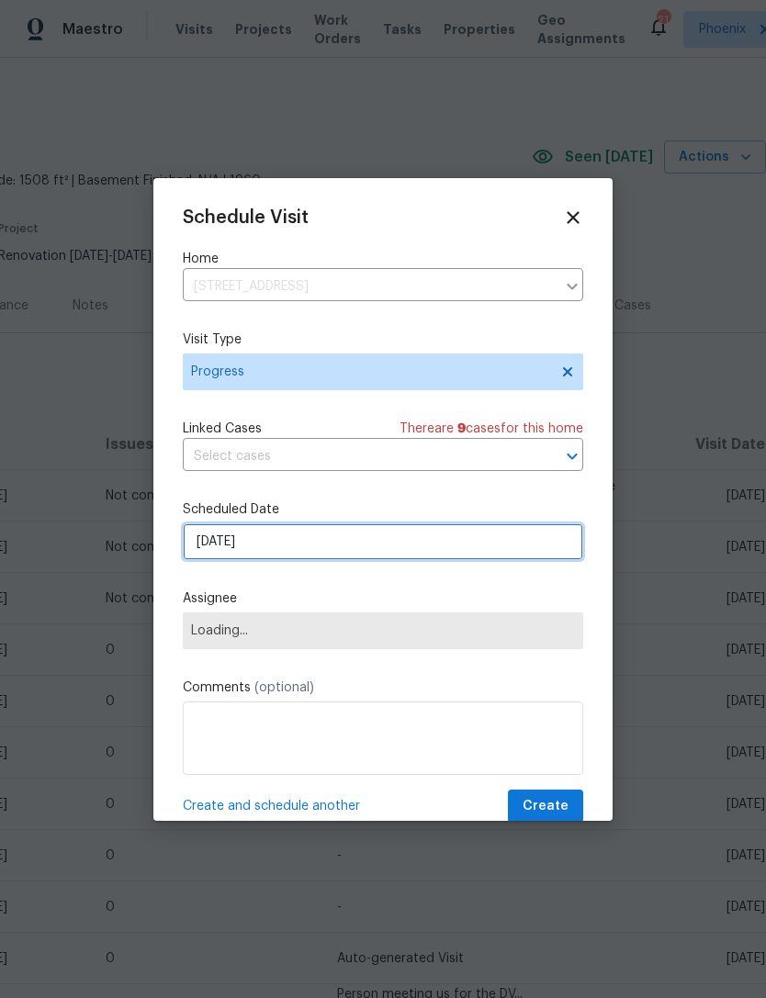
click at [314, 547] on input "9/15/2025" at bounding box center [383, 541] width 400 height 37
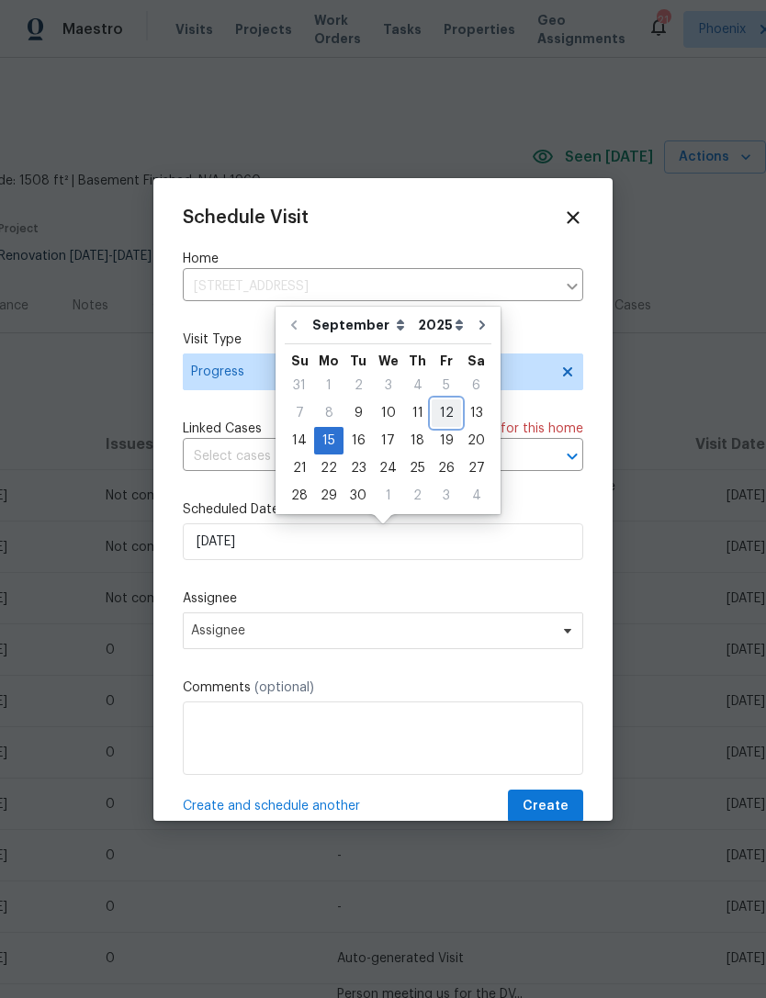
click at [440, 405] on div "12" at bounding box center [446, 413] width 29 height 26
type input "9/12/2025"
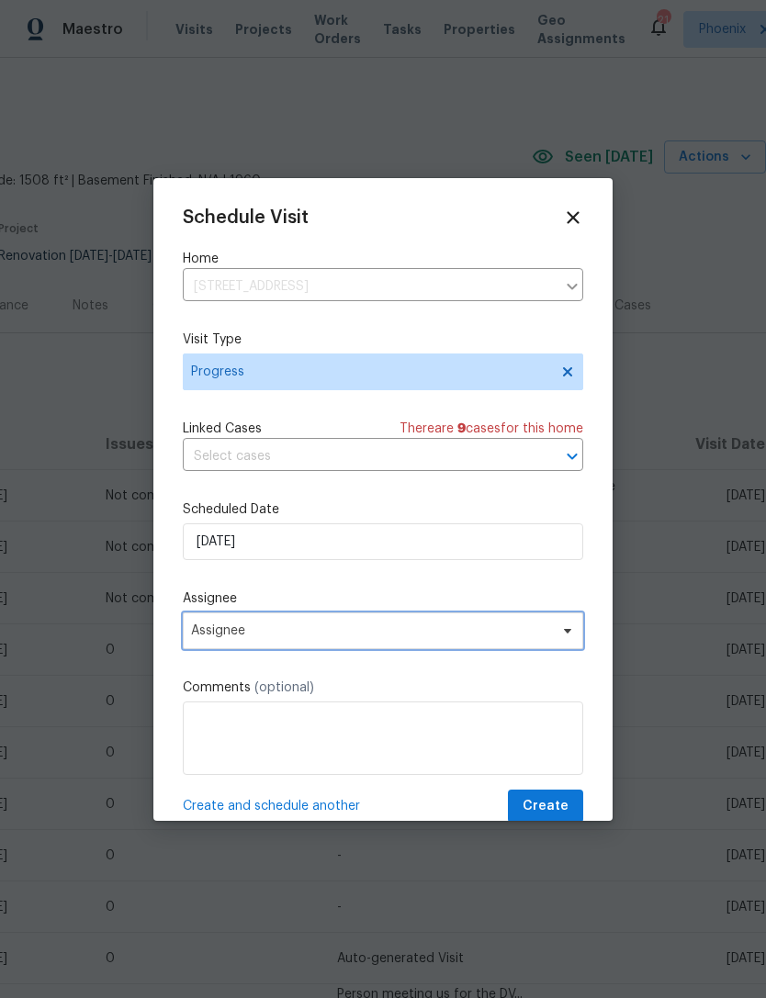
click at [430, 636] on span "Assignee" at bounding box center [371, 631] width 360 height 15
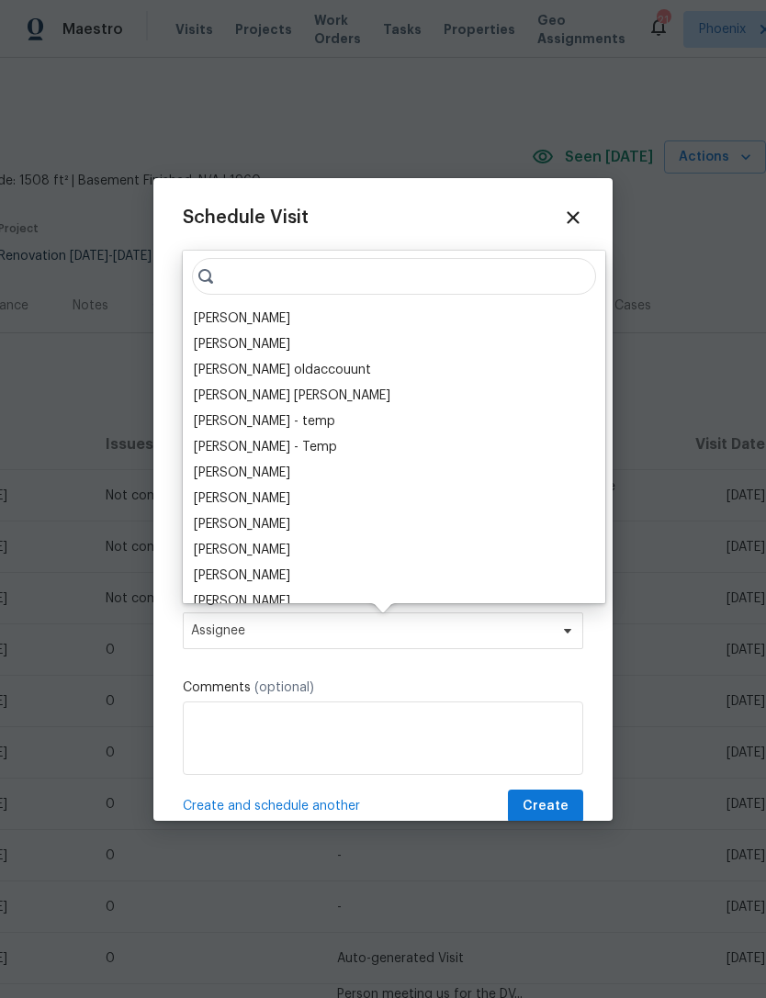
click at [276, 315] on div "[PERSON_NAME]" at bounding box center [242, 319] width 96 height 18
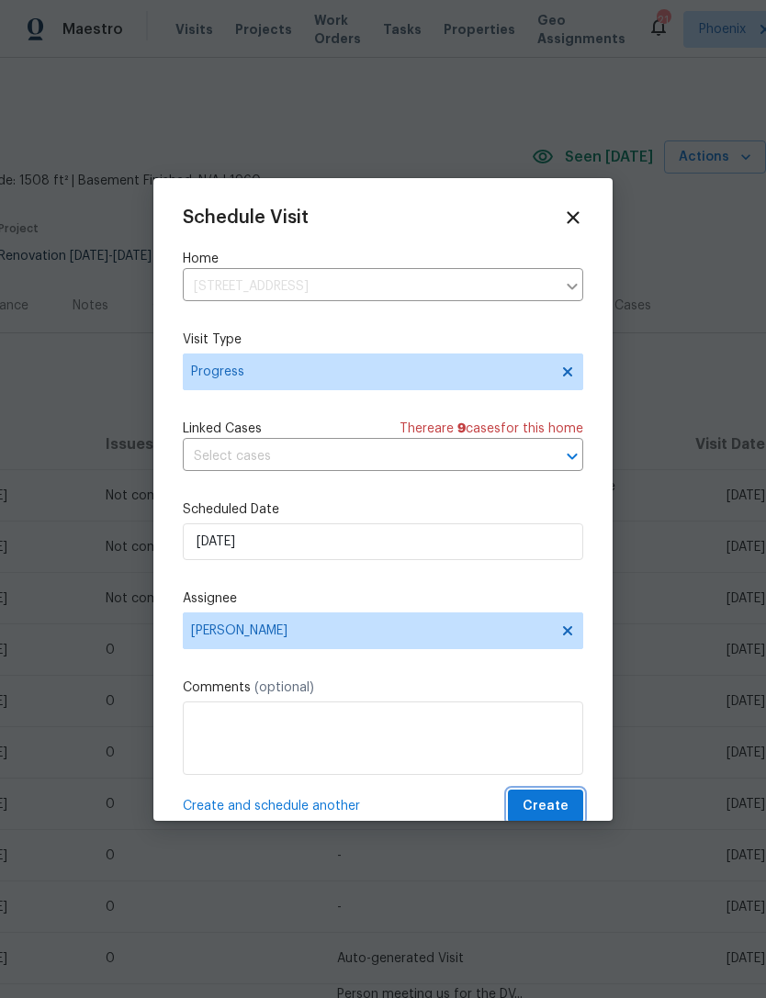
click at [552, 800] on span "Create" at bounding box center [546, 806] width 46 height 23
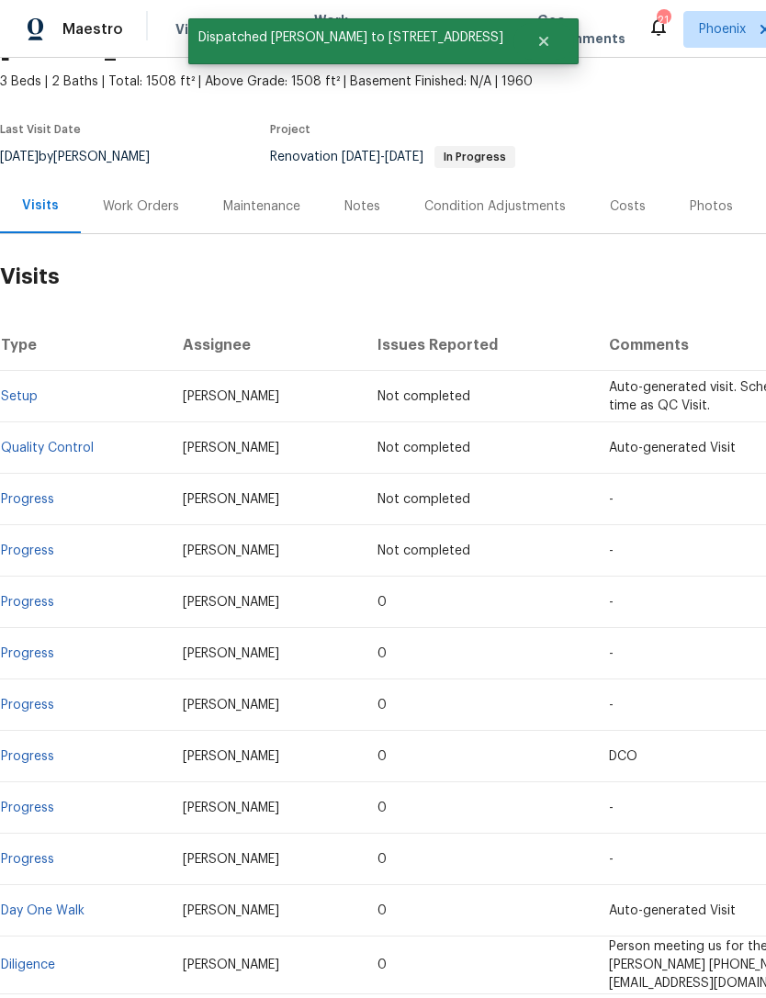
scroll to position [101, 0]
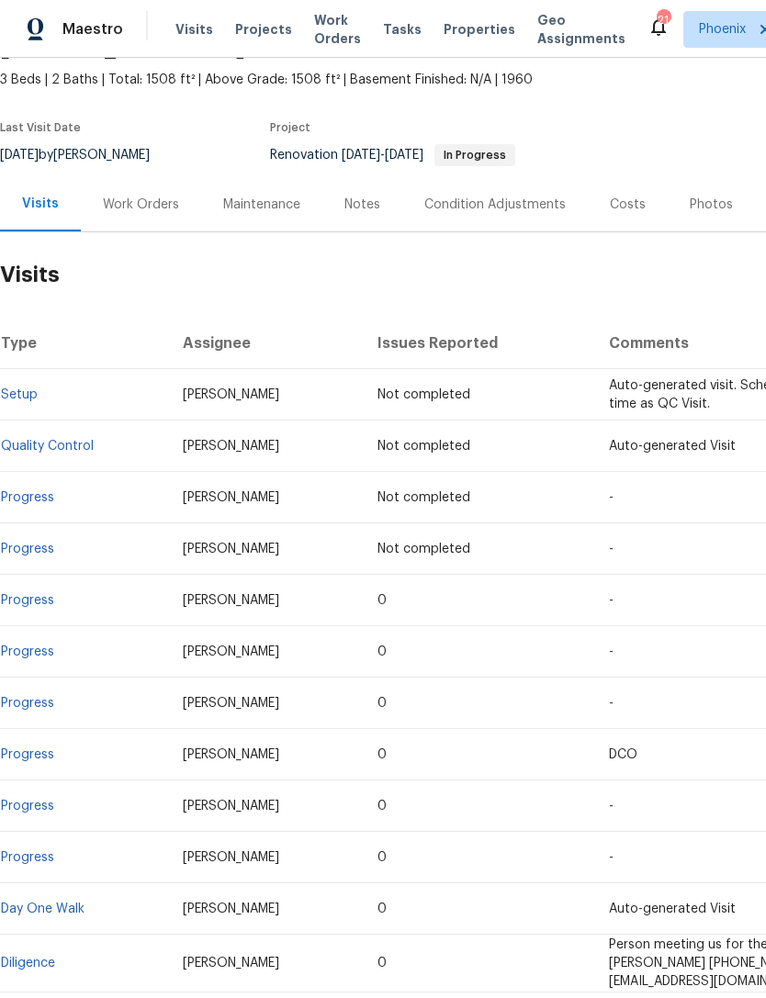
click at [354, 214] on div "Notes" at bounding box center [362, 205] width 36 height 18
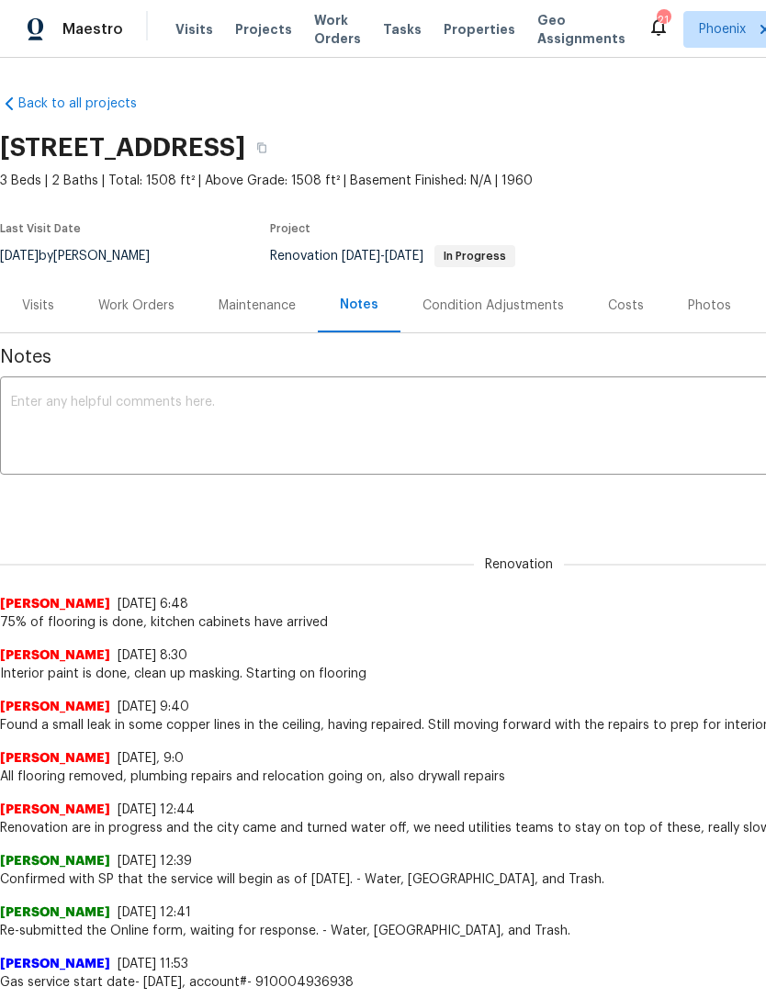
click at [129, 445] on textarea at bounding box center [519, 428] width 1016 height 64
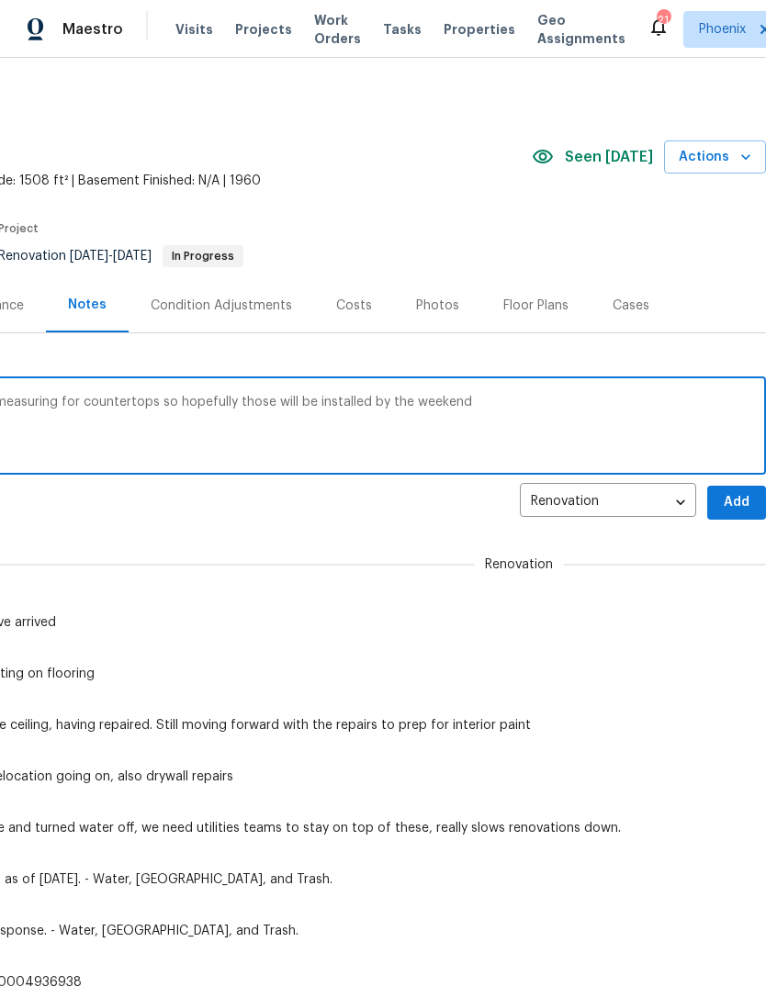
scroll to position [0, 272]
type textarea "Flooring is done, cabinets are in. They are measuring for countertops so hopefu…"
click at [742, 514] on span "Add" at bounding box center [736, 502] width 29 height 23
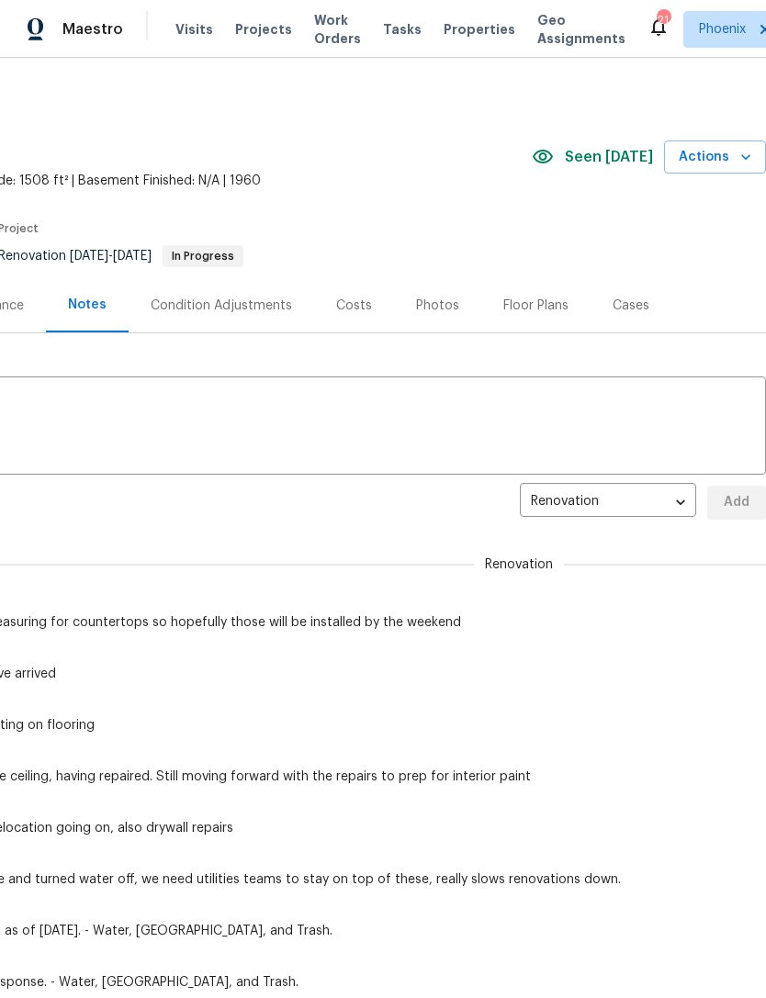
click at [727, 169] on span "Actions" at bounding box center [715, 157] width 73 height 23
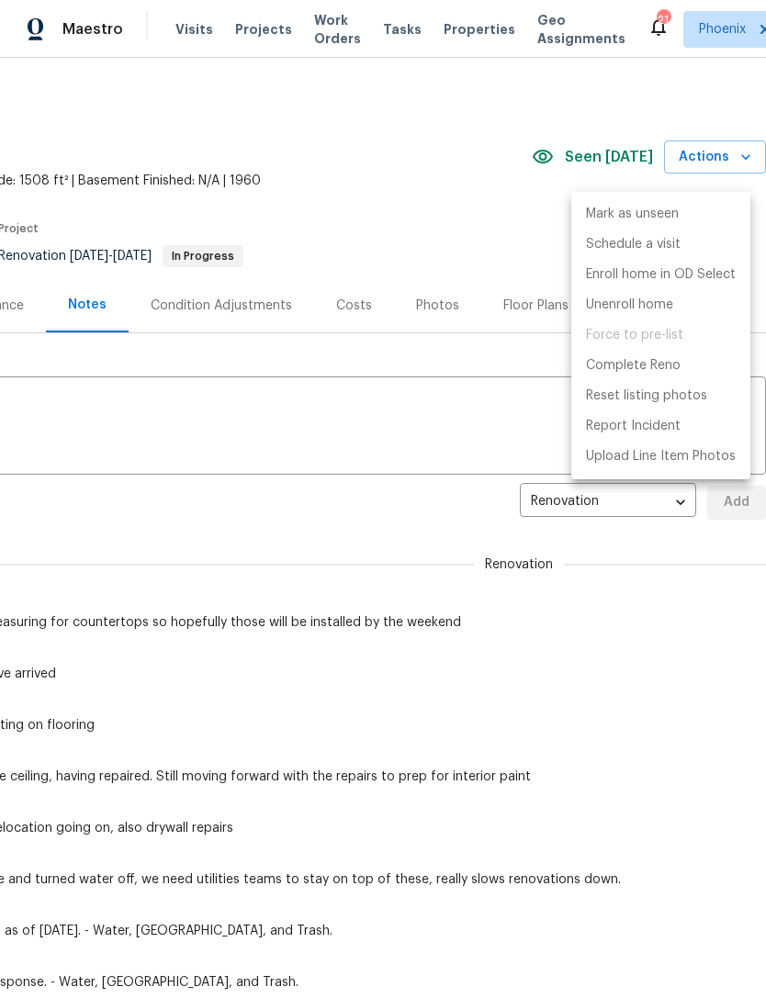
click at [453, 175] on div at bounding box center [383, 499] width 766 height 998
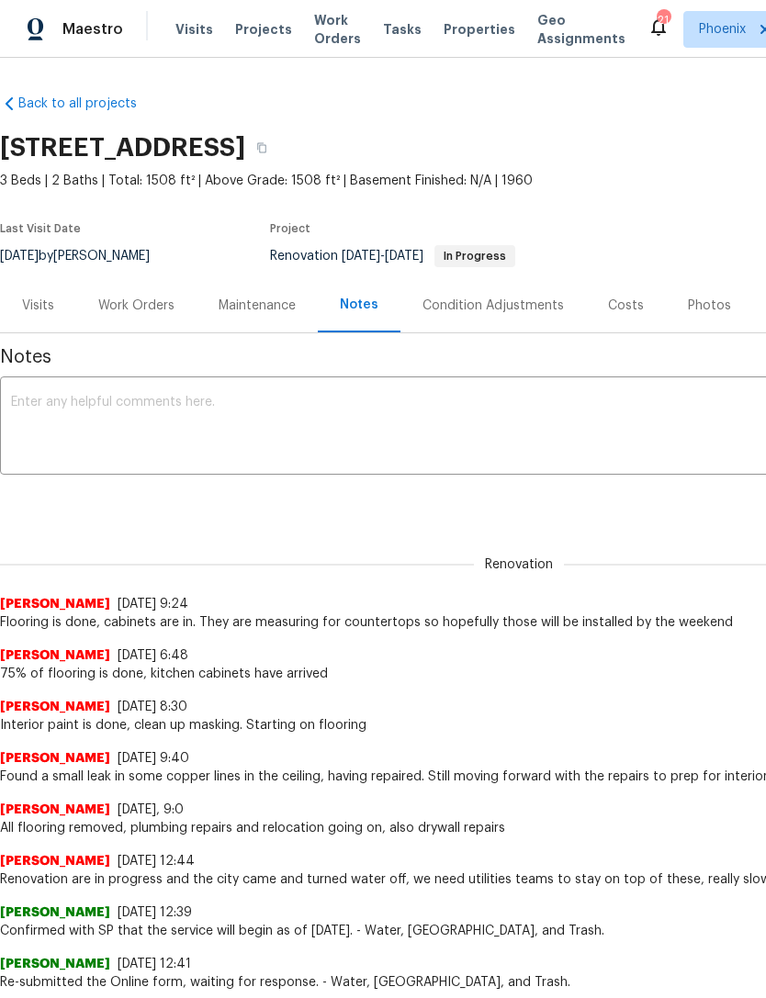
scroll to position [0, 0]
click at [33, 315] on div "Visits" at bounding box center [38, 306] width 32 height 18
